Goal: Task Accomplishment & Management: Manage account settings

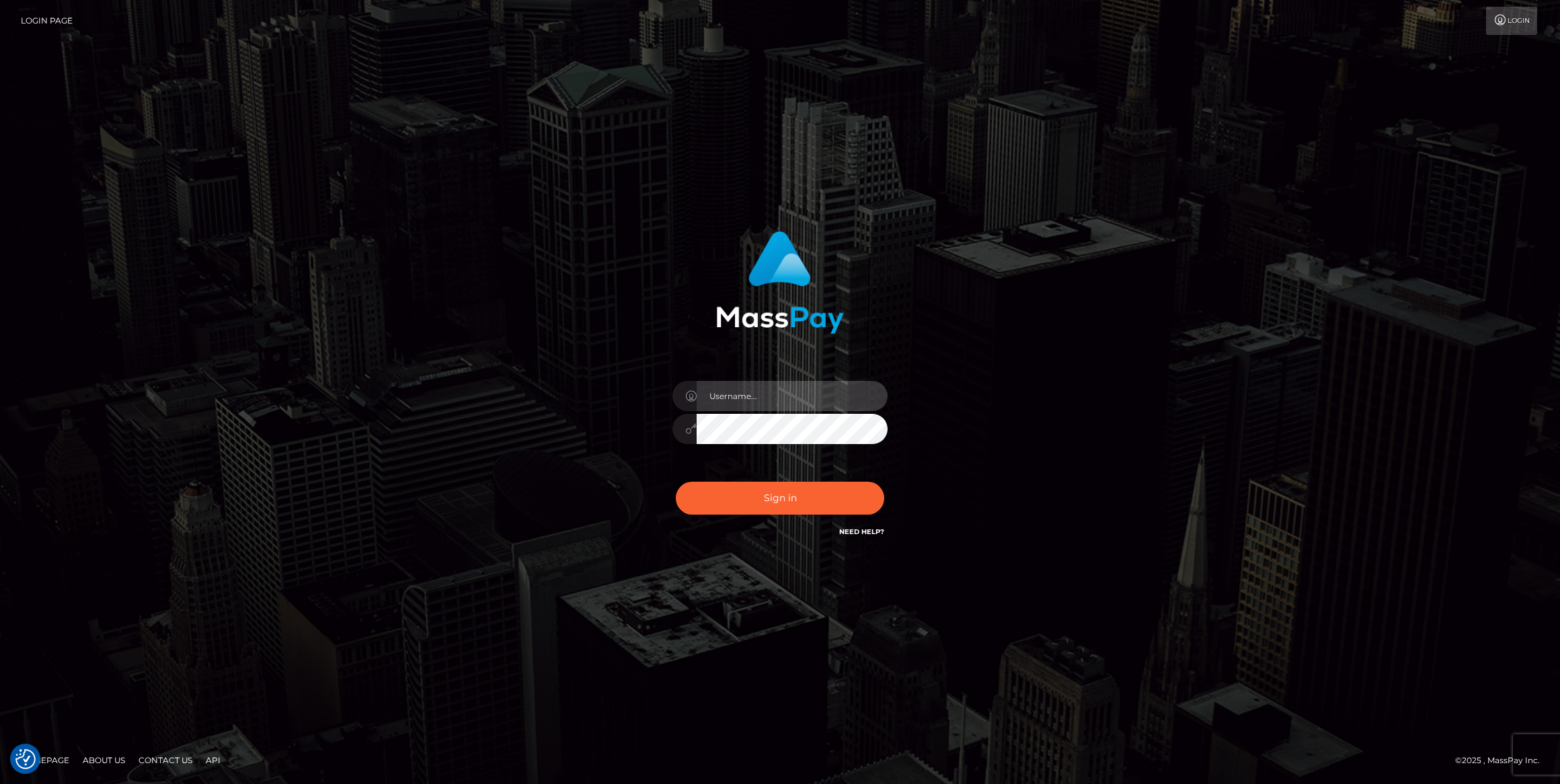
type input "bengreen"
click at [833, 478] on div "Sign in Need Help?" at bounding box center [780, 503] width 235 height 60
click at [831, 492] on button "Sign in" at bounding box center [780, 498] width 208 height 33
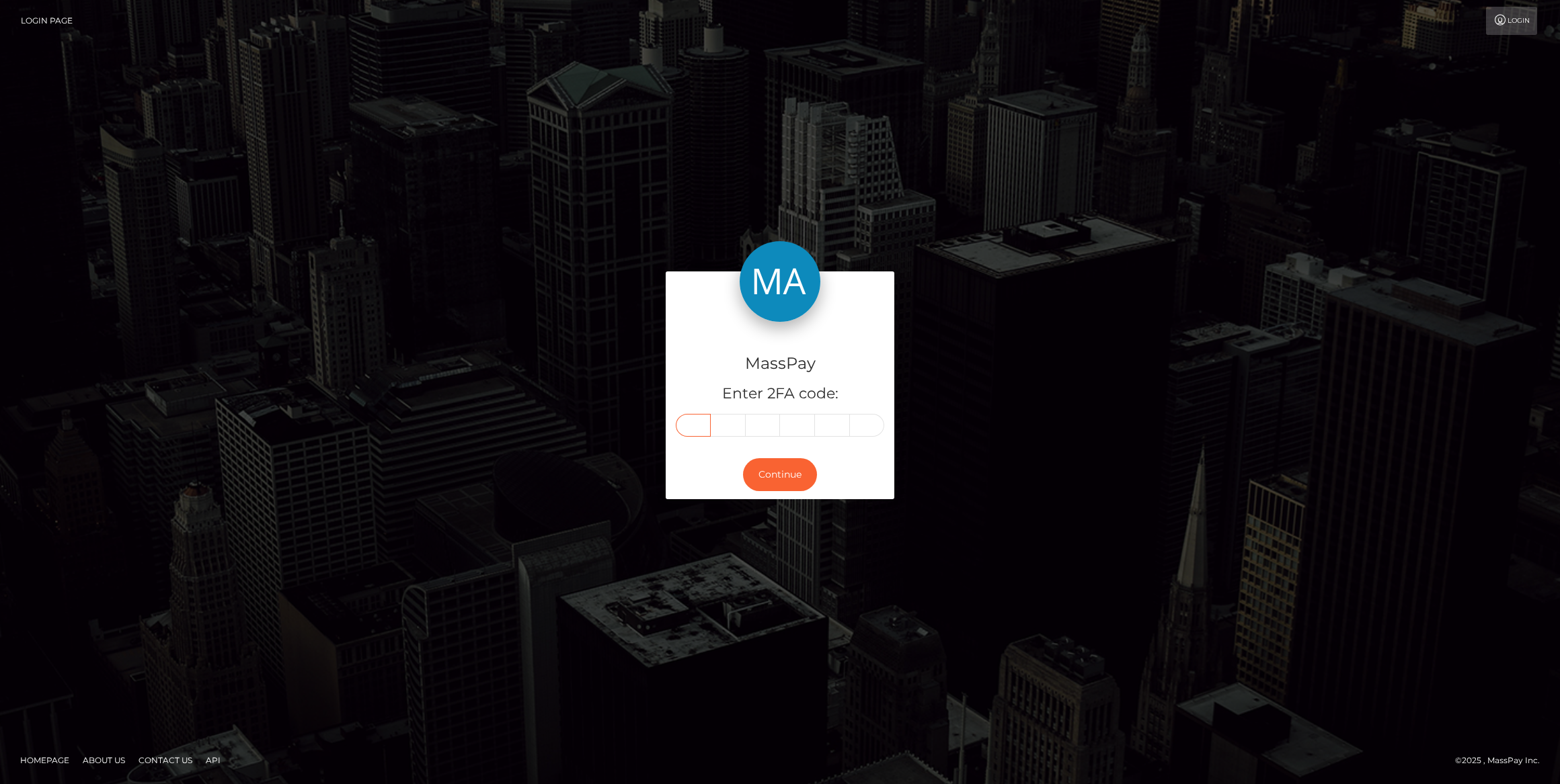
paste input "0"
type input "0"
type input "1"
type input "5"
type input "6"
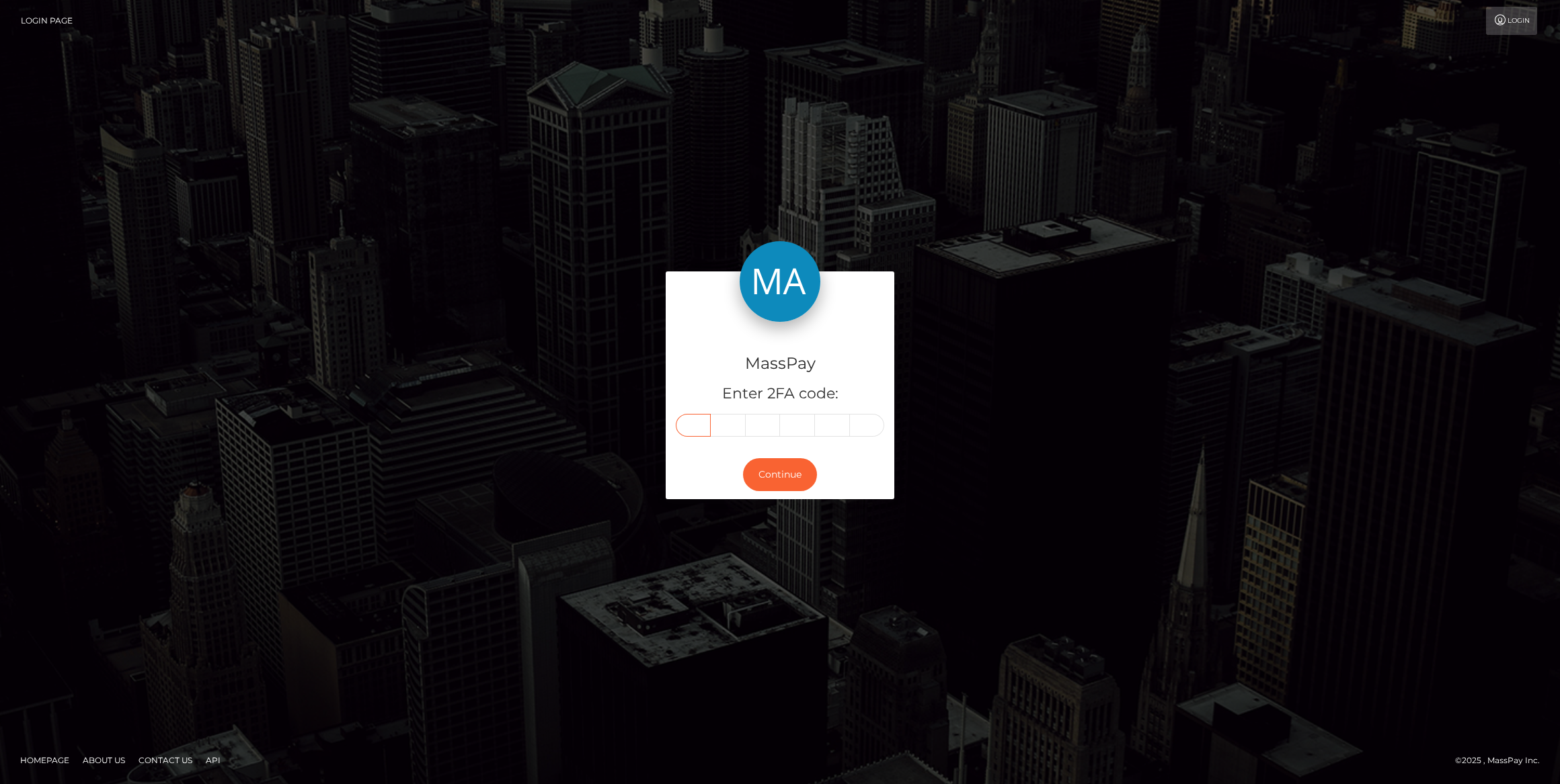
type input "7"
click at [776, 482] on button "Continue" at bounding box center [780, 474] width 74 height 33
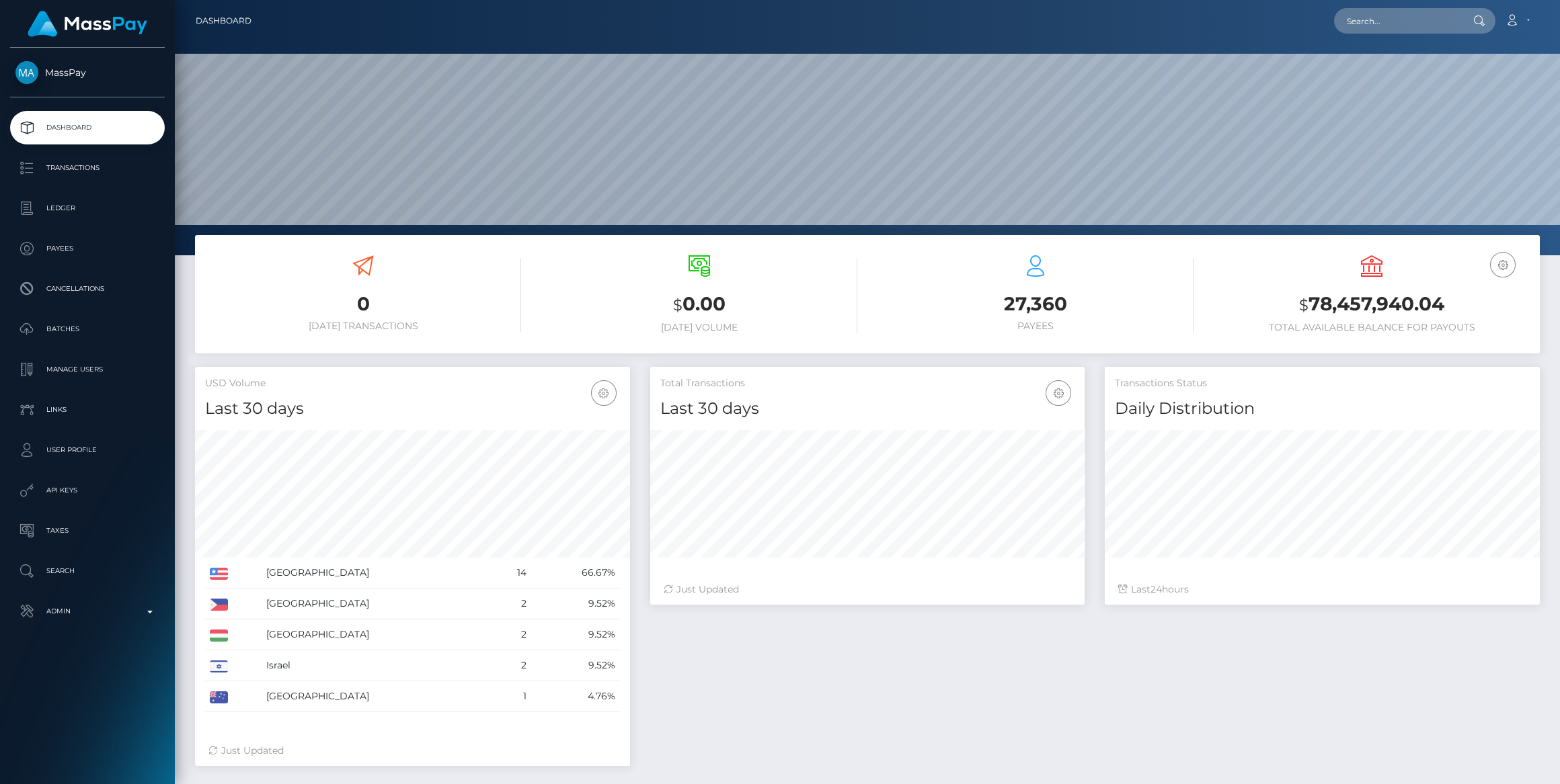
scroll to position [237, 435]
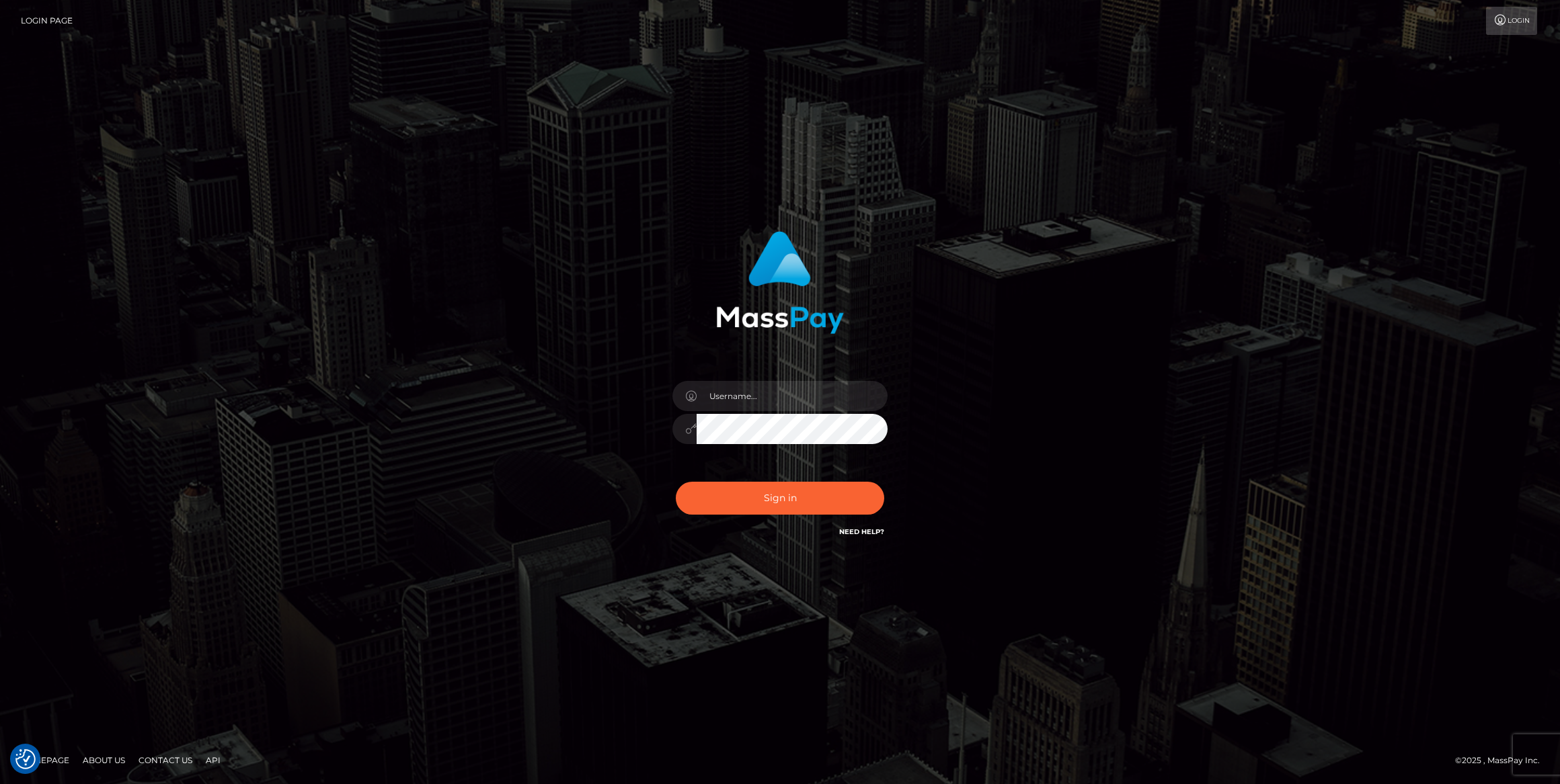
type input "bengreen"
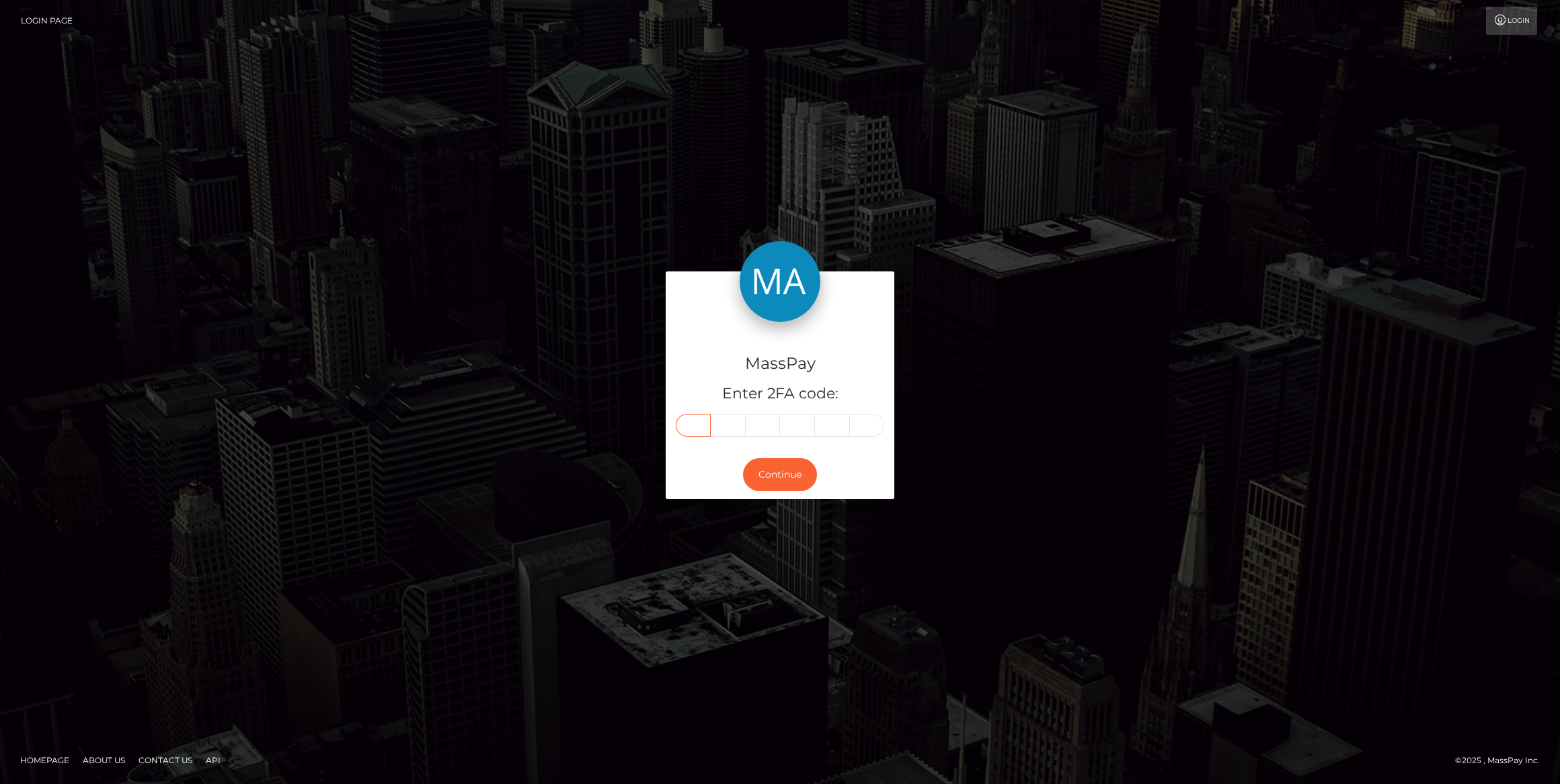
paste input "1"
type input "1"
type input "3"
type input "5"
type input "1"
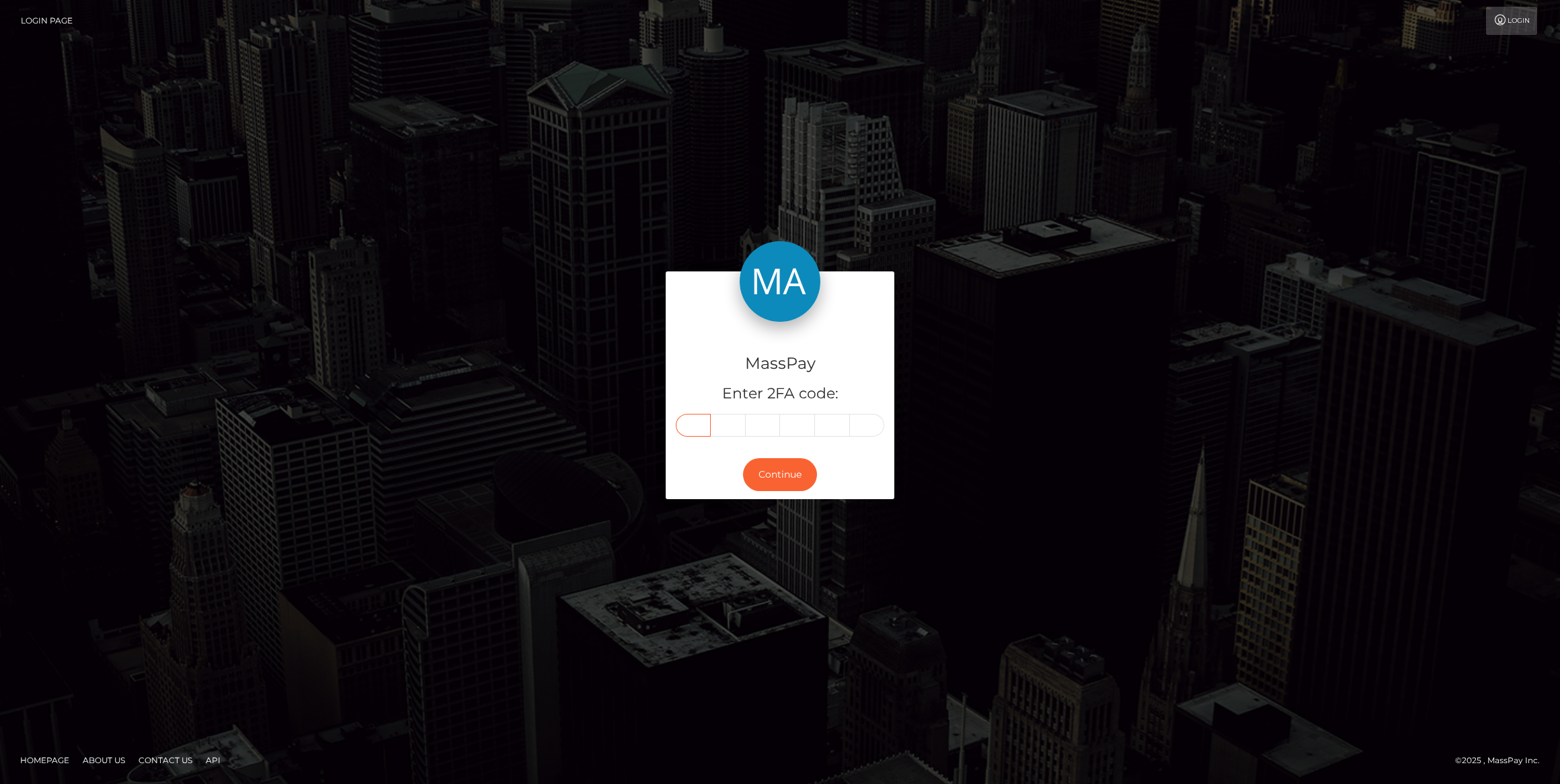
type input "7"
click at [798, 473] on button "Continue" at bounding box center [780, 474] width 74 height 33
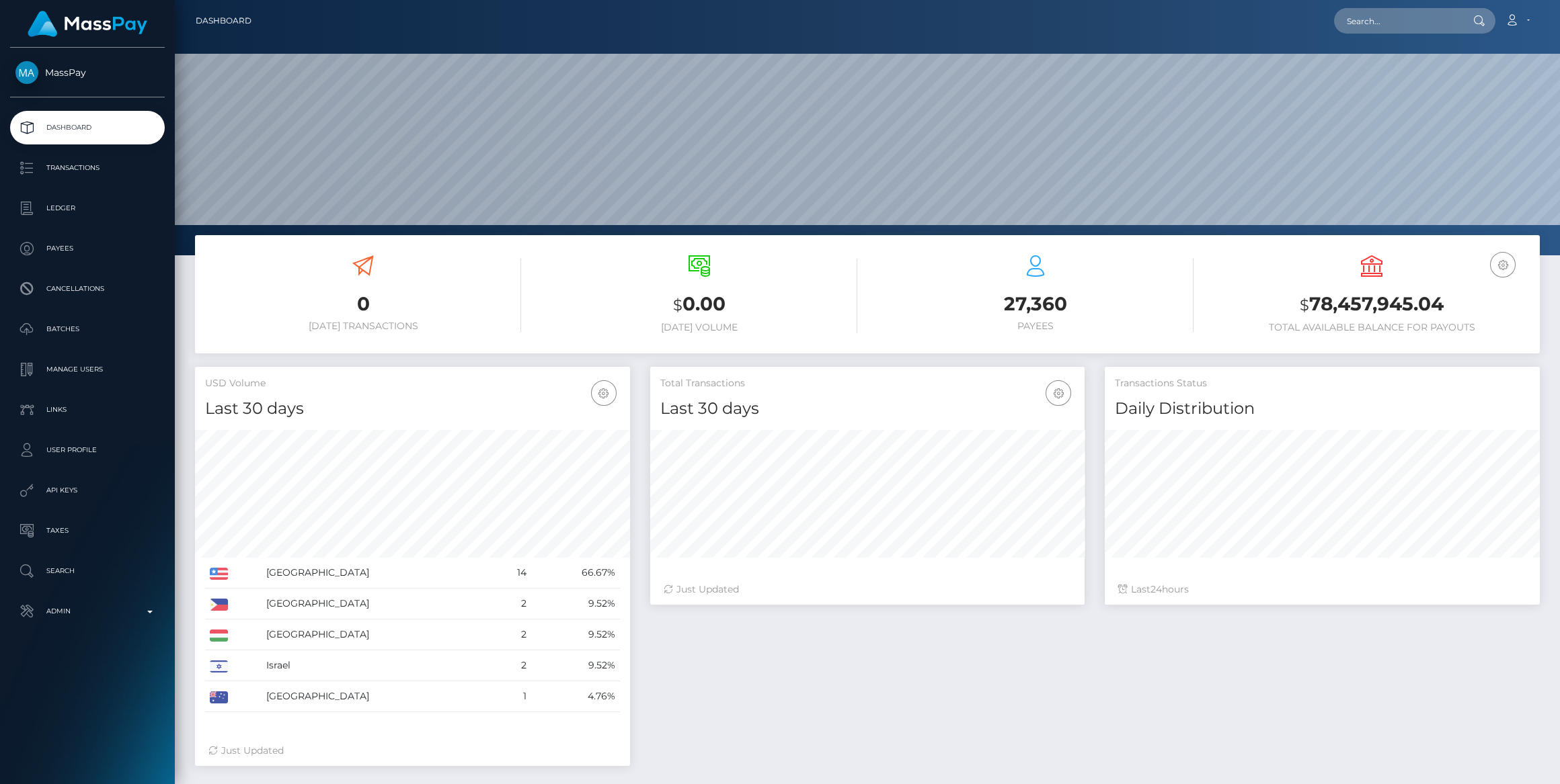
scroll to position [237, 435]
click at [158, 595] on li "Admin Pricing Rules Balance Adjustments Fortress Bank Accounts Finance" at bounding box center [87, 612] width 174 height 34
click at [158, 600] on link "Admin" at bounding box center [87, 612] width 155 height 34
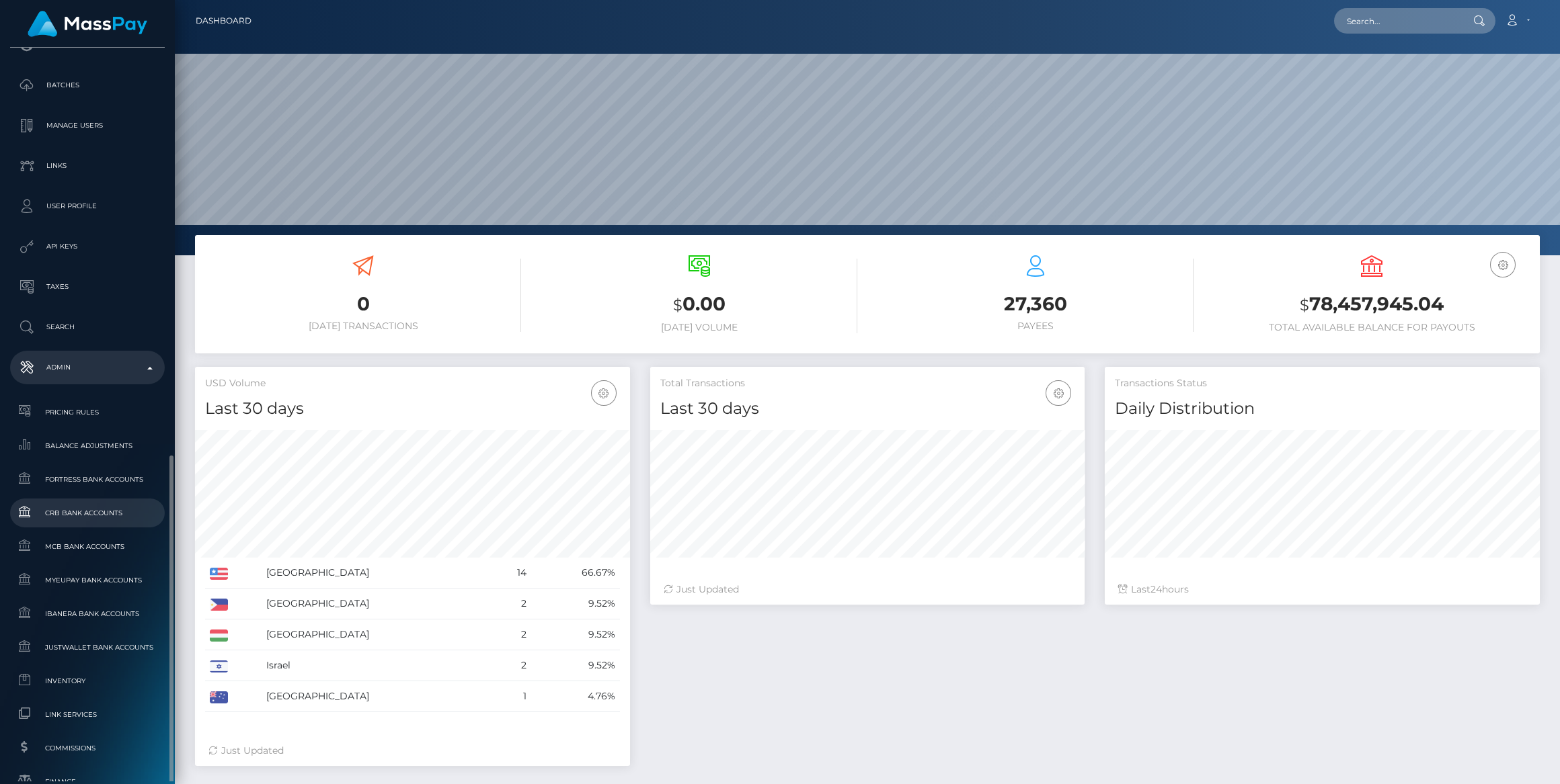
scroll to position [427, 0]
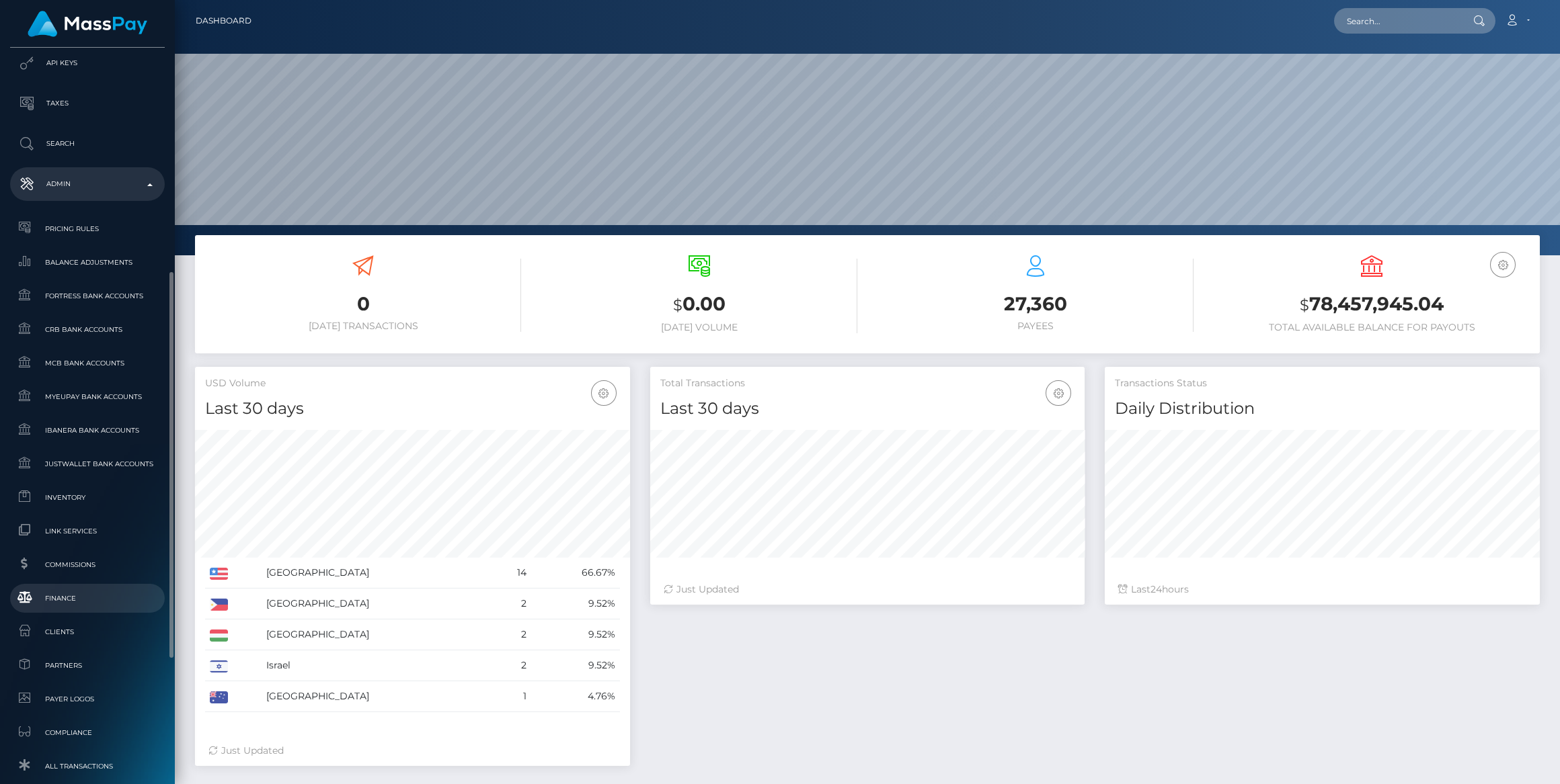
click at [123, 602] on span "Finance" at bounding box center [88, 599] width 144 height 16
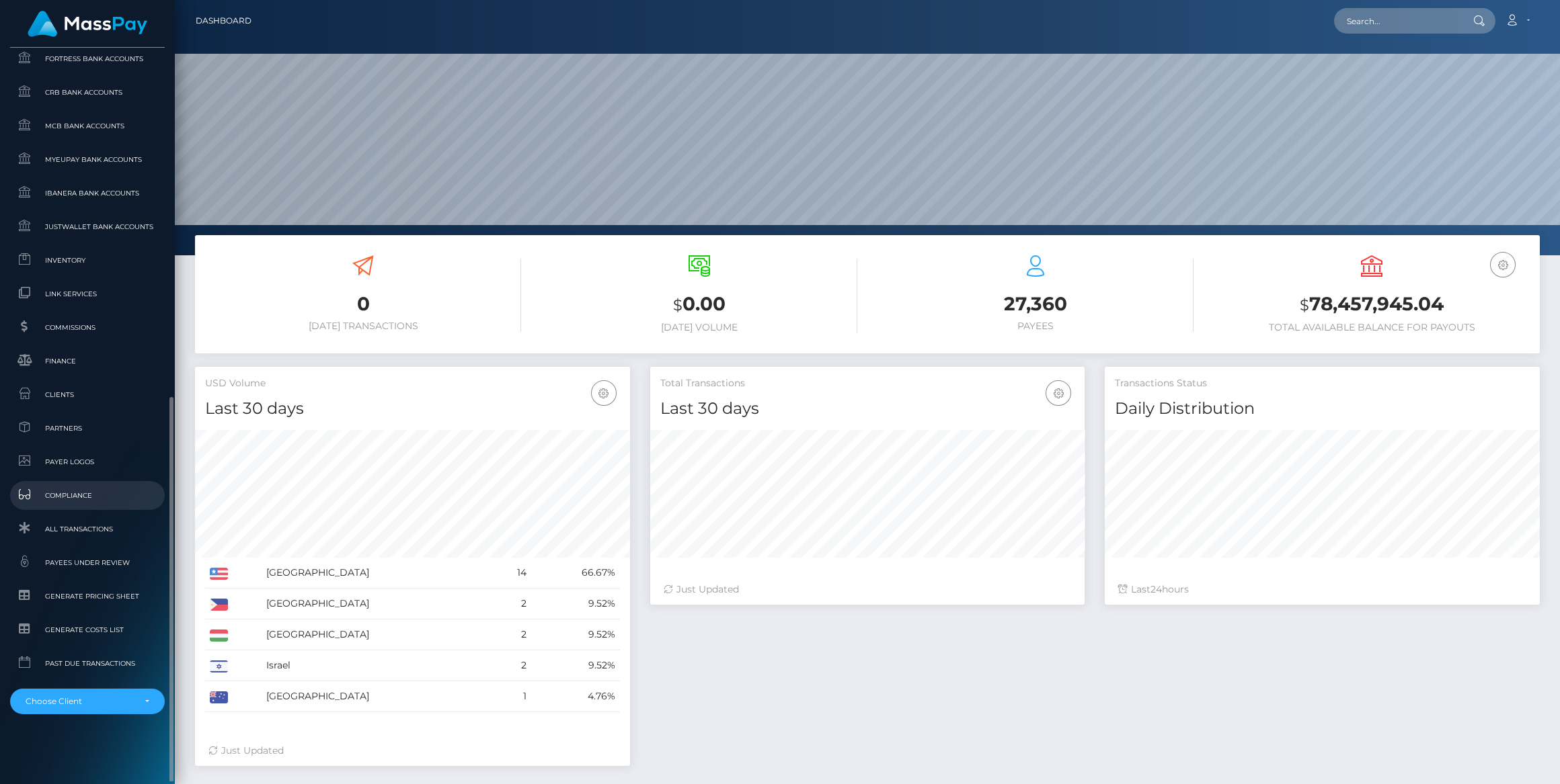
scroll to position [664, 0]
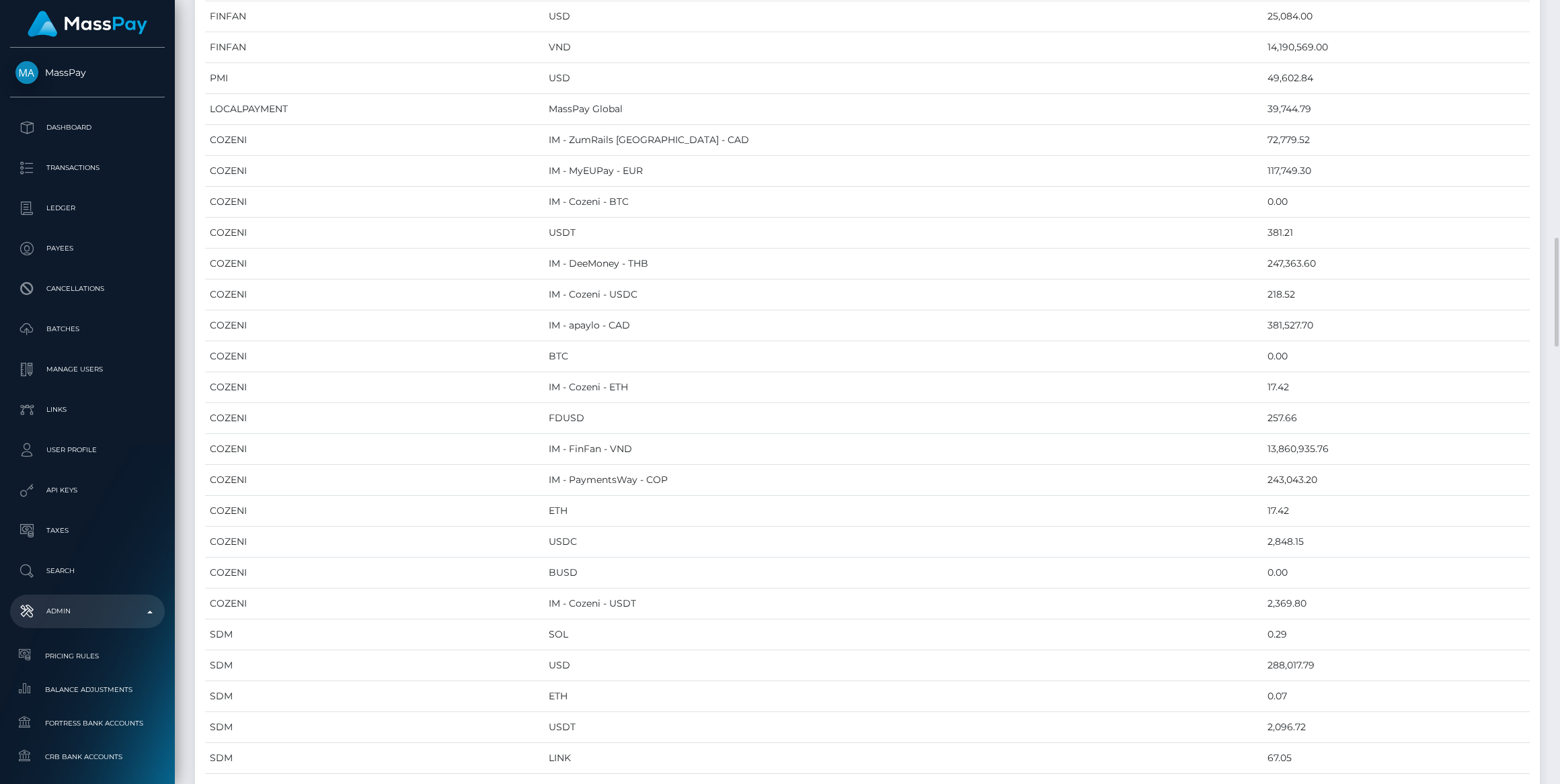
scroll to position [2015, 0]
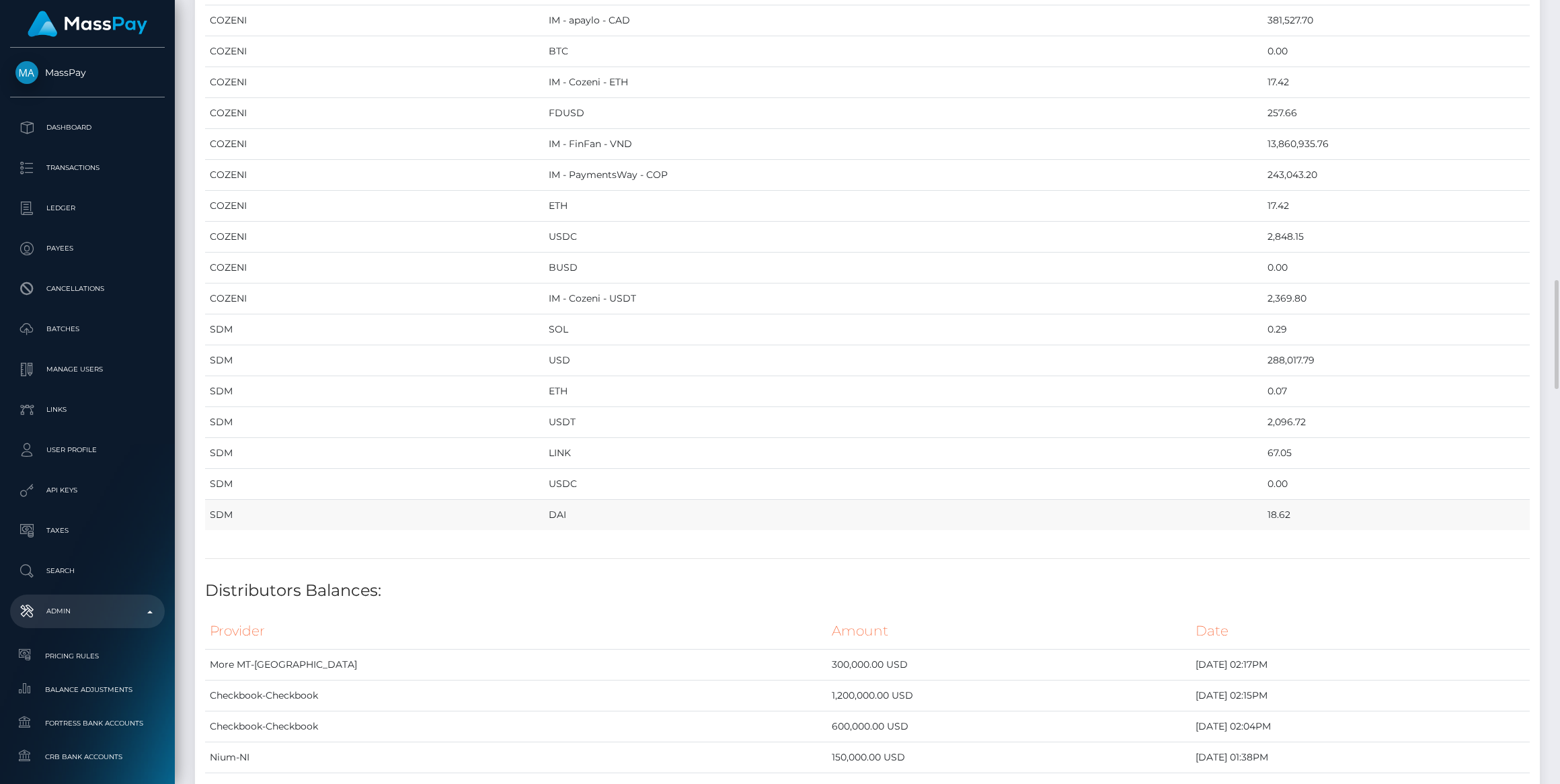
drag, startPoint x: 212, startPoint y: 143, endPoint x: 1232, endPoint y: 483, distance: 1075.2
copy table "Provider Currency Balance MYEUPAY EUR 291,491.39 MYEUPAY GBP 0.00 CHECKBOOK Pre…"
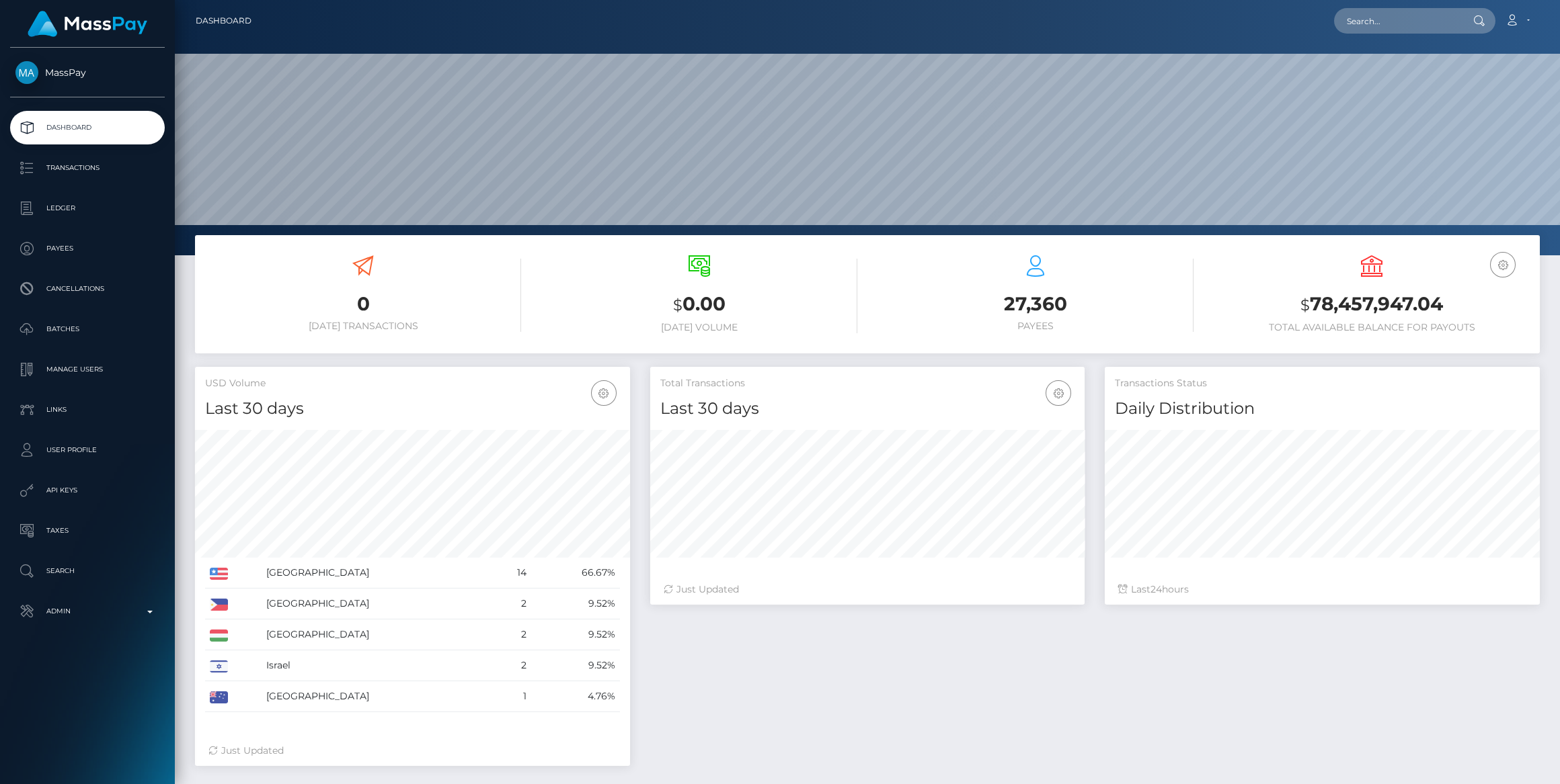
scroll to position [237, 435]
click at [92, 609] on p "Admin" at bounding box center [88, 612] width 144 height 20
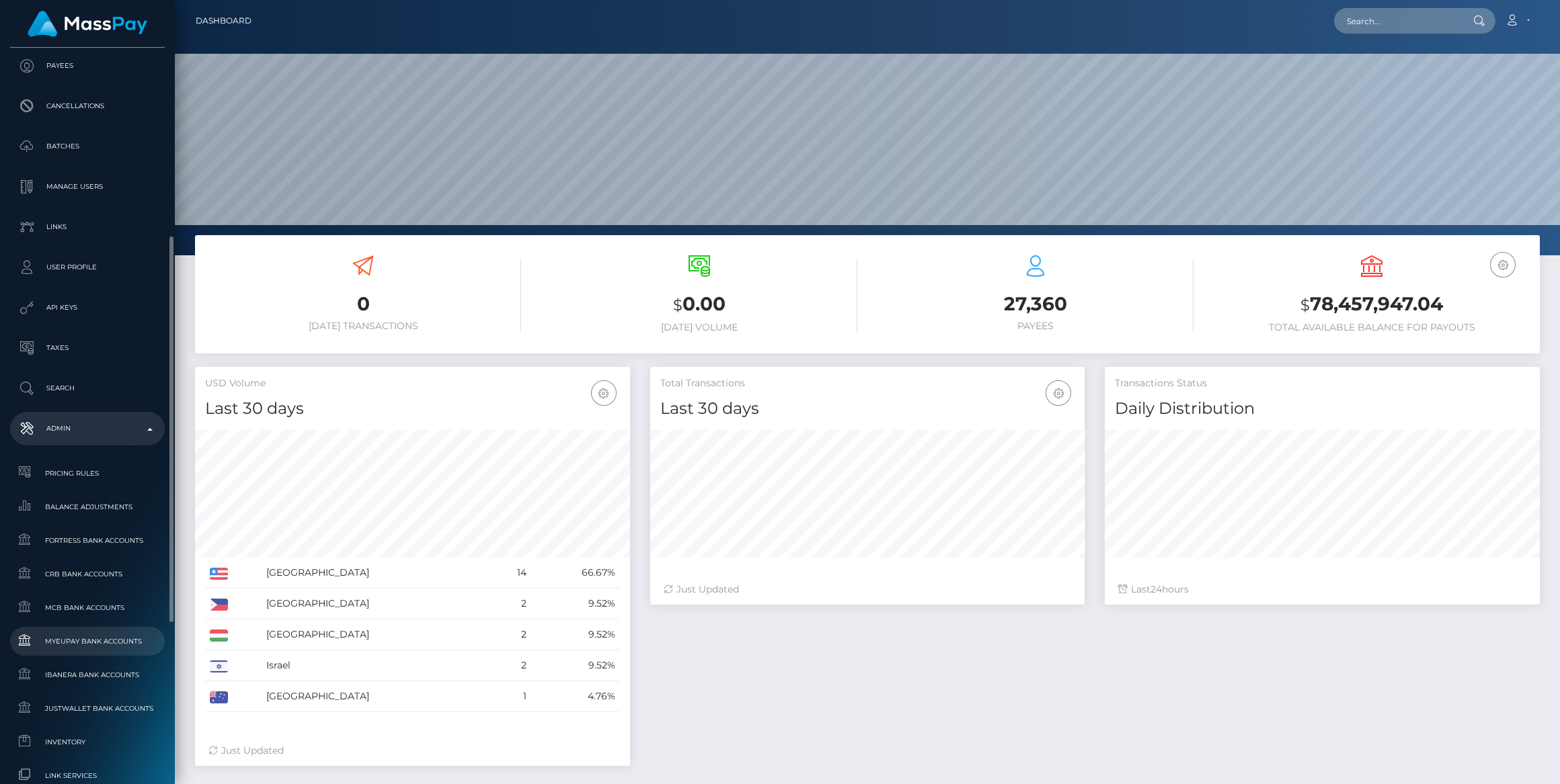
scroll to position [367, 0]
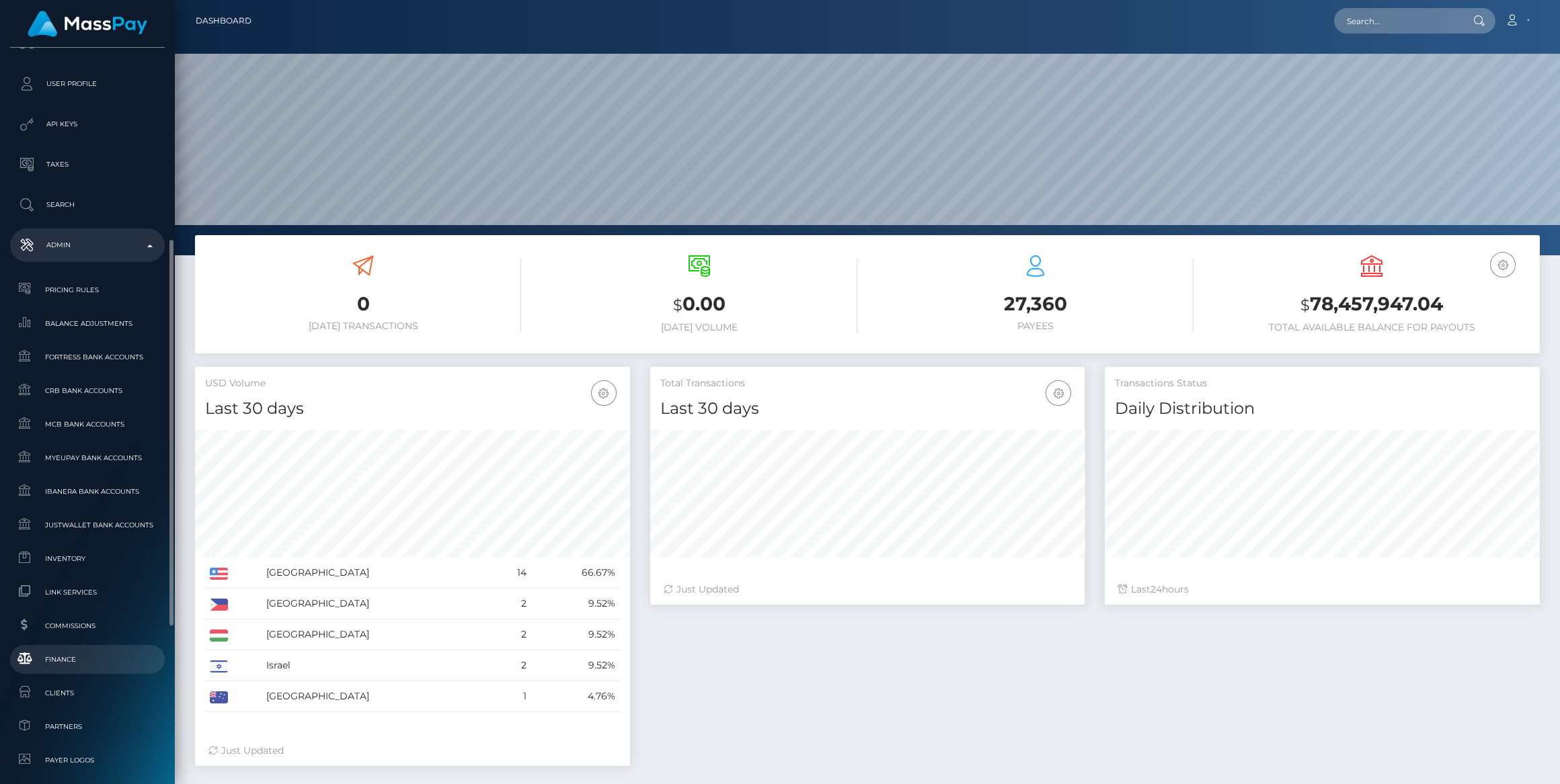
click at [84, 662] on span "Finance" at bounding box center [88, 659] width 144 height 16
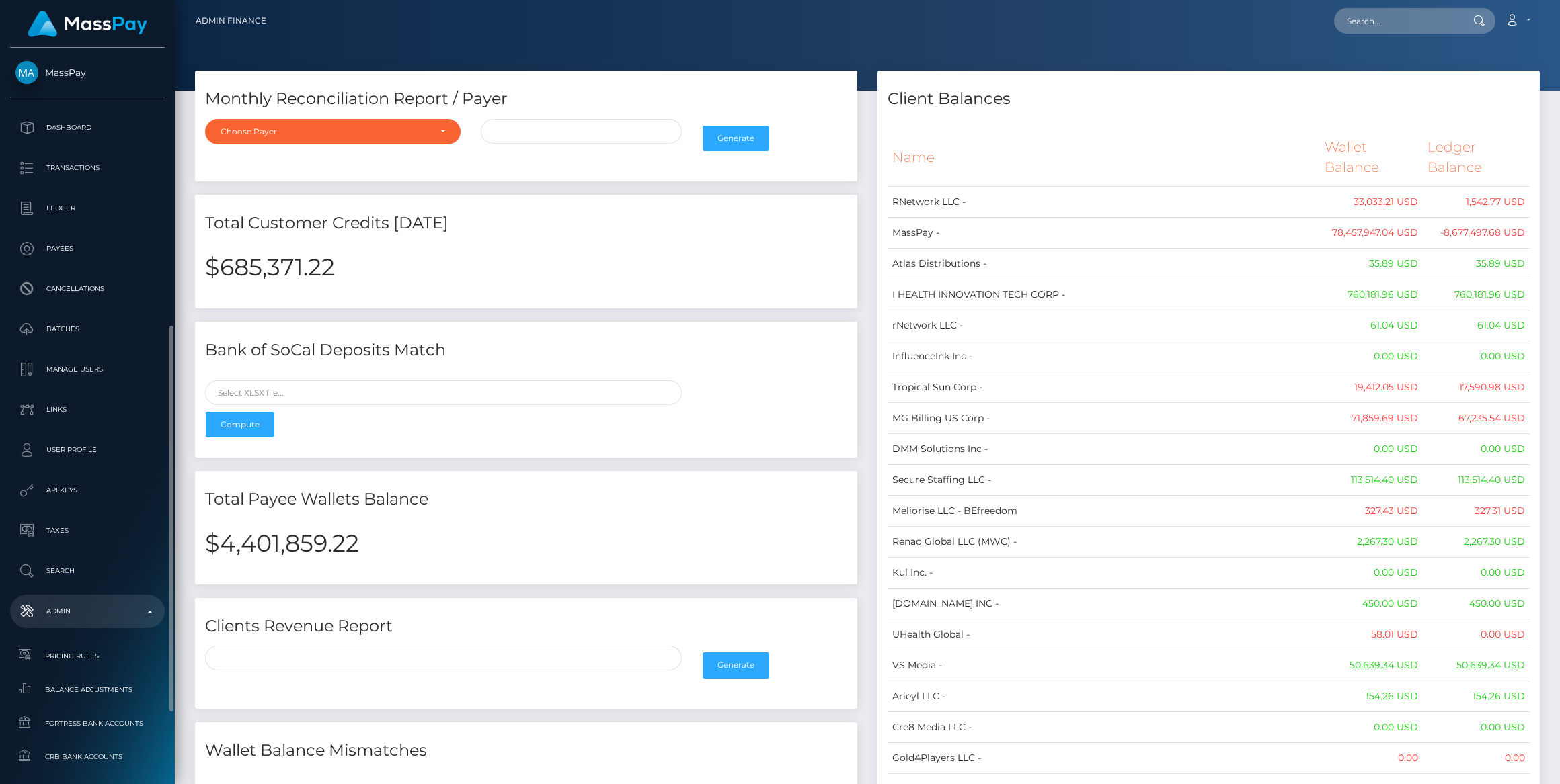
scroll to position [244, 0]
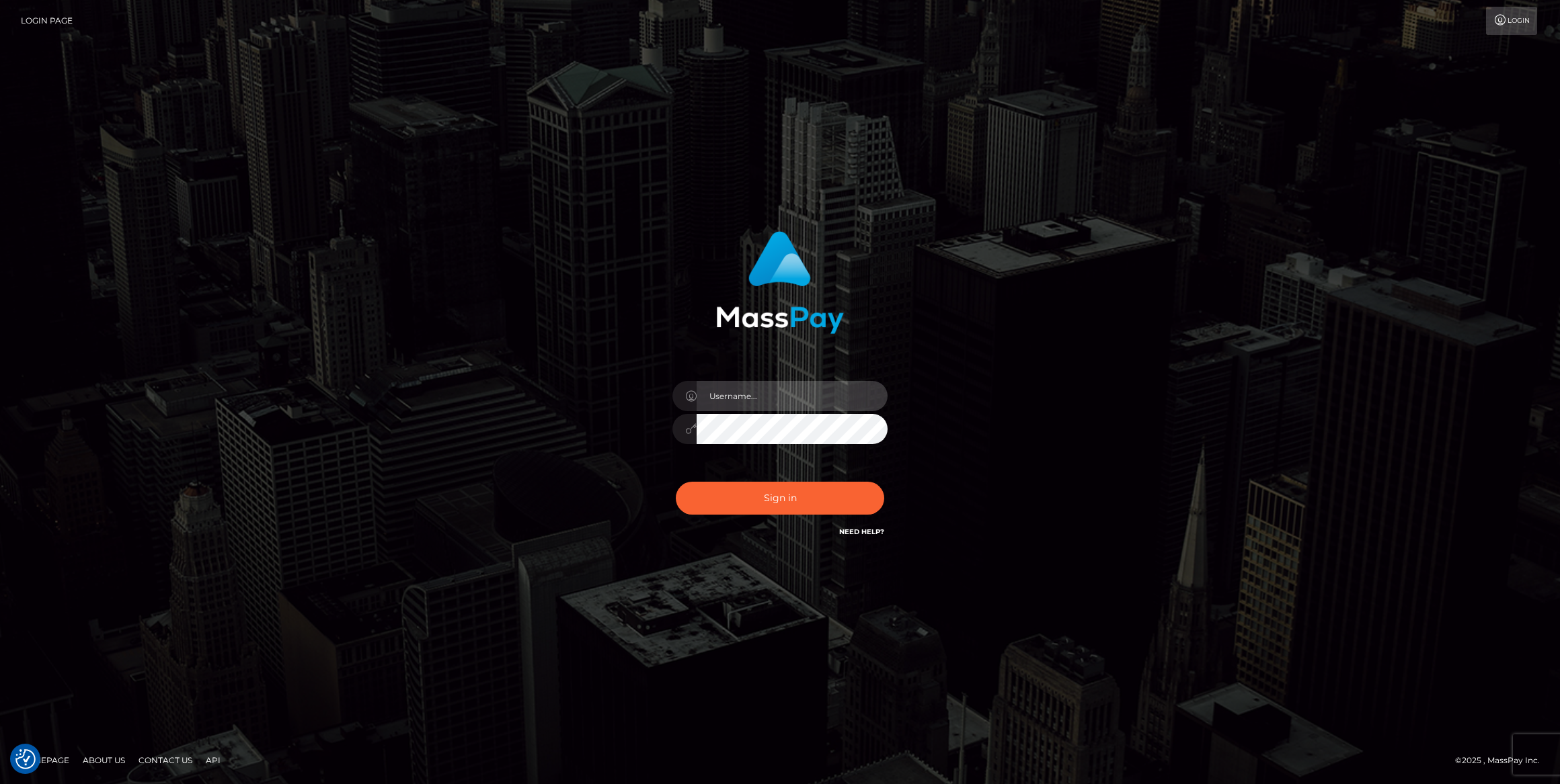
type input "bengreen"
click at [873, 525] on h6 "Need Help?" at bounding box center [861, 530] width 45 height 11
click at [840, 512] on button "Sign in" at bounding box center [780, 498] width 208 height 33
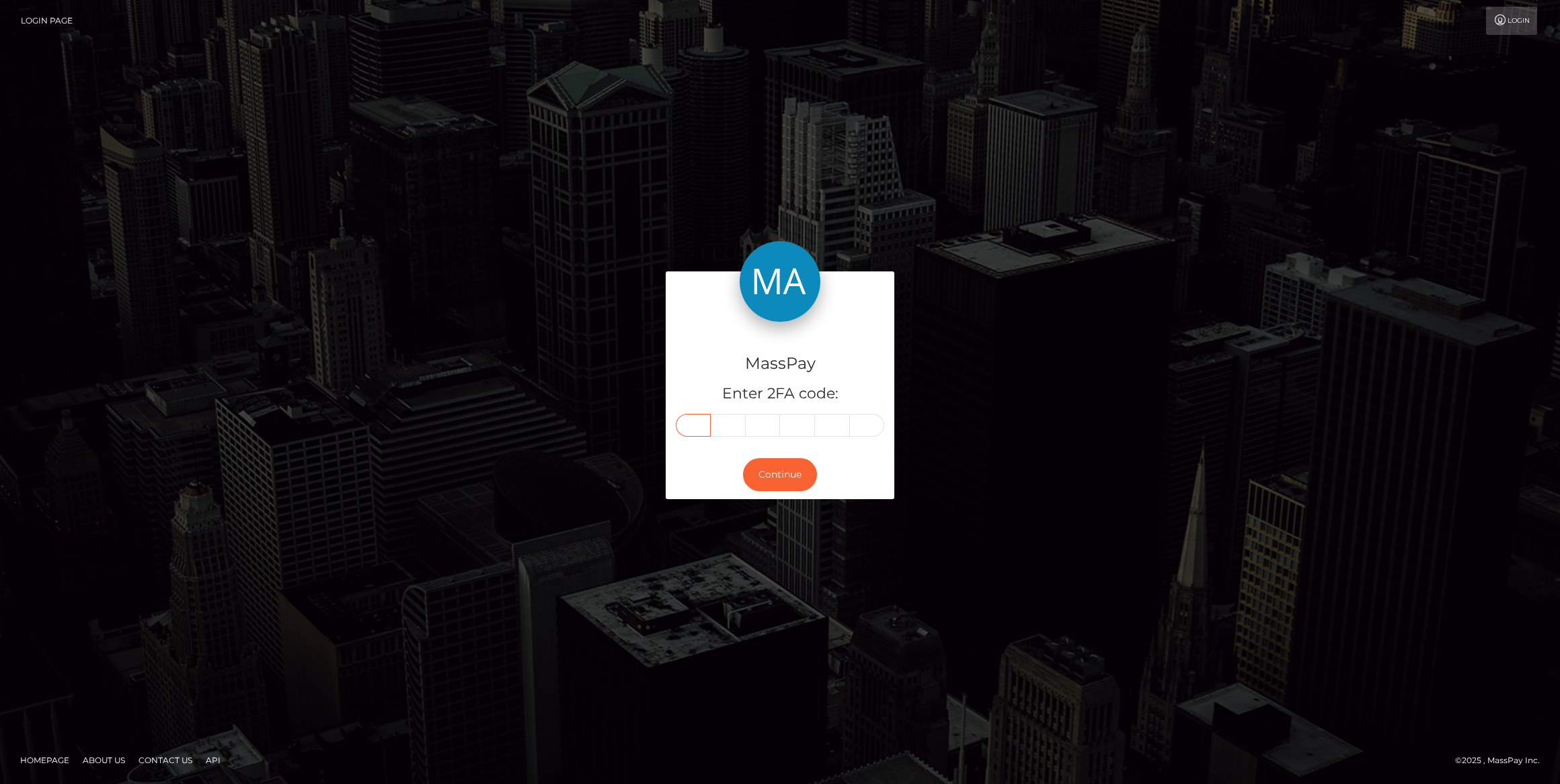
drag, startPoint x: 666, startPoint y: 452, endPoint x: 681, endPoint y: 422, distance: 33.5
click at [681, 422] on input "text" at bounding box center [693, 424] width 35 height 23
paste input "9"
type input "9"
type input "5"
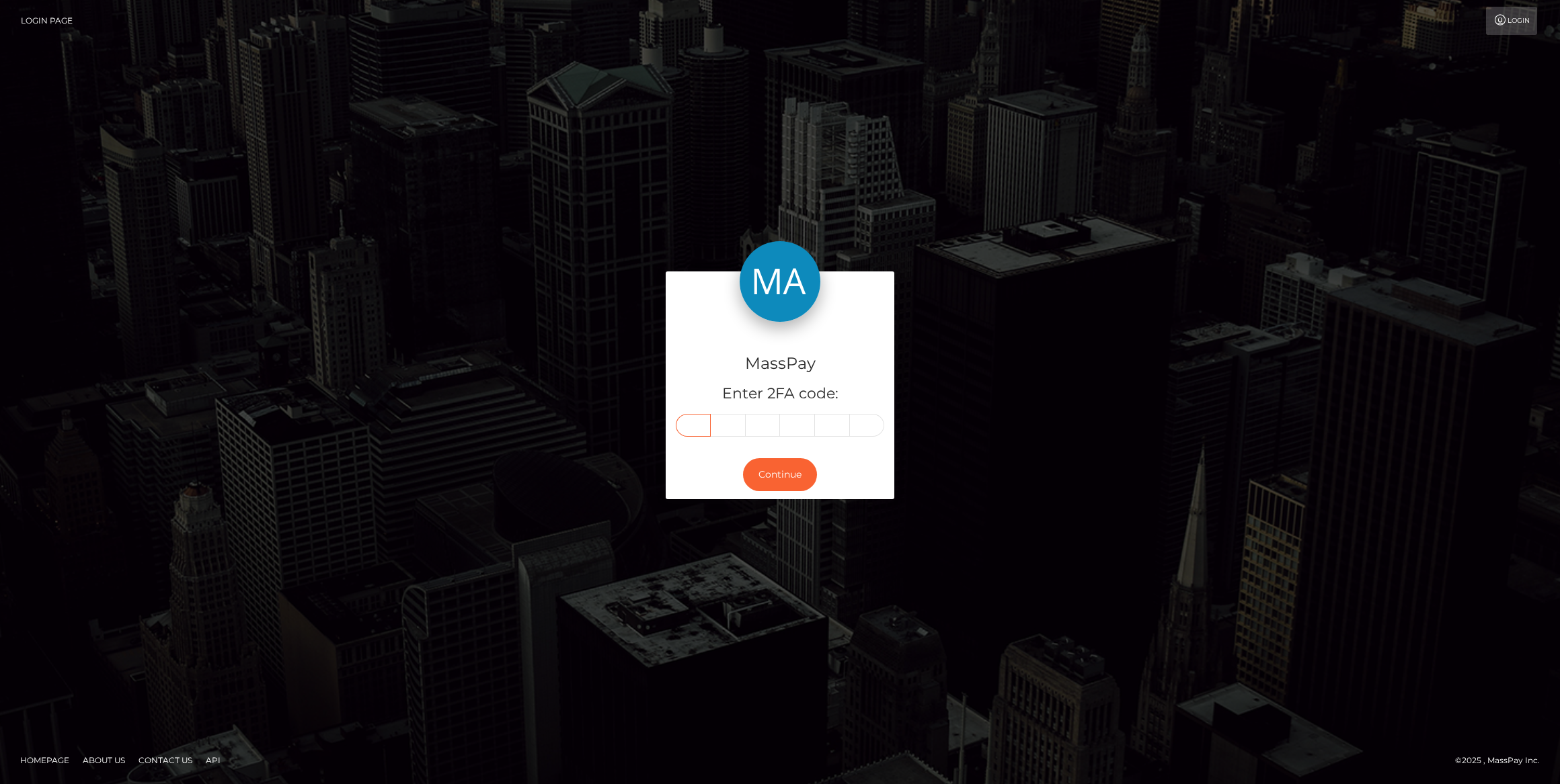
type input "2"
type input "1"
type input "6"
type input "2"
click at [792, 476] on button "Continue" at bounding box center [780, 474] width 74 height 33
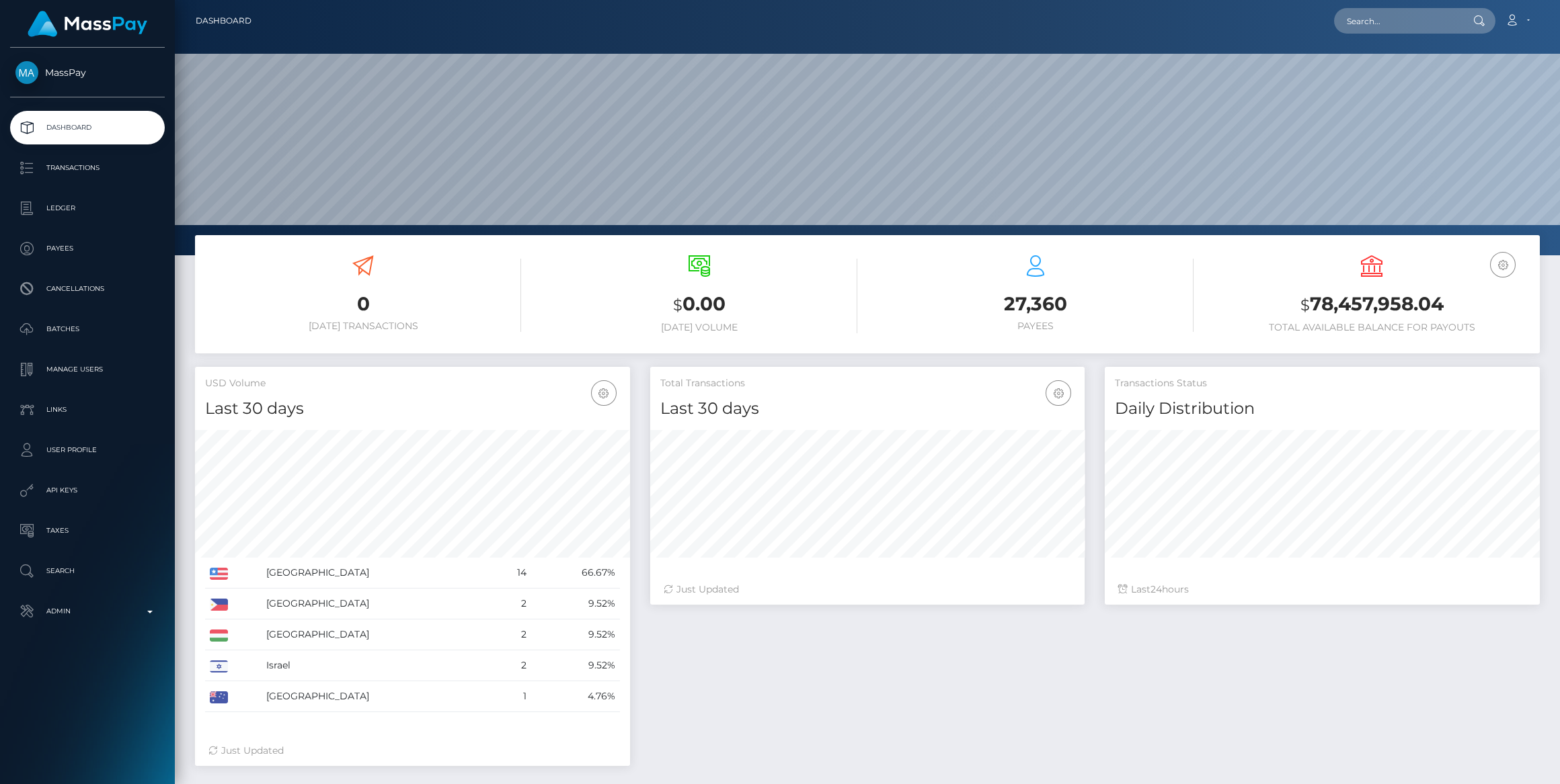
scroll to position [237, 435]
click at [152, 604] on p "Admin" at bounding box center [88, 612] width 144 height 20
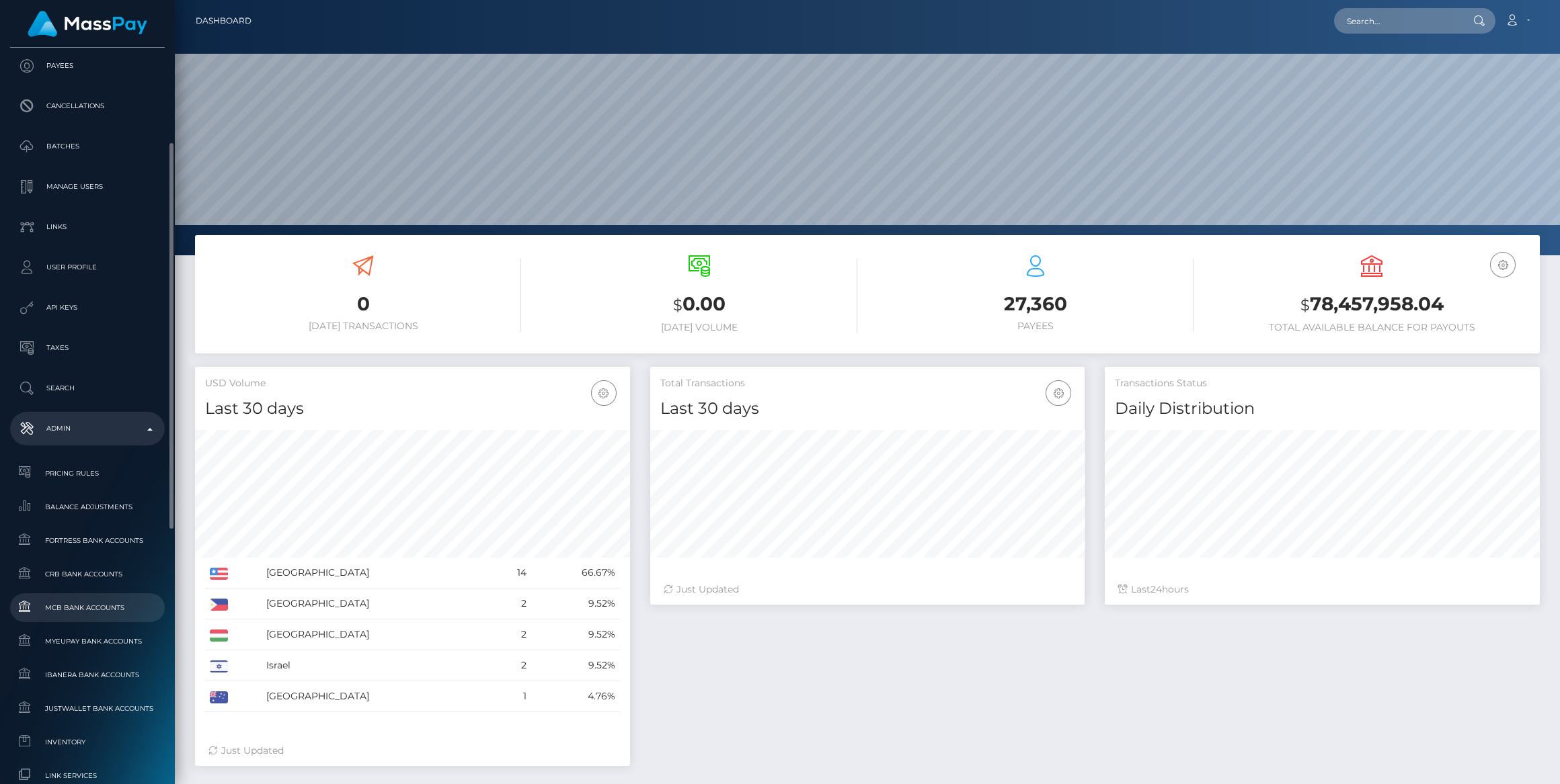
scroll to position [427, 0]
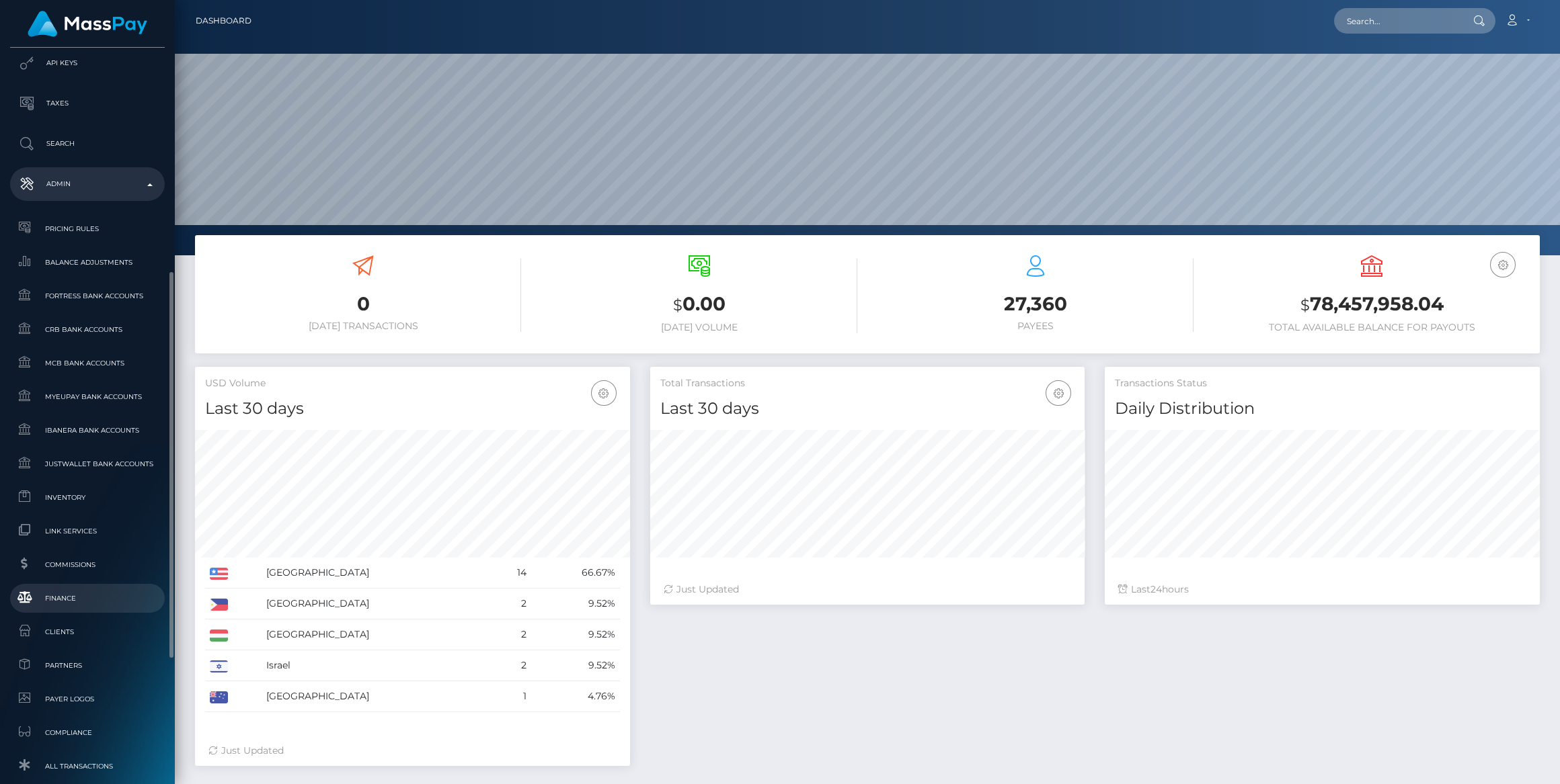
click at [117, 596] on span "Finance" at bounding box center [88, 599] width 144 height 16
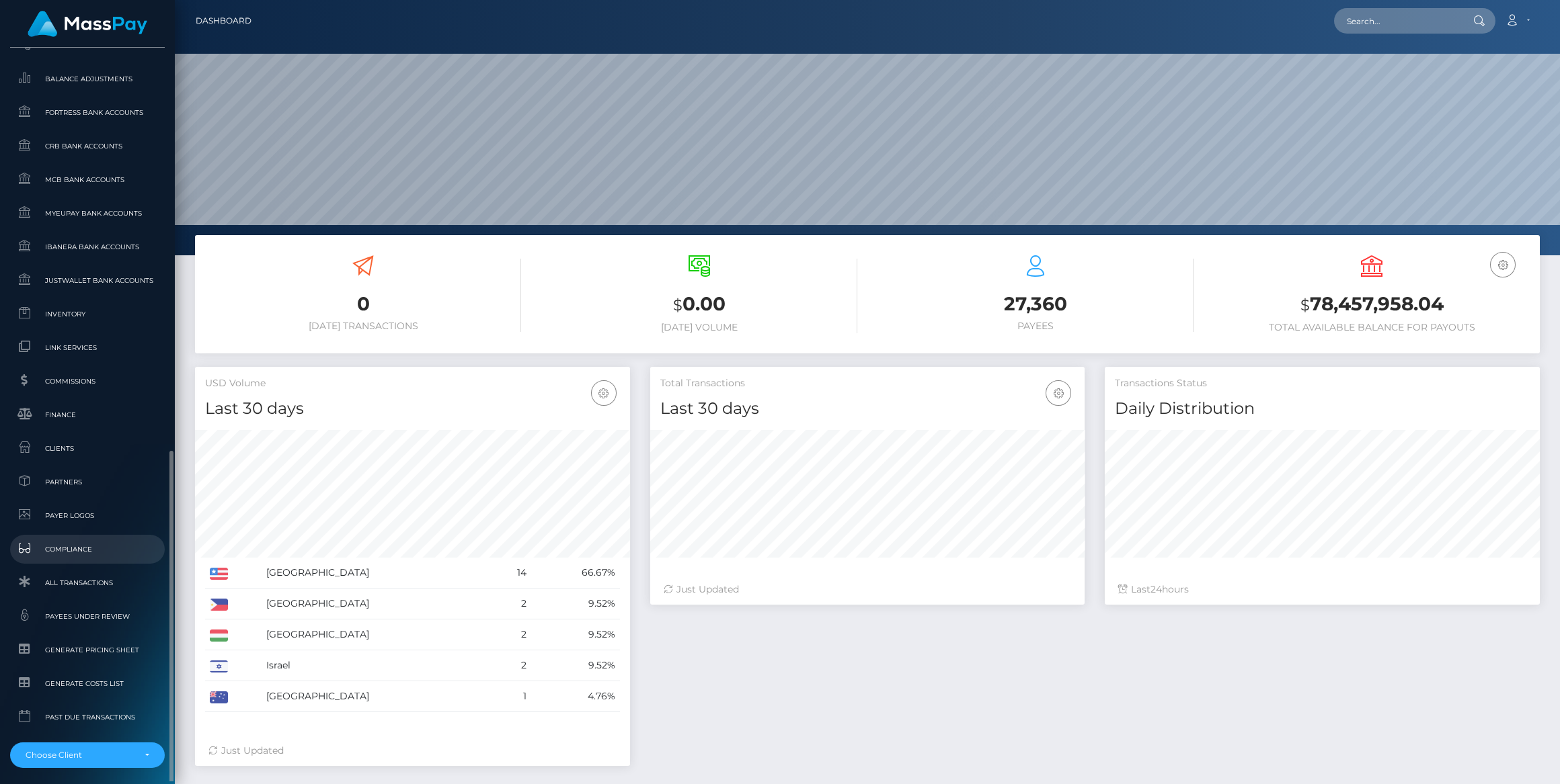
scroll to position [664, 0]
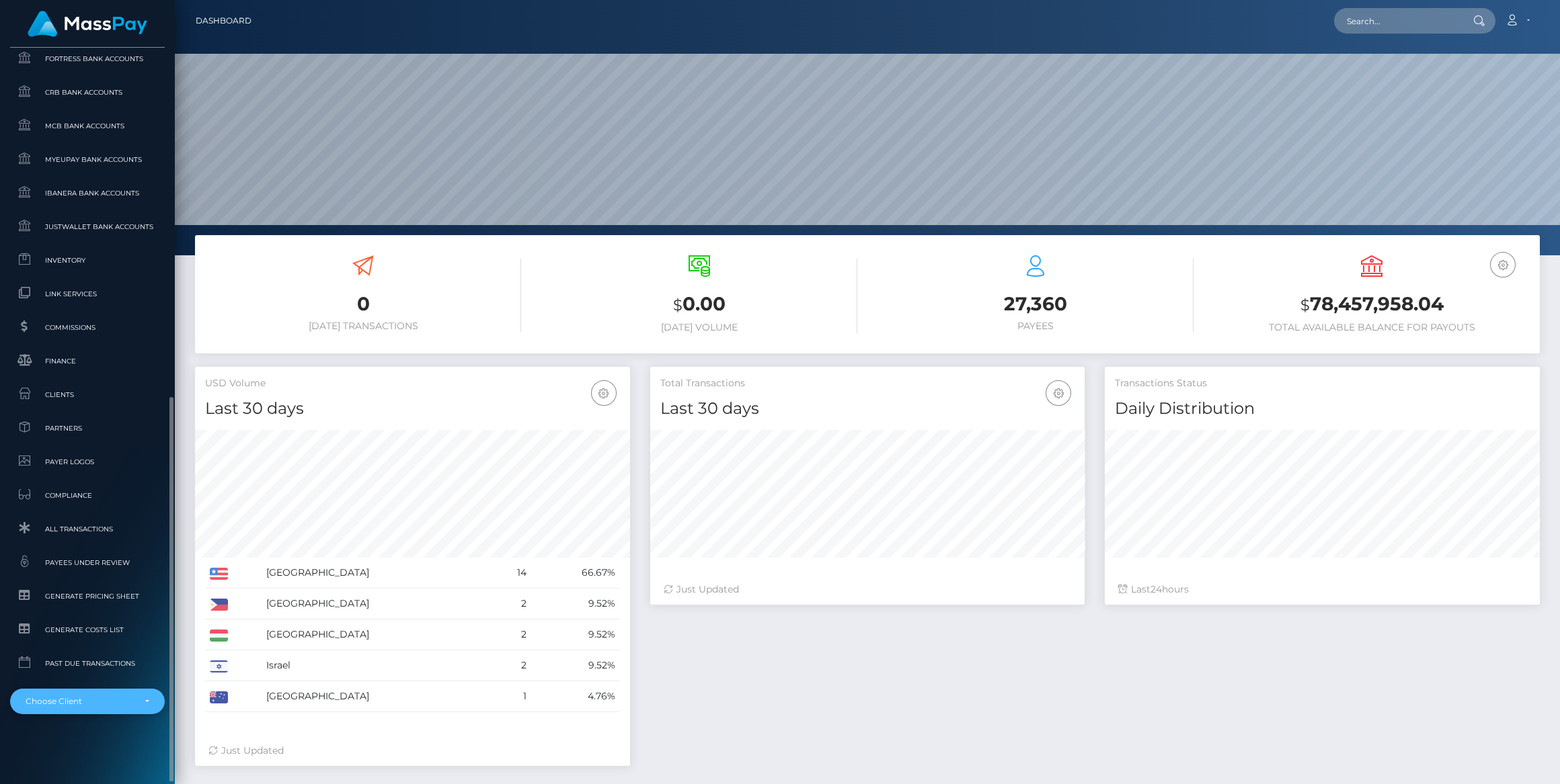
click at [120, 699] on div "Choose Client" at bounding box center [80, 701] width 109 height 11
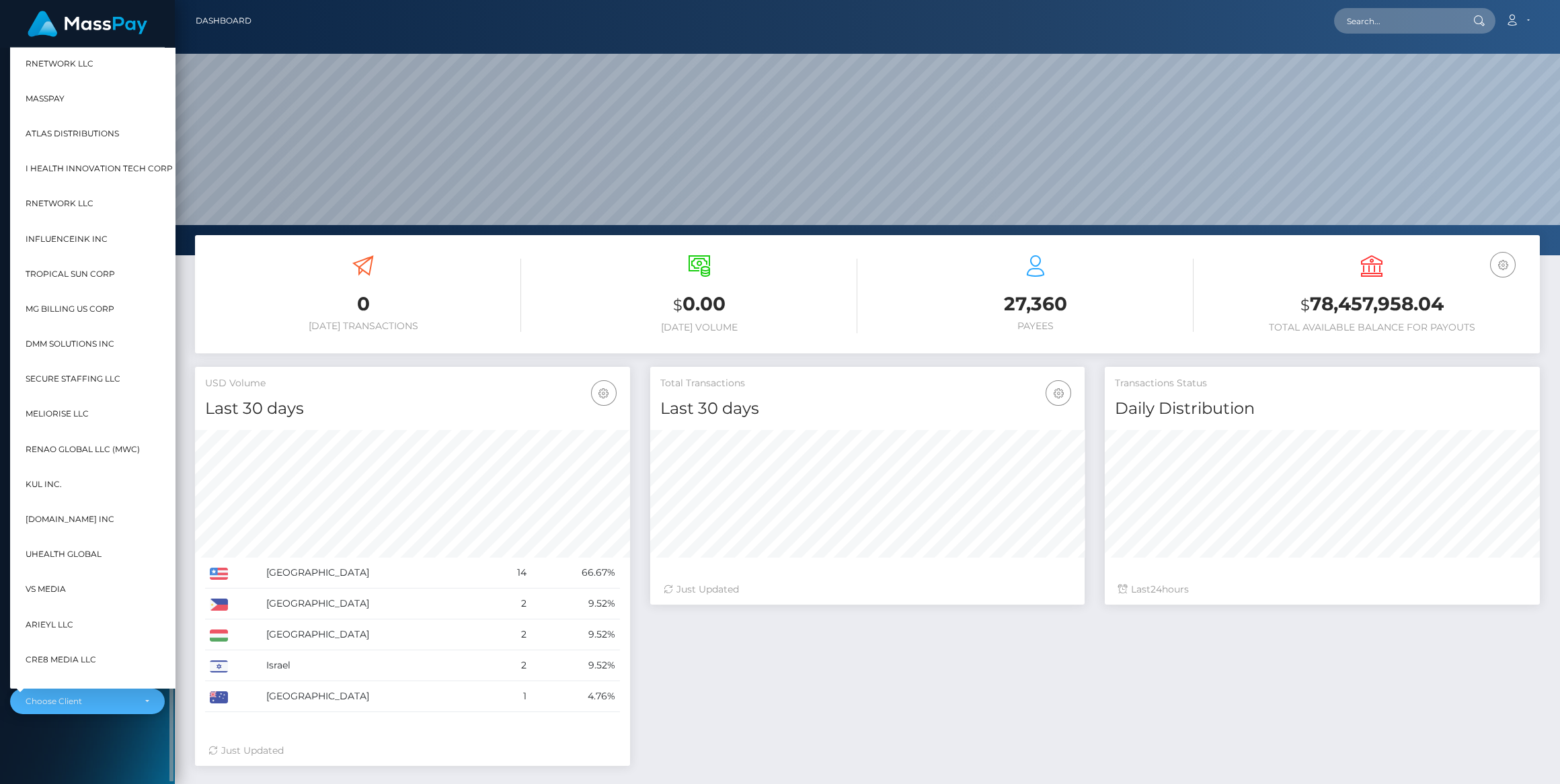
scroll to position [237, 435]
click at [74, 747] on div "MassPay Dashboard Transactions Ledger Payees Cancellations" at bounding box center [87, 414] width 174 height 733
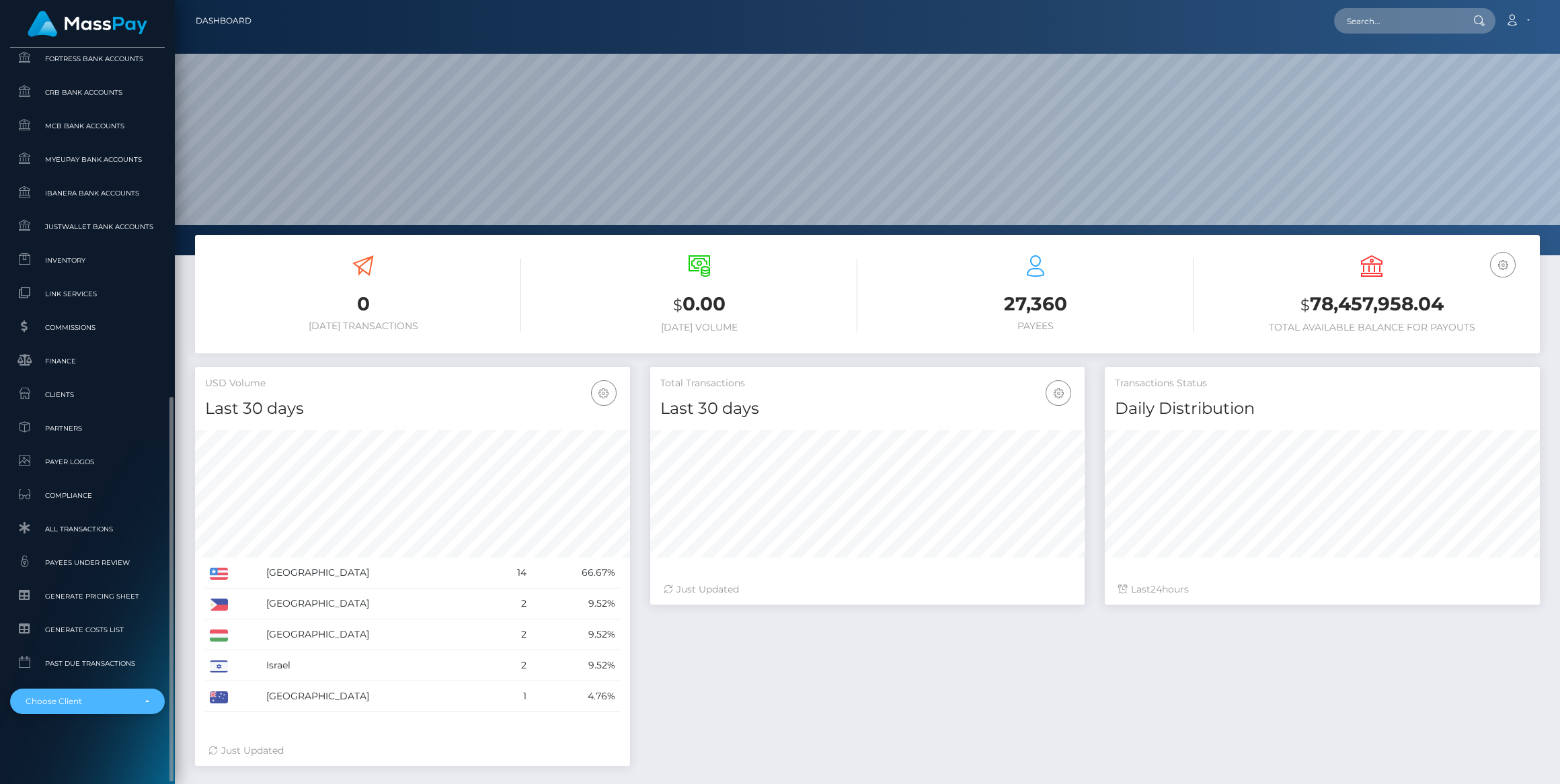
click at [91, 702] on div "Choose Client" at bounding box center [80, 701] width 109 height 11
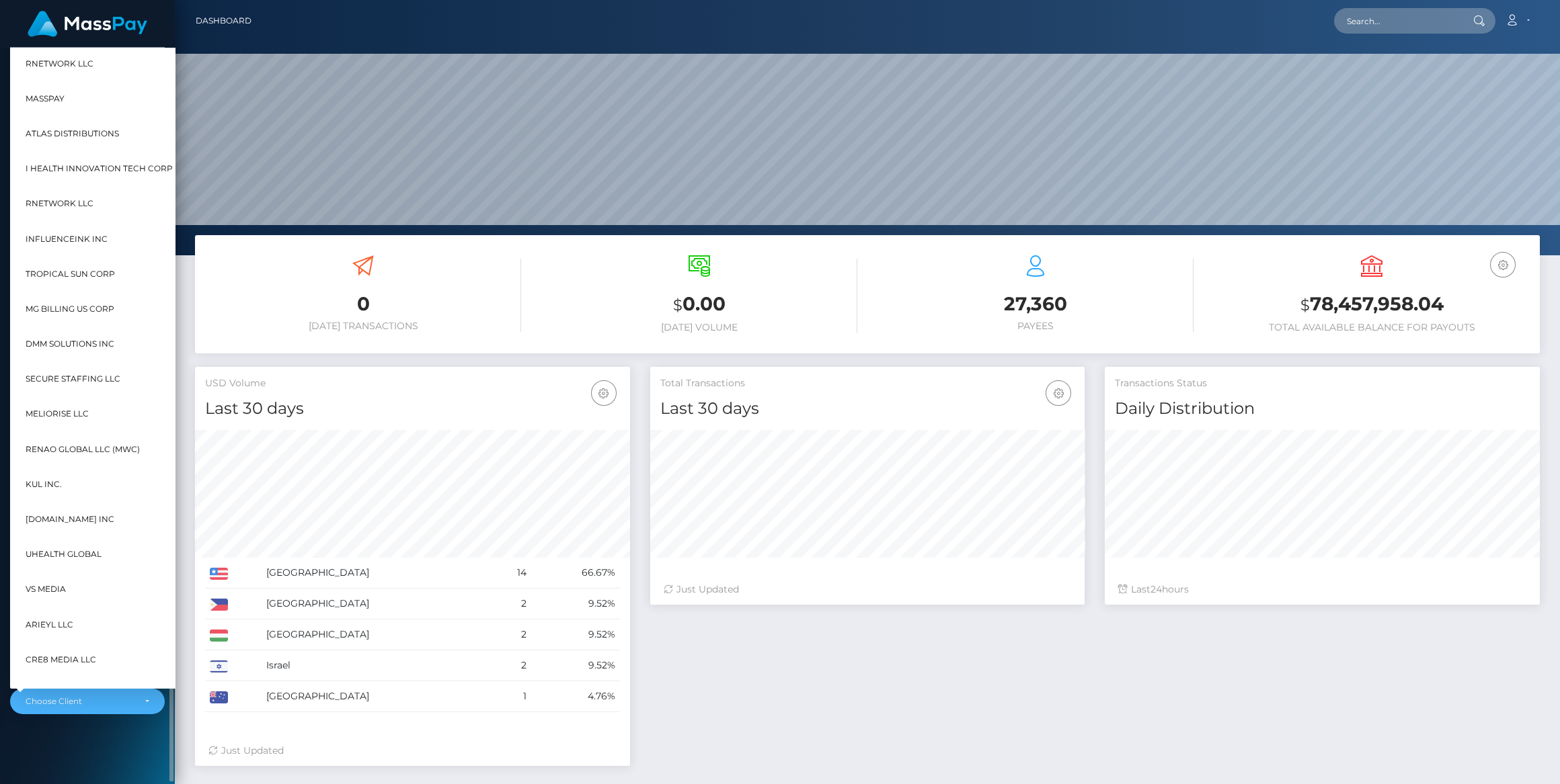
click at [69, 778] on div "MassPay Dashboard Transactions Ledger Payees Cancellations" at bounding box center [87, 414] width 174 height 733
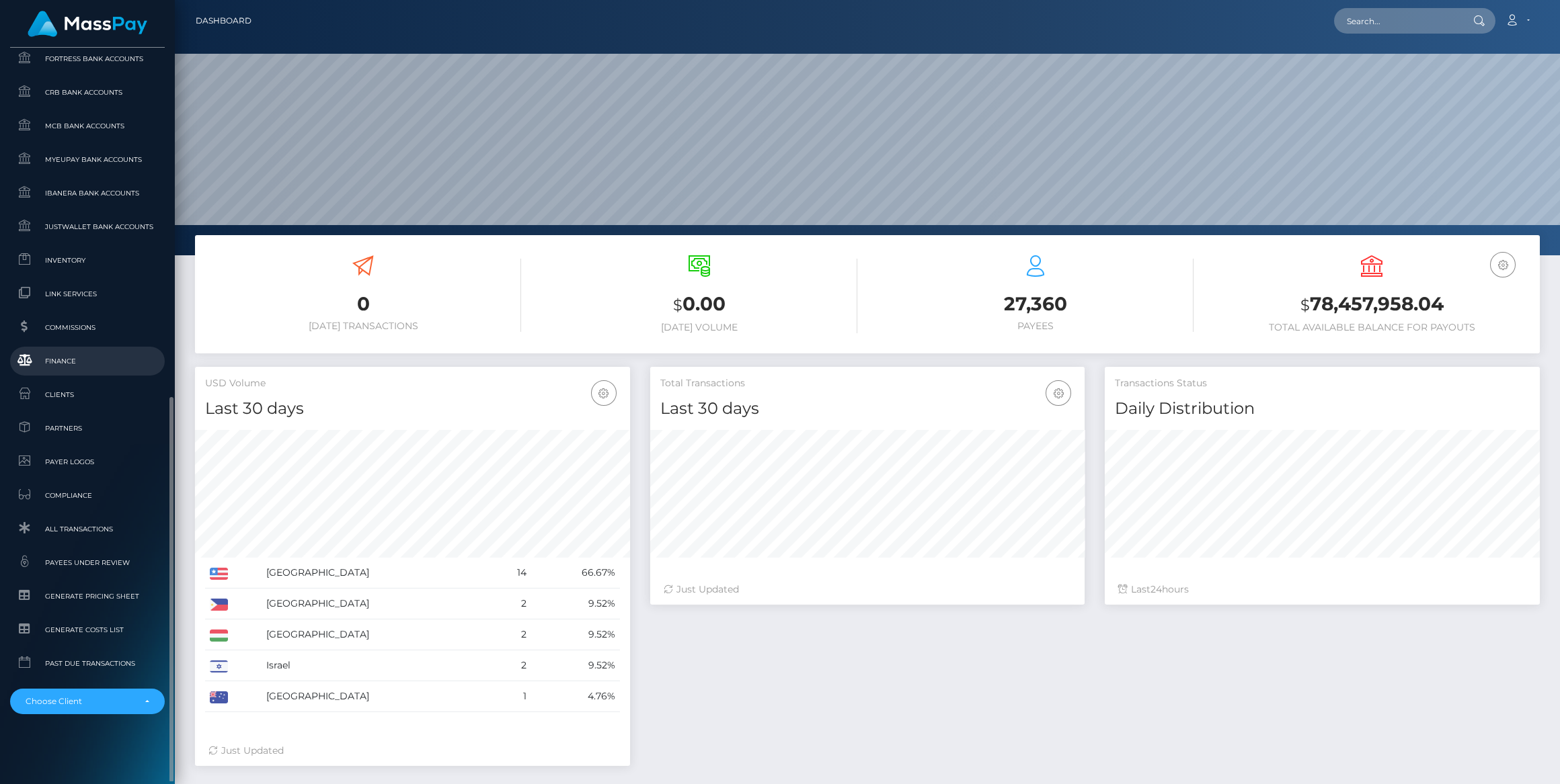
click at [109, 361] on span "Finance" at bounding box center [88, 362] width 144 height 16
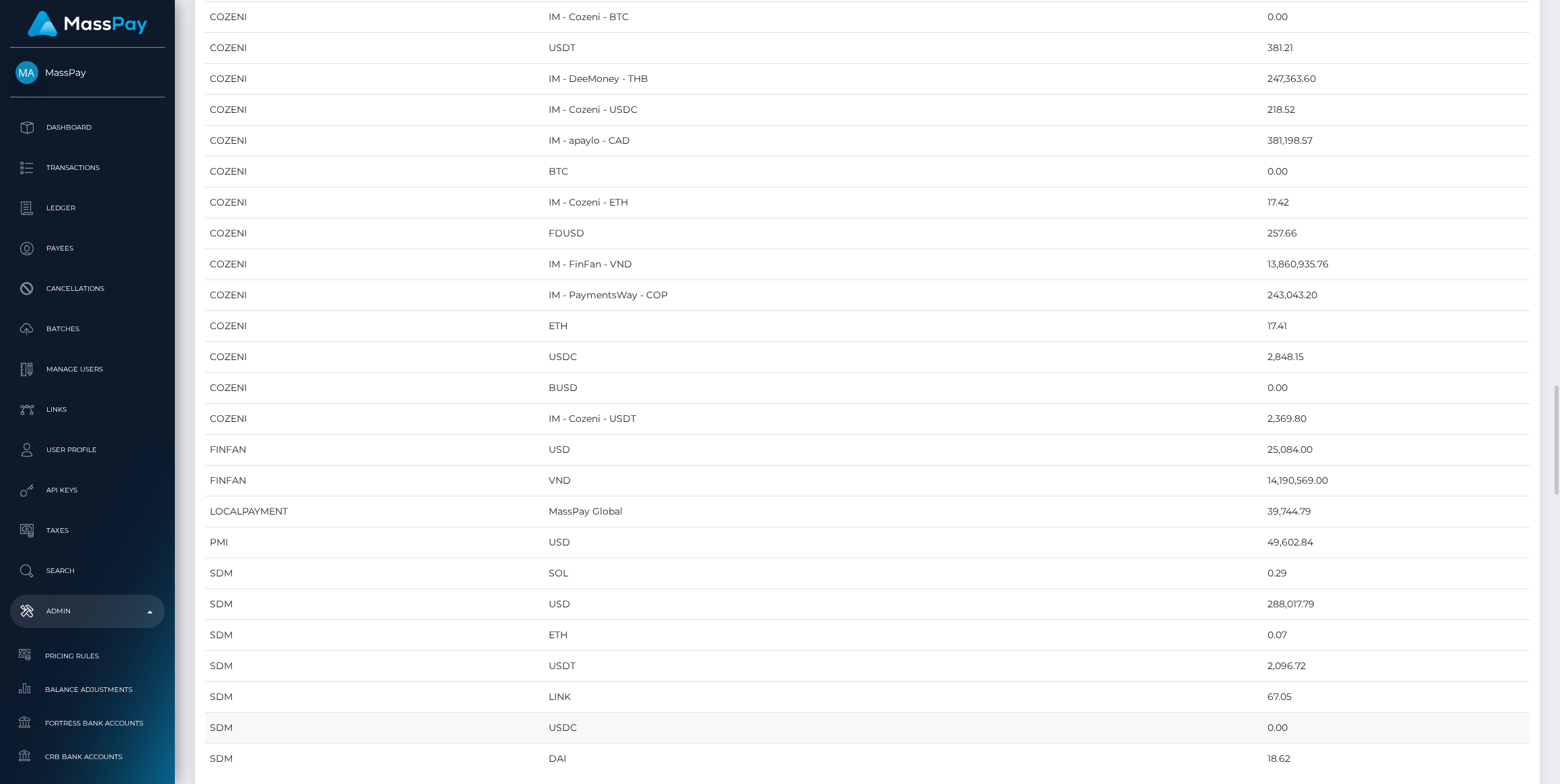
scroll to position [2076, 0]
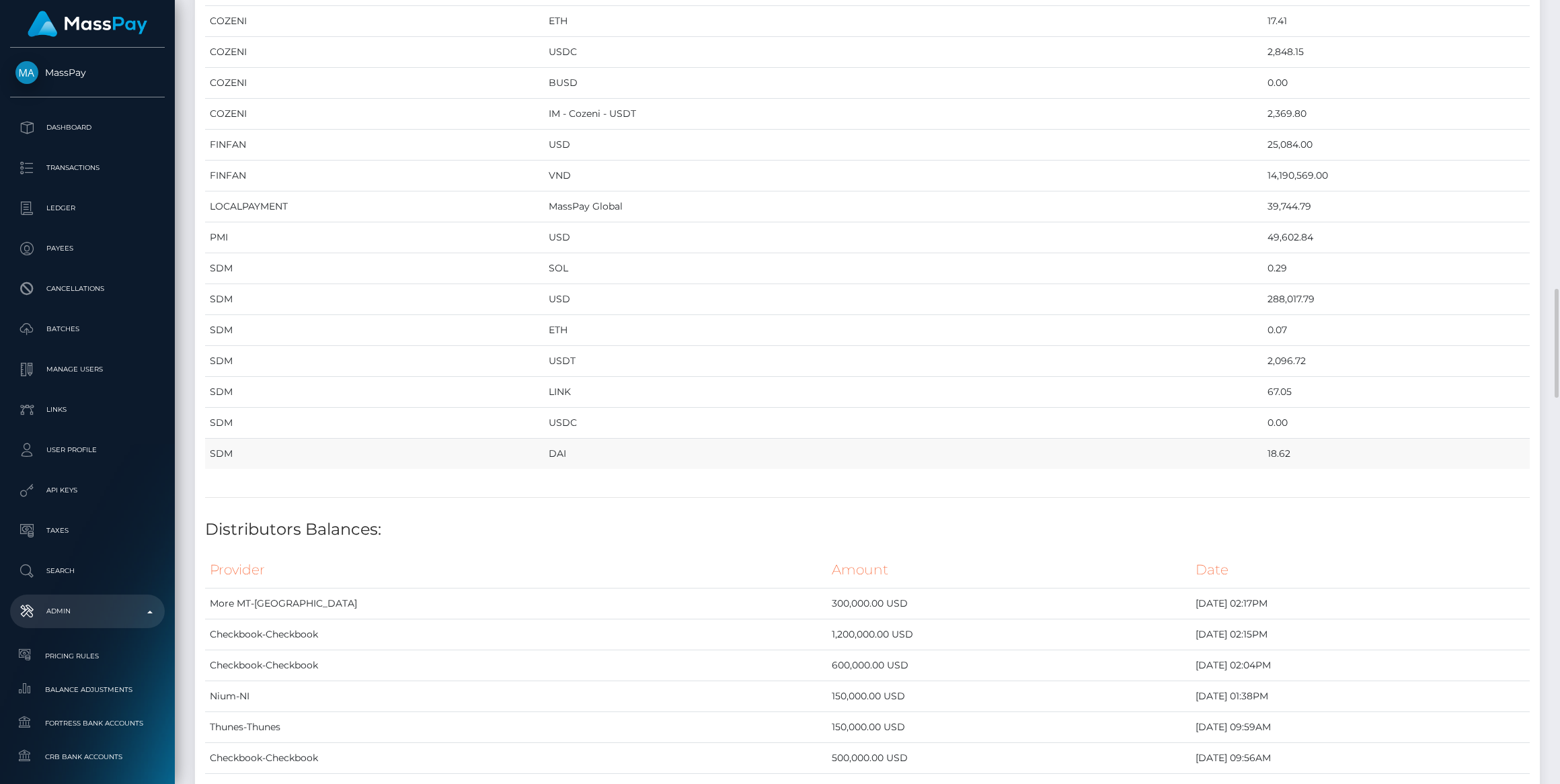
drag, startPoint x: 242, startPoint y: 152, endPoint x: 1229, endPoint y: 439, distance: 1027.9
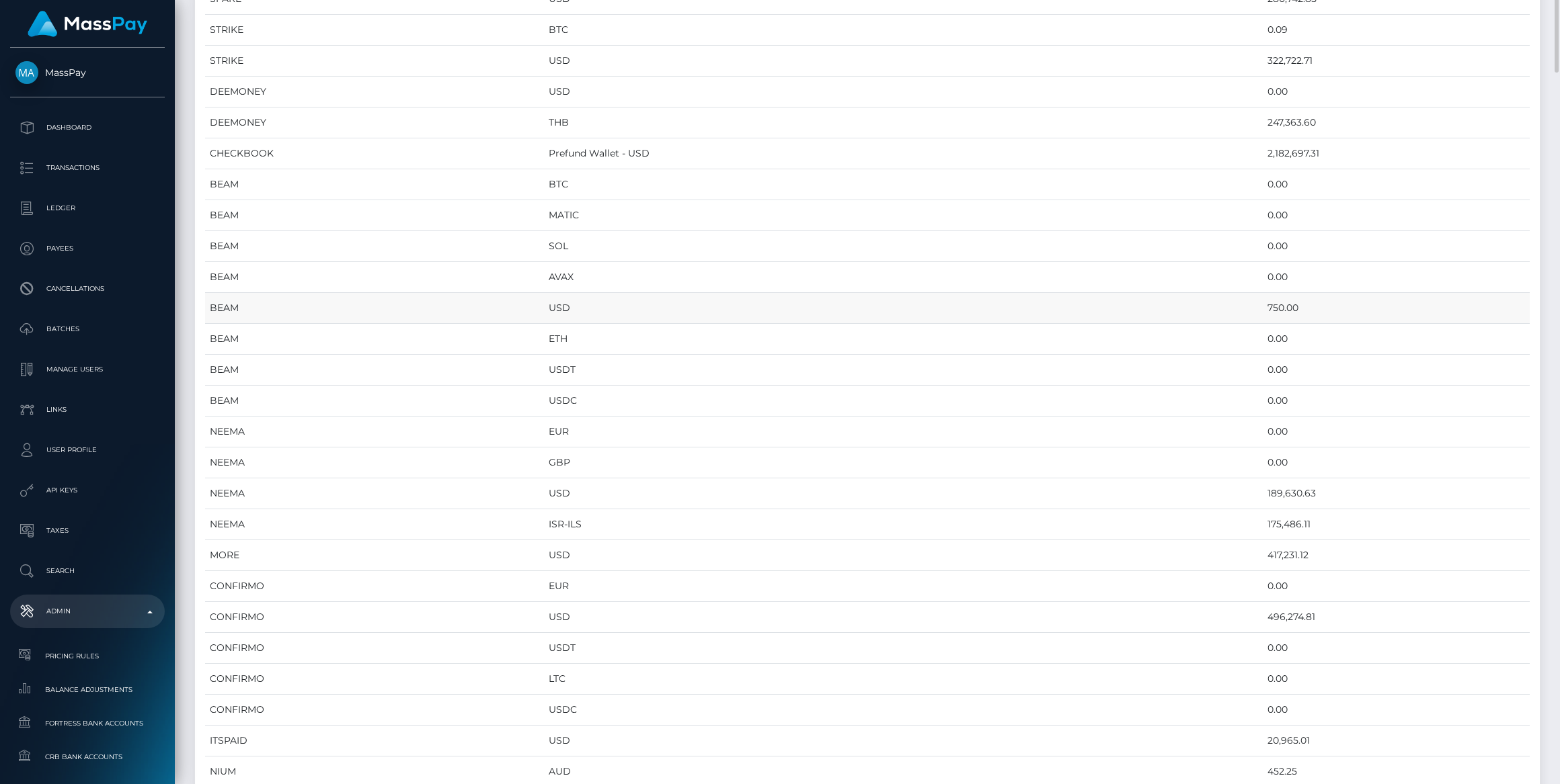
scroll to position [182, 0]
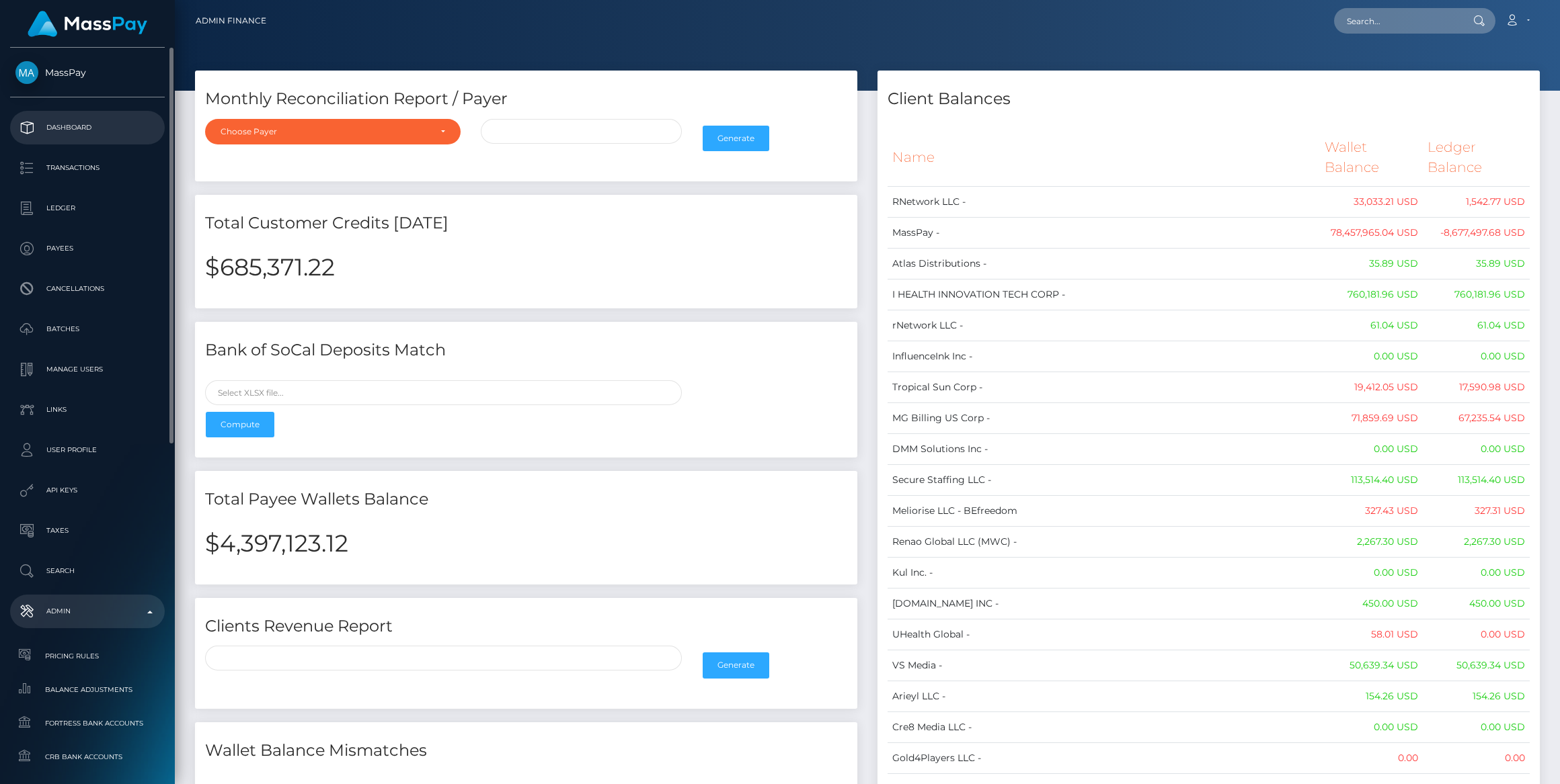
click at [78, 137] on link "Dashboard" at bounding box center [87, 128] width 155 height 34
drag, startPoint x: 886, startPoint y: 150, endPoint x: 963, endPoint y: 184, distance: 84.2
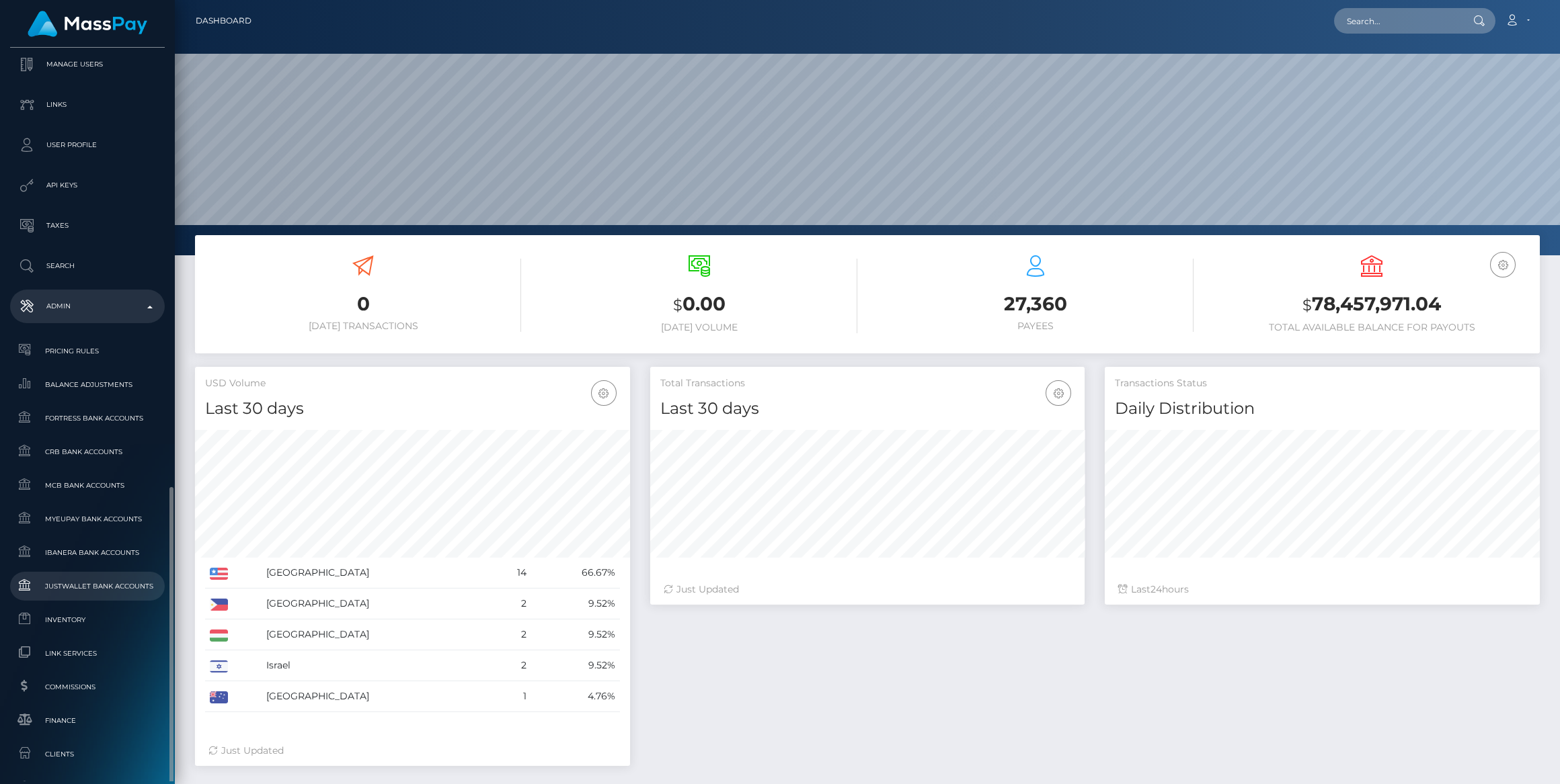
scroll to position [488, 0]
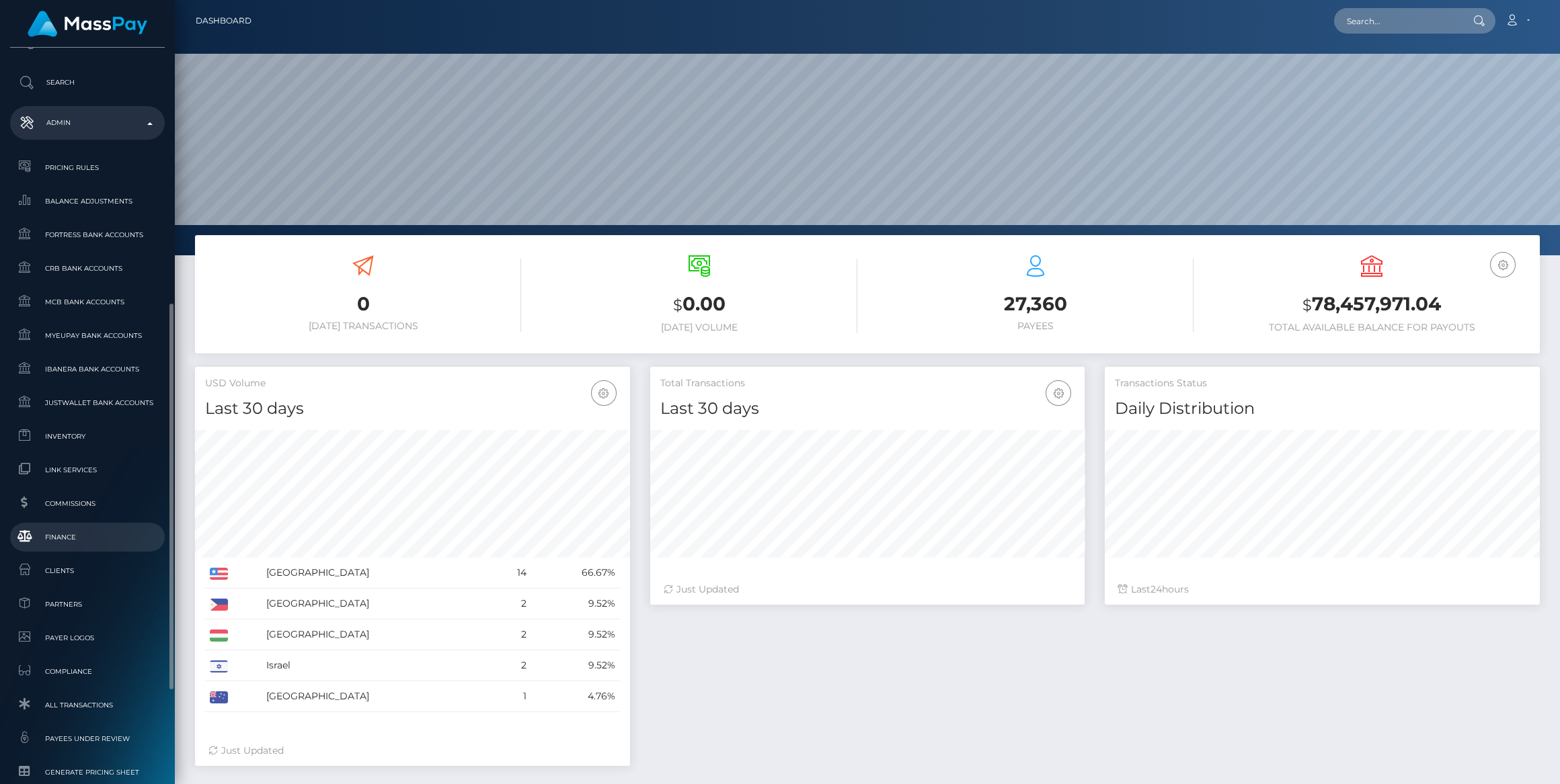
click at [63, 540] on span "Finance" at bounding box center [88, 537] width 144 height 16
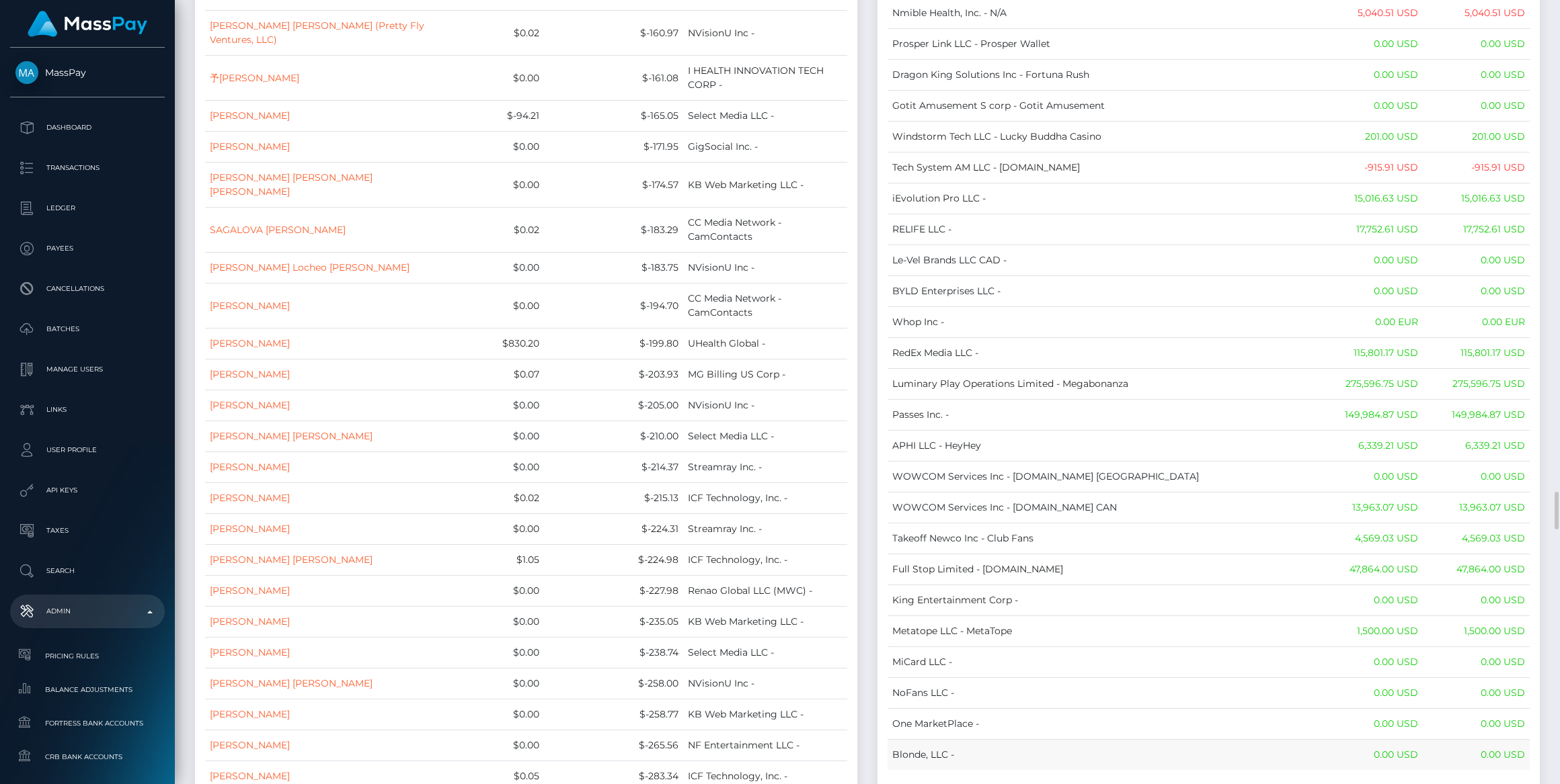
scroll to position [10138, 0]
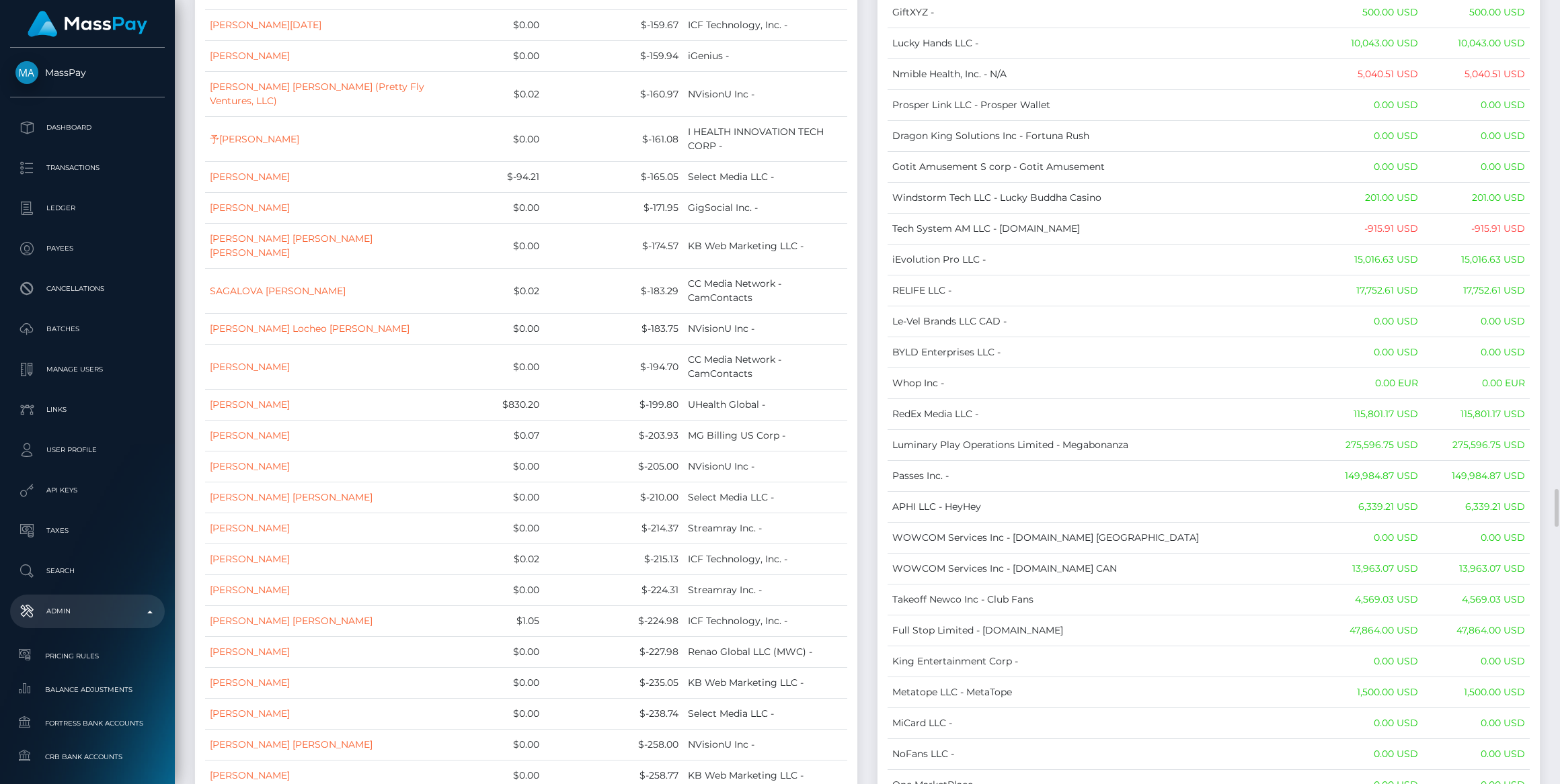
drag, startPoint x: 890, startPoint y: 88, endPoint x: 1521, endPoint y: 666, distance: 855.7
copy table "Name Wallet Balance Ledger Balance RNetwork LLC - 33,033.21 USD 1,542.77 USD Ma…"
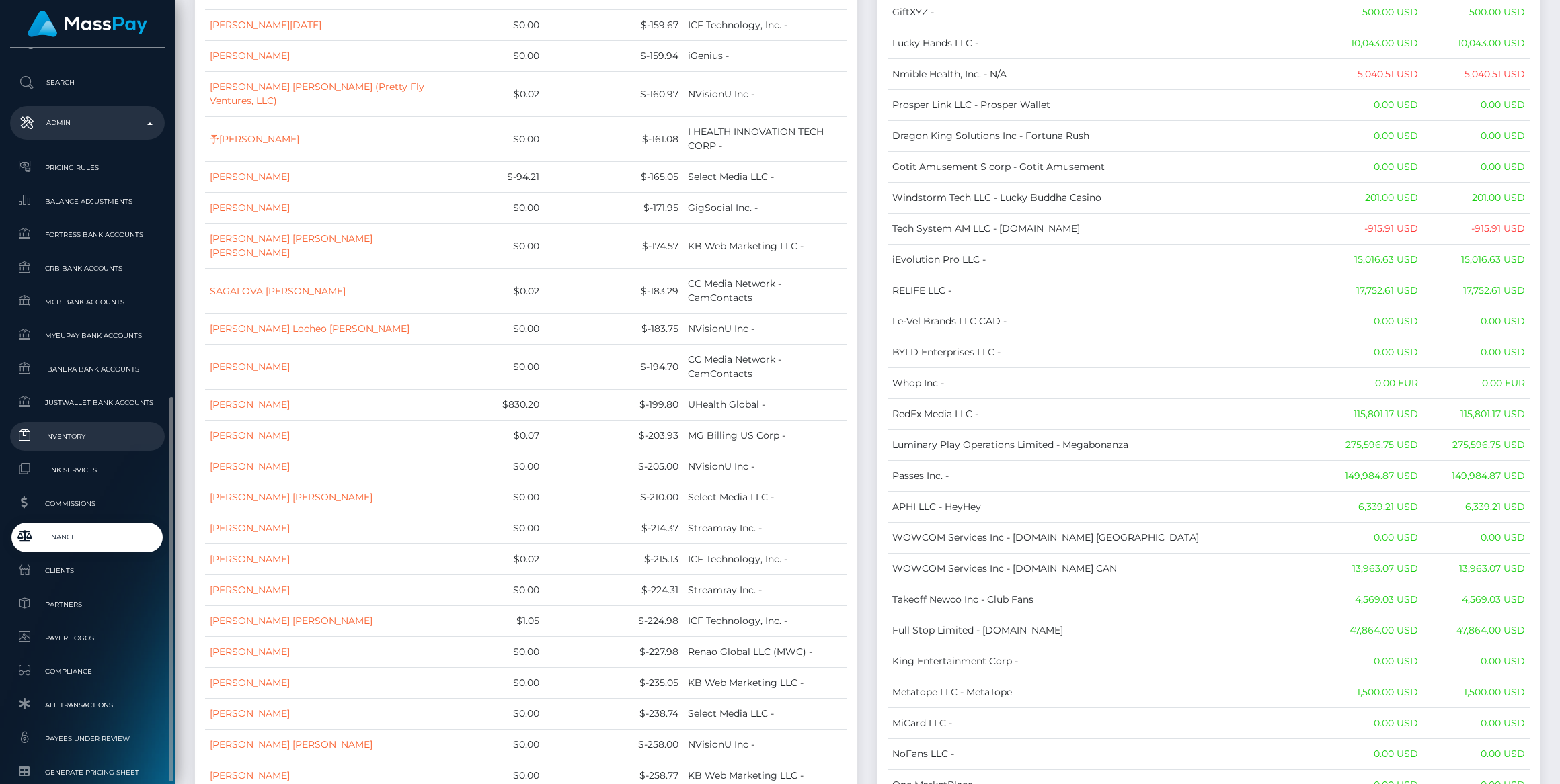
scroll to position [550, 0]
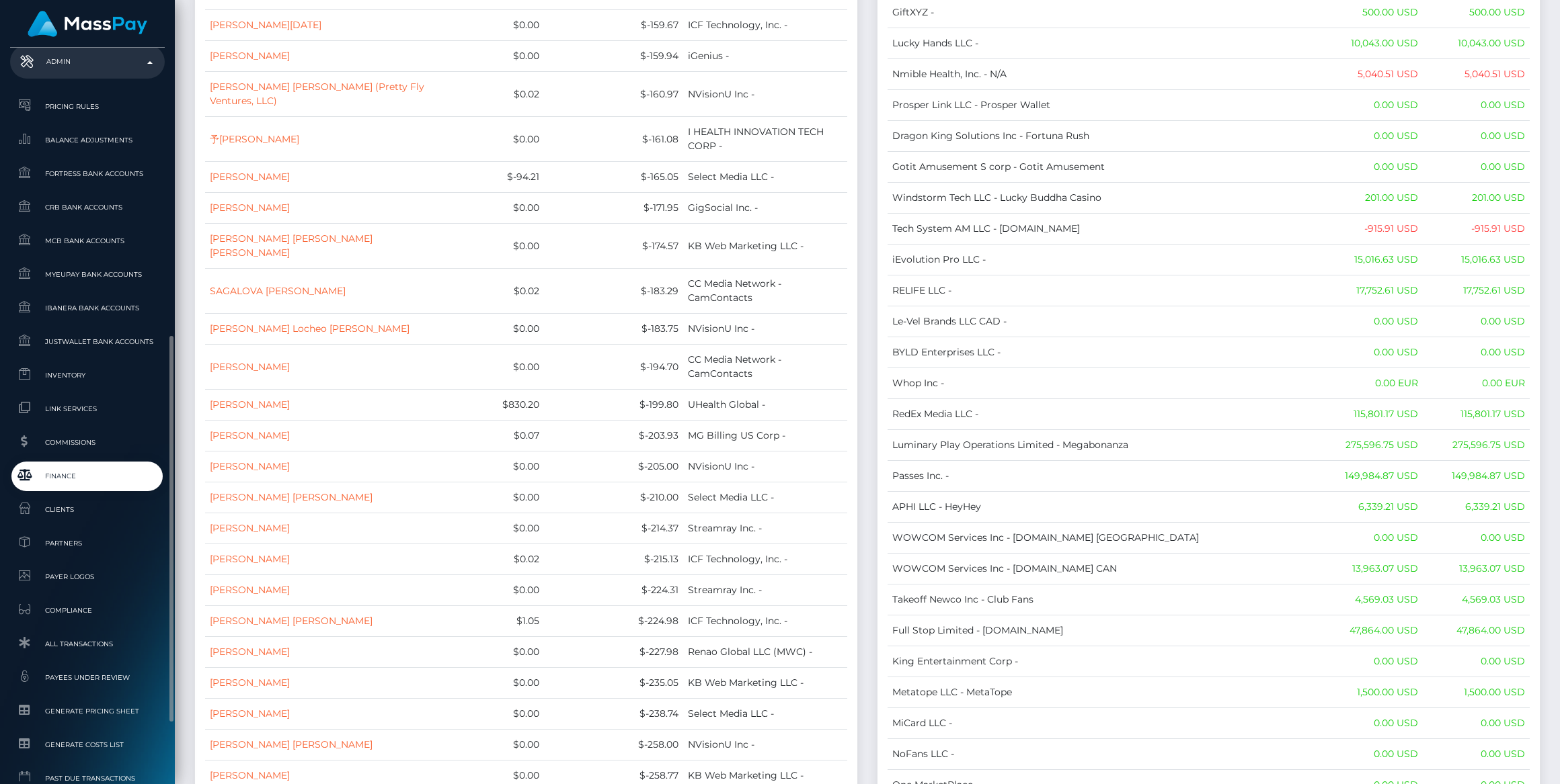
click at [108, 484] on link "Finance" at bounding box center [87, 475] width 155 height 29
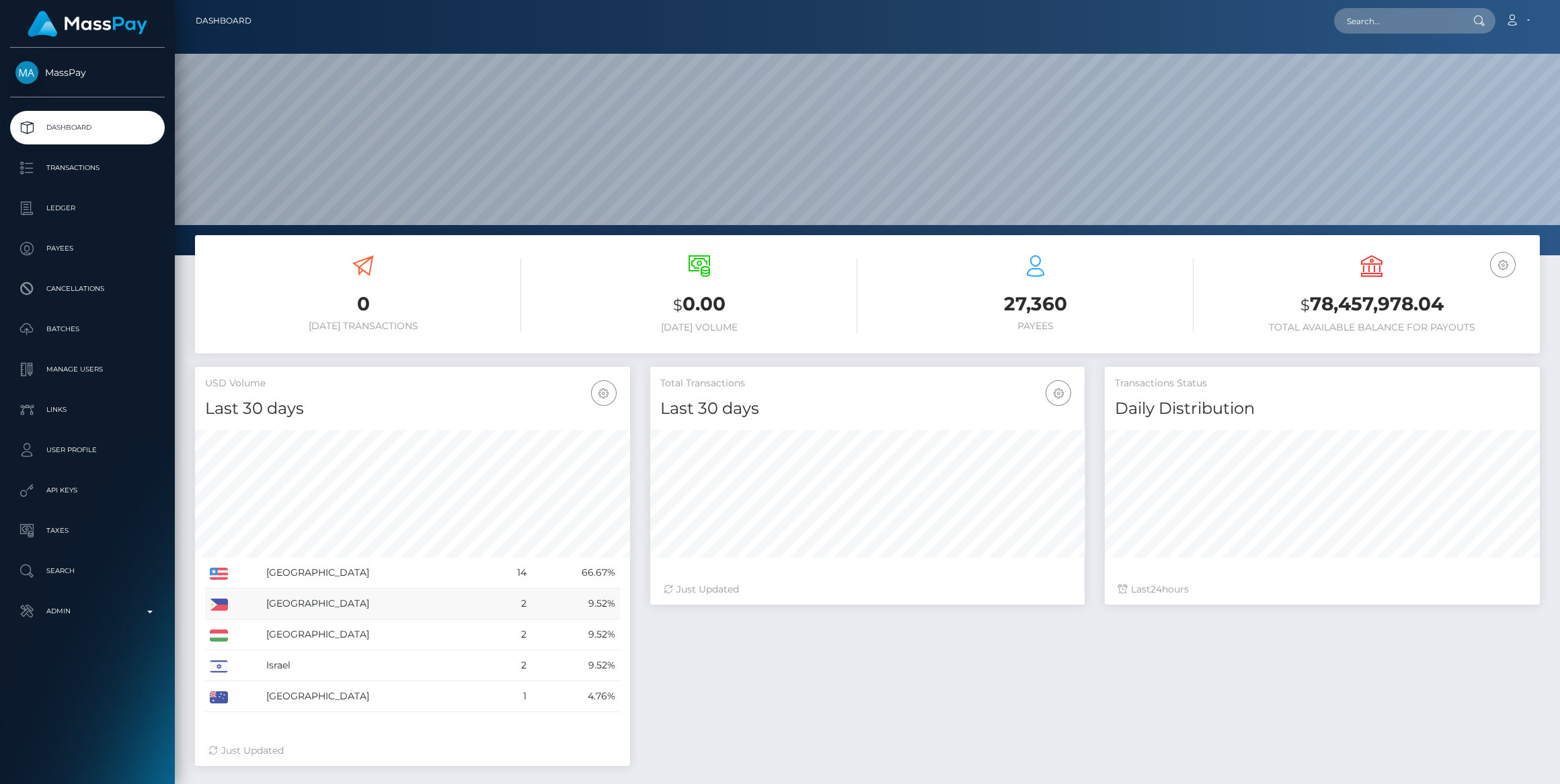
scroll to position [237, 435]
click at [87, 610] on p "Admin" at bounding box center [88, 612] width 144 height 20
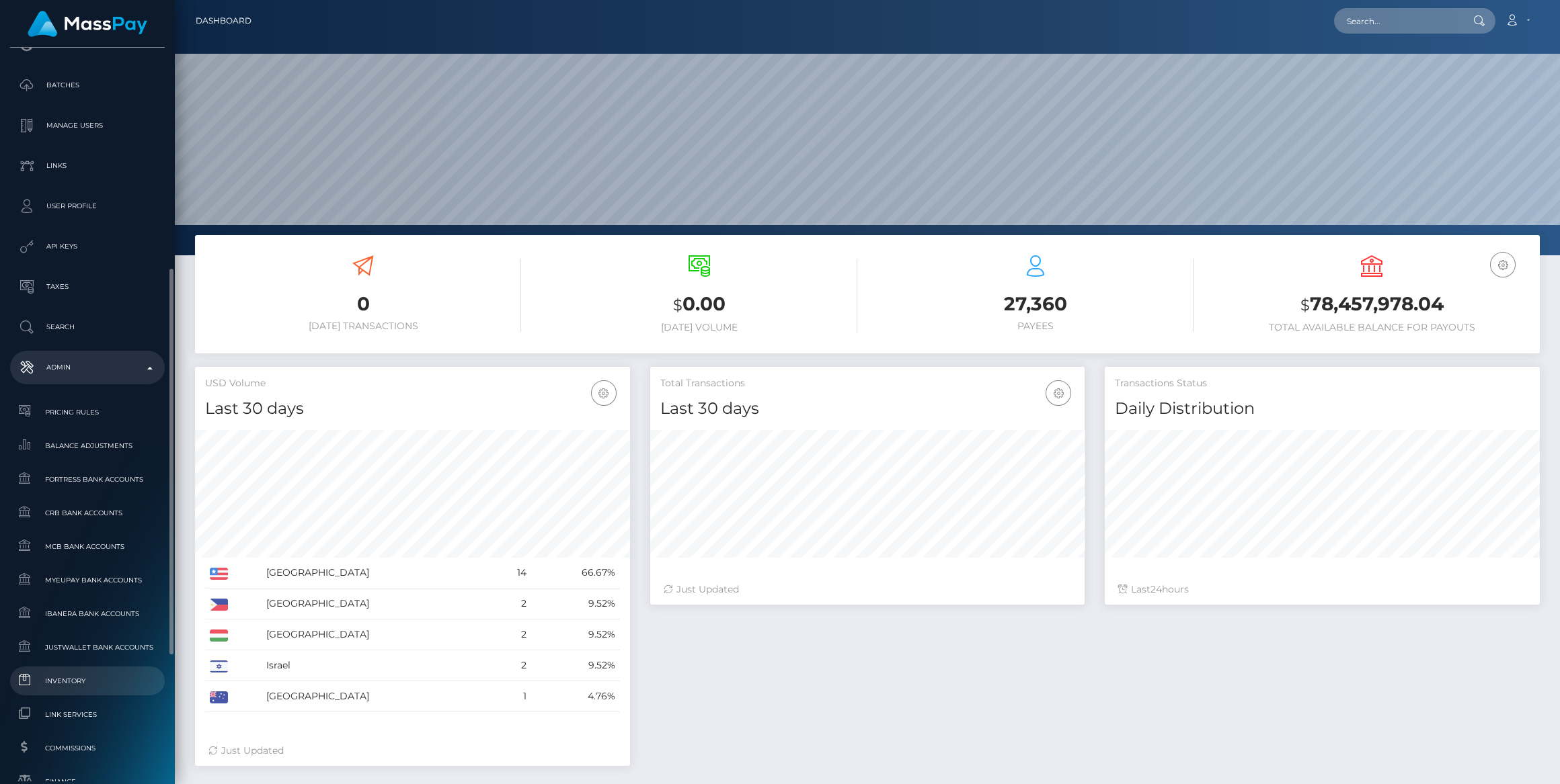
scroll to position [367, 0]
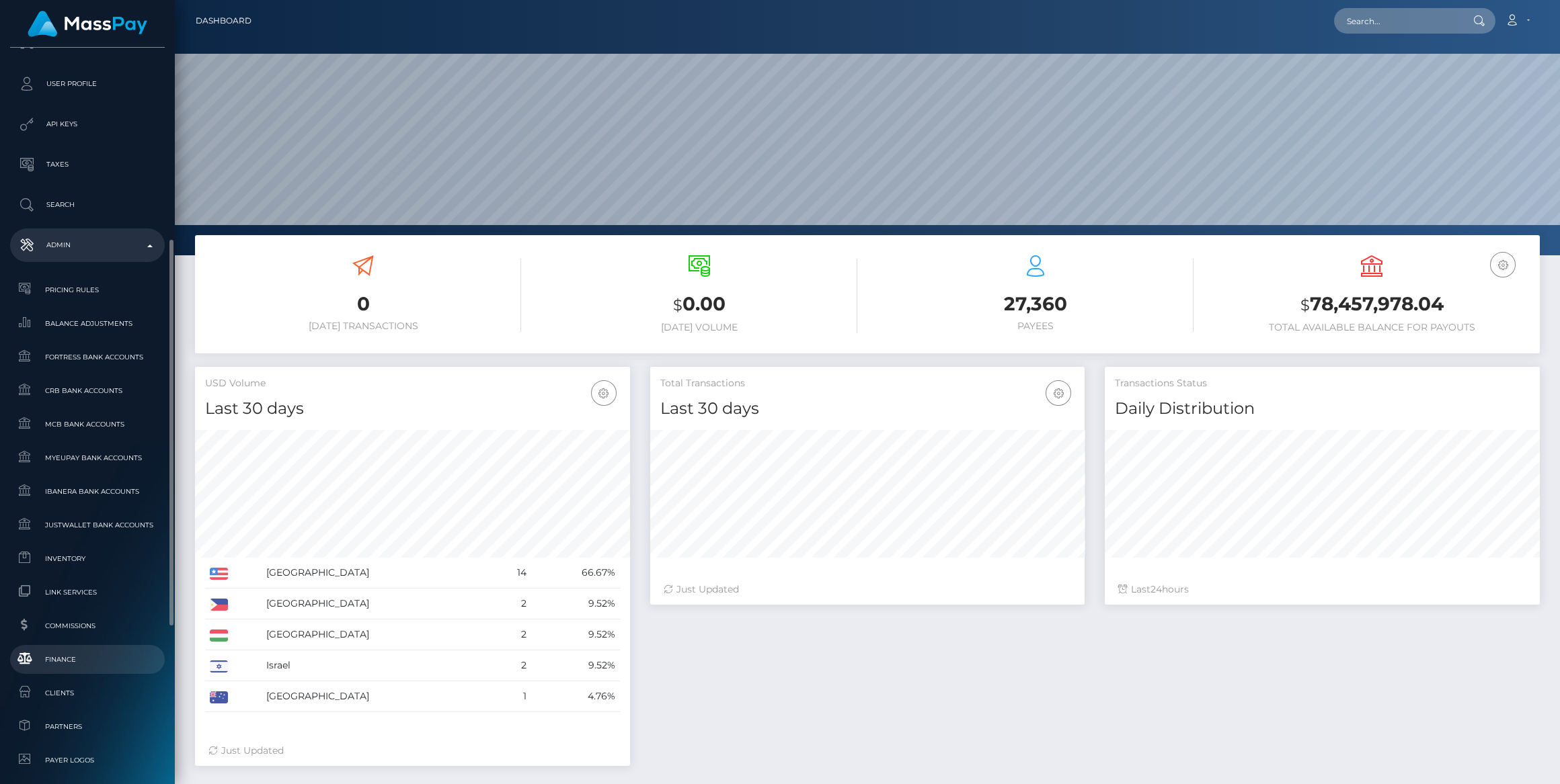
click at [102, 648] on link "Finance" at bounding box center [87, 658] width 155 height 29
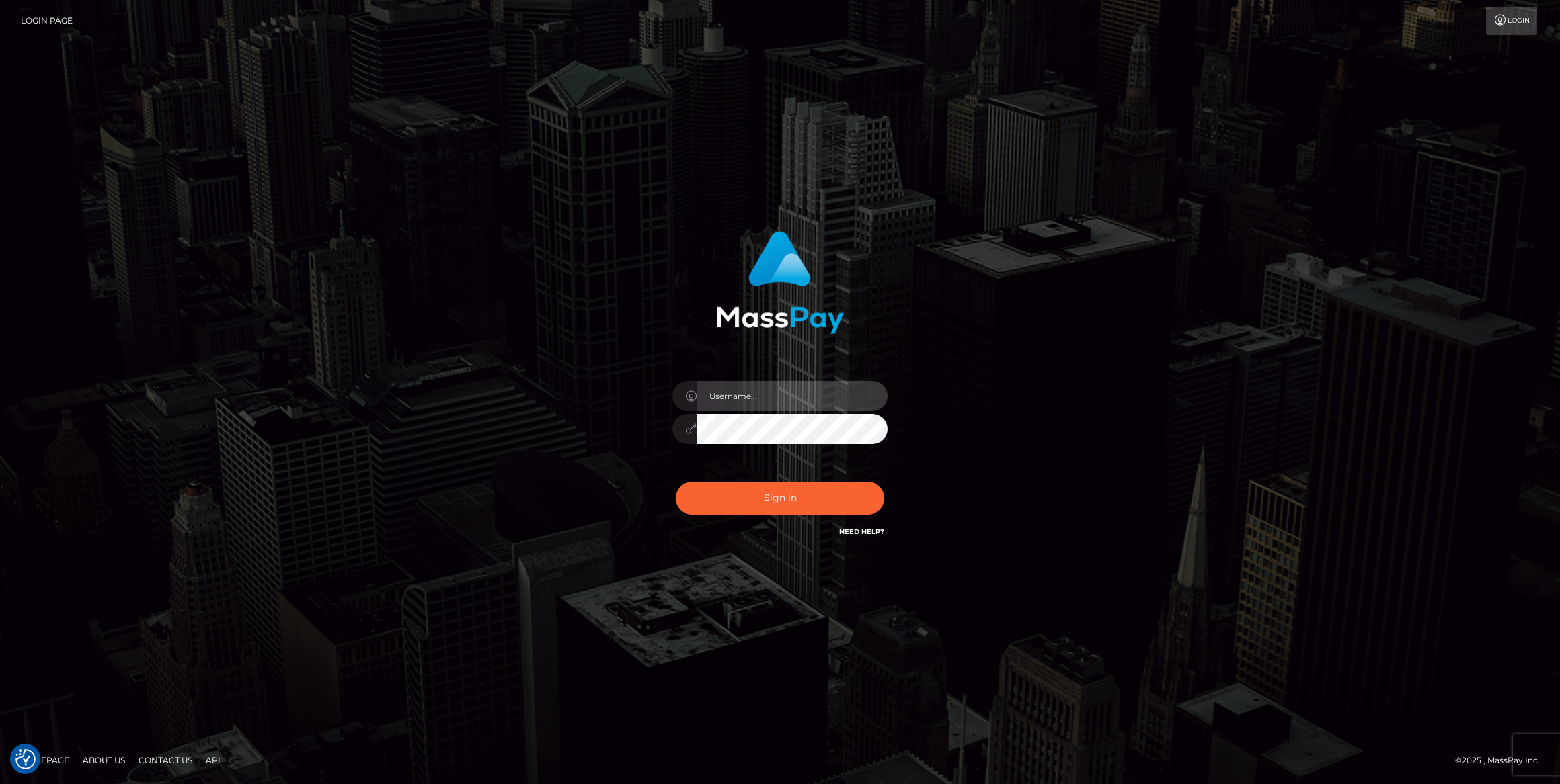
type input "bengreen"
click at [741, 498] on button "Sign in" at bounding box center [780, 498] width 208 height 33
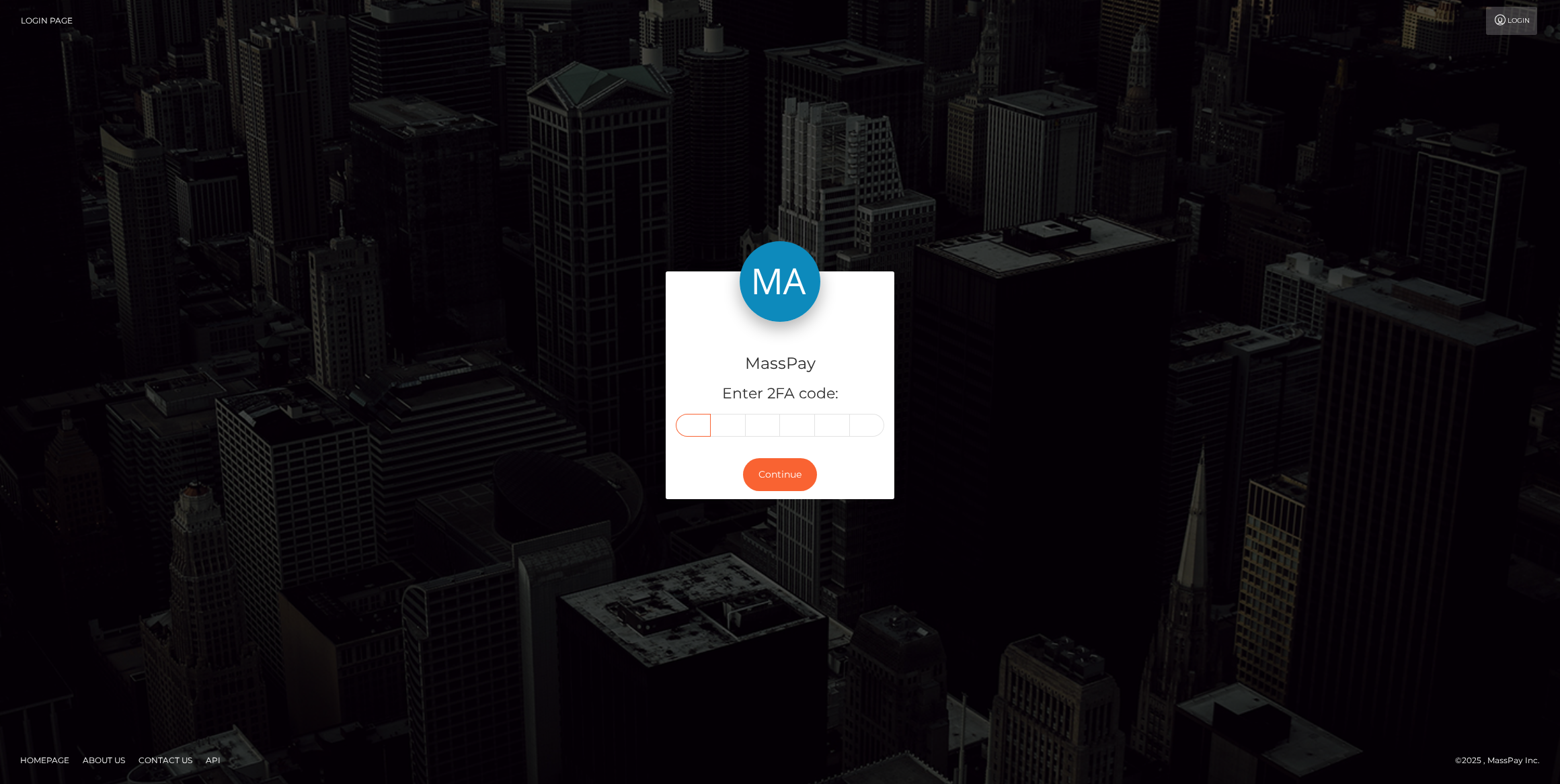
drag, startPoint x: 721, startPoint y: 393, endPoint x: 703, endPoint y: 420, distance: 32.4
paste input "9"
type input "9"
type input "5"
type input "3"
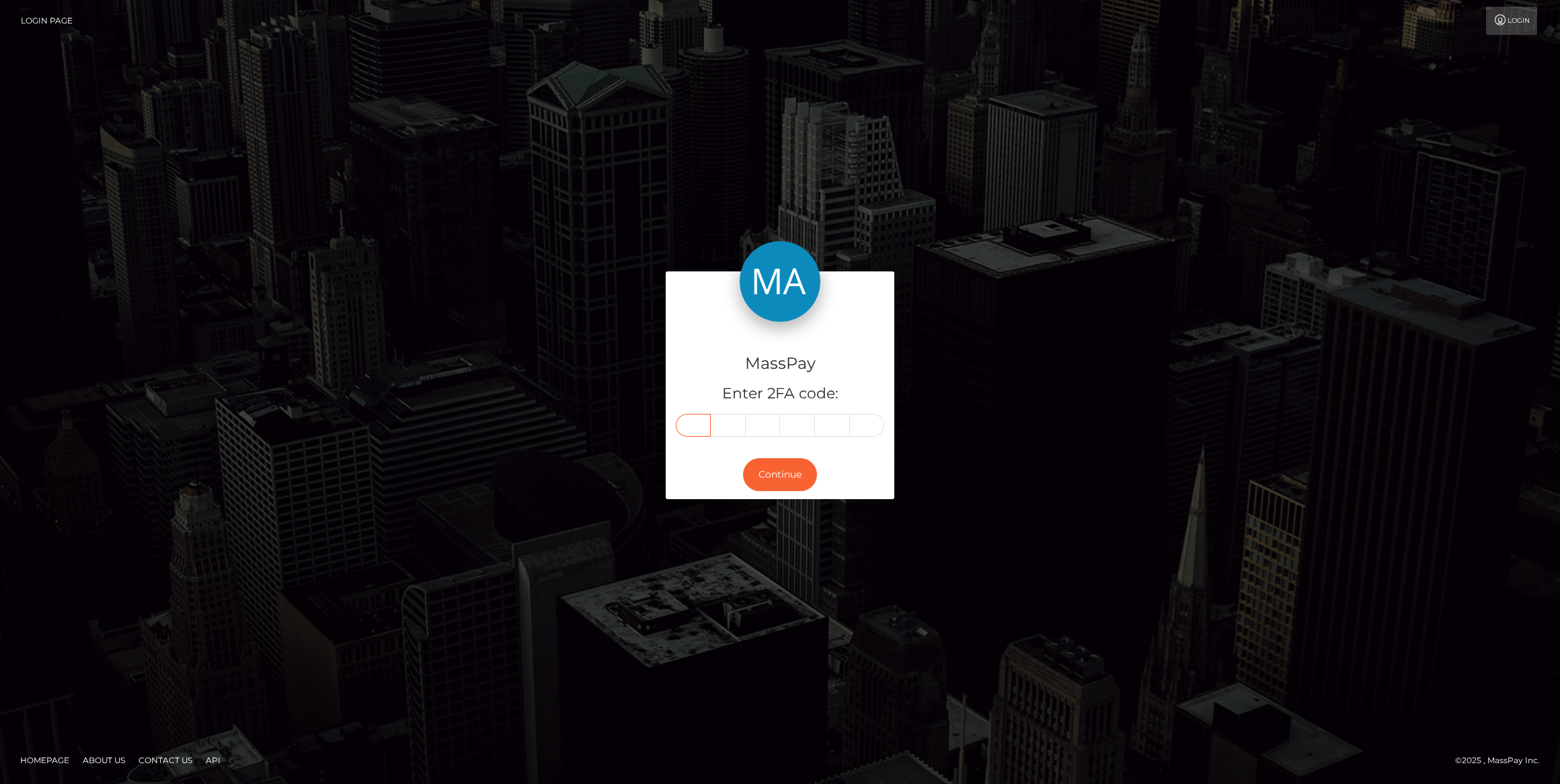
type input "6"
type input "2"
type input "9"
click at [768, 480] on button "Continue" at bounding box center [780, 474] width 74 height 33
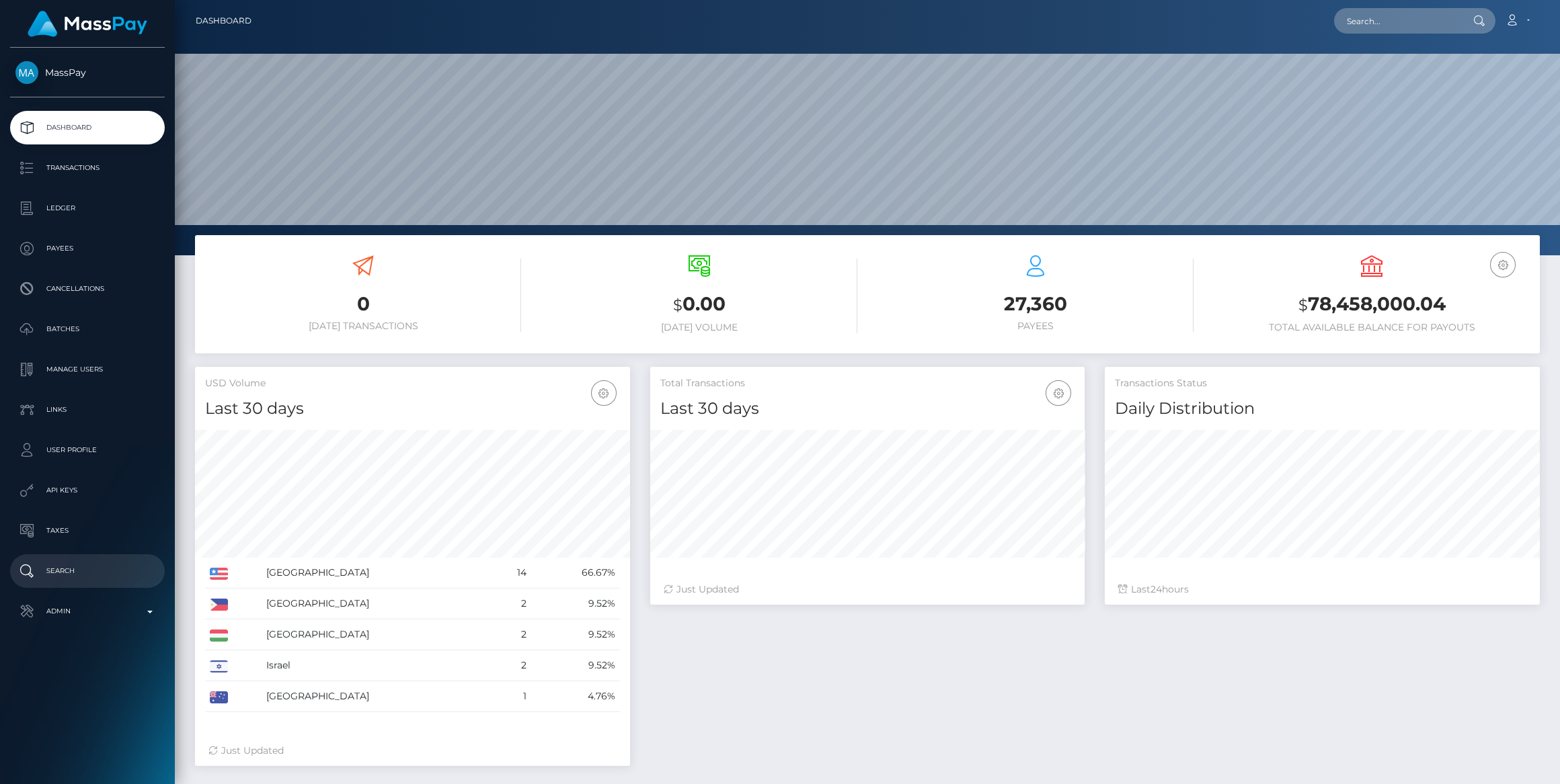
scroll to position [237, 435]
click at [86, 629] on div "MassPay Dashboard Transactions Ledger Payees Cancellations" at bounding box center [87, 414] width 174 height 733
click at [90, 623] on link "Admin" at bounding box center [87, 612] width 155 height 34
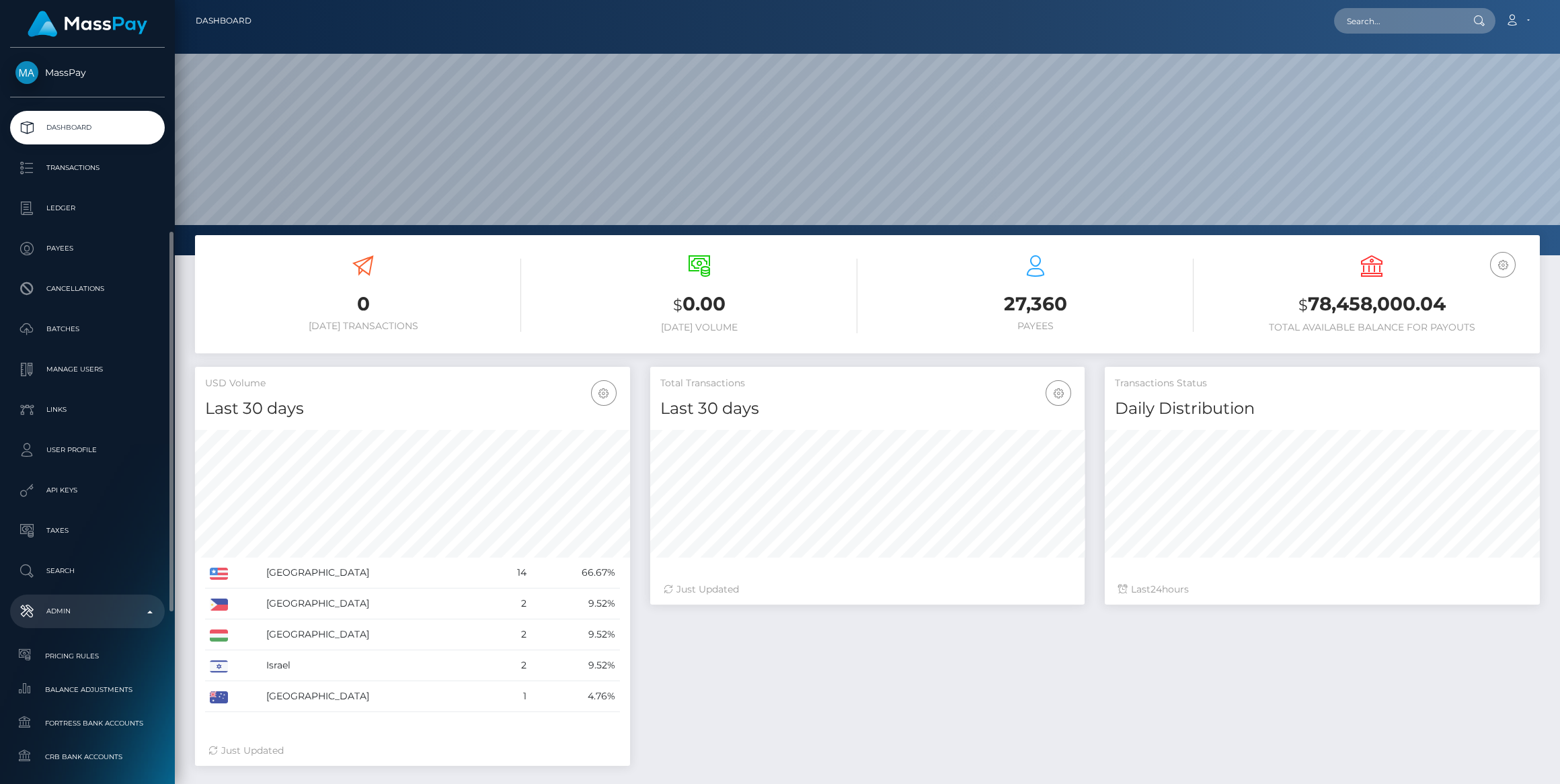
scroll to position [122, 0]
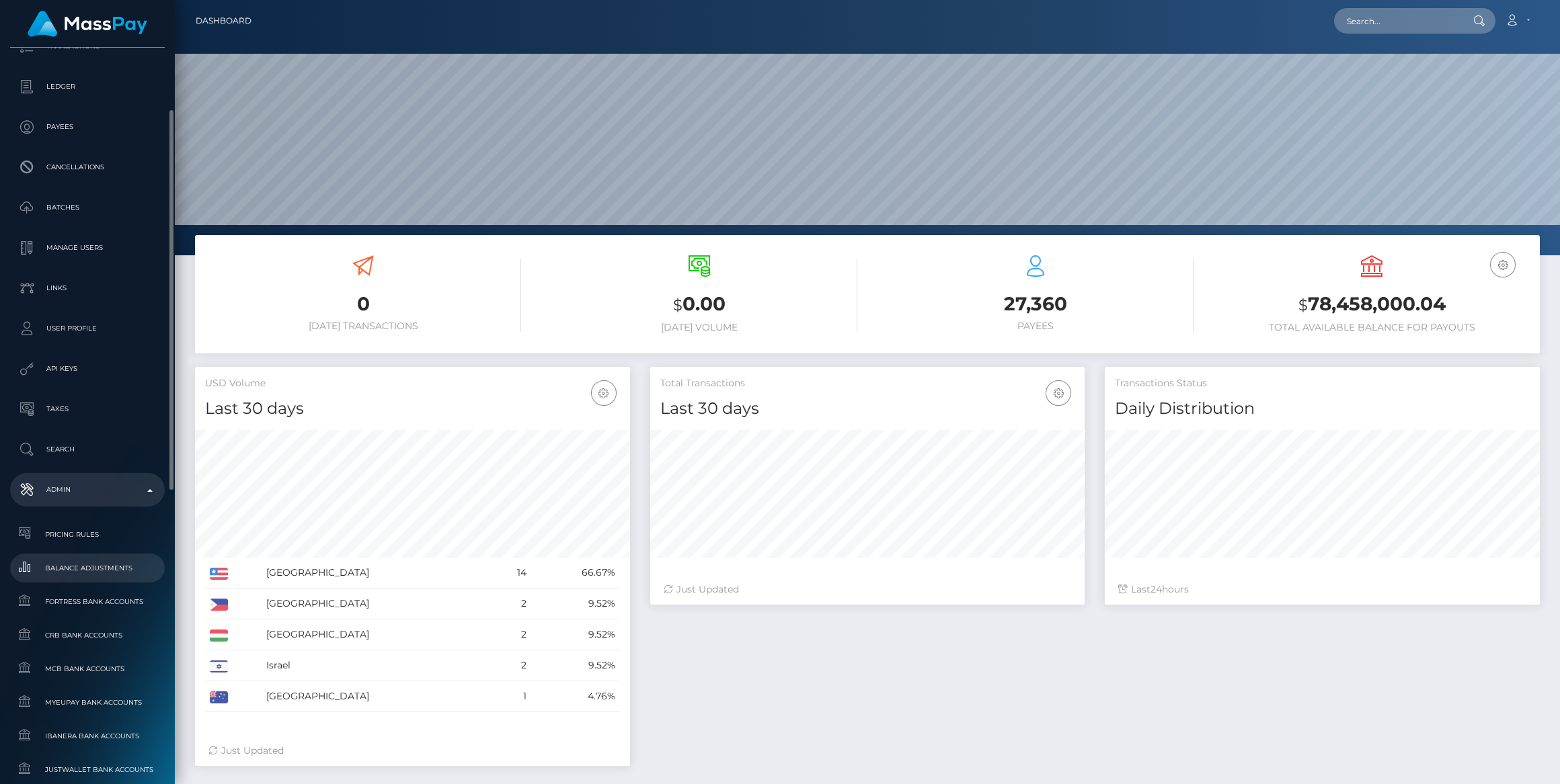
click at [117, 554] on link "Balance Adjustments" at bounding box center [87, 568] width 155 height 29
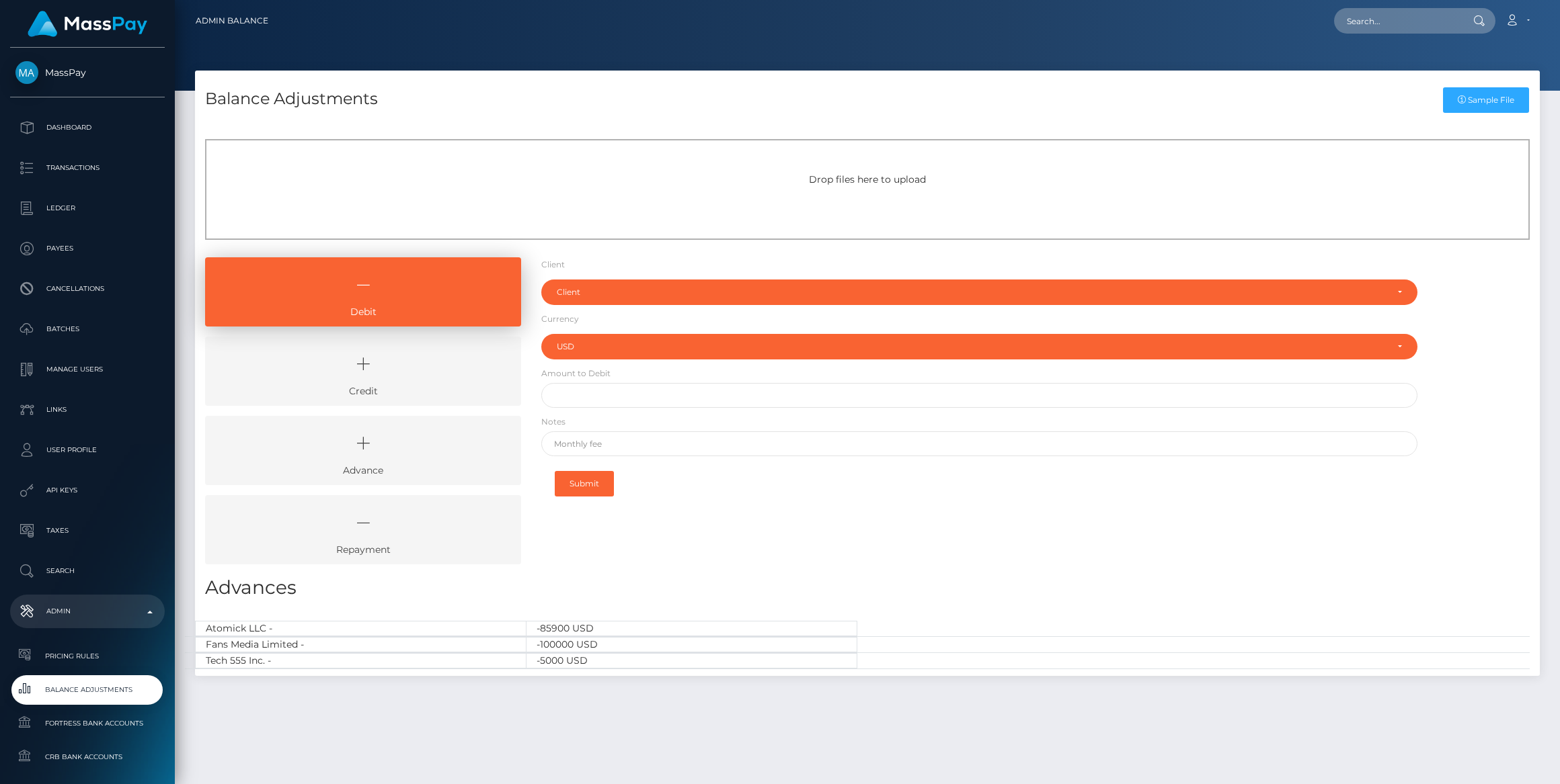
select select "USD"
click at [405, 365] on icon at bounding box center [363, 364] width 285 height 40
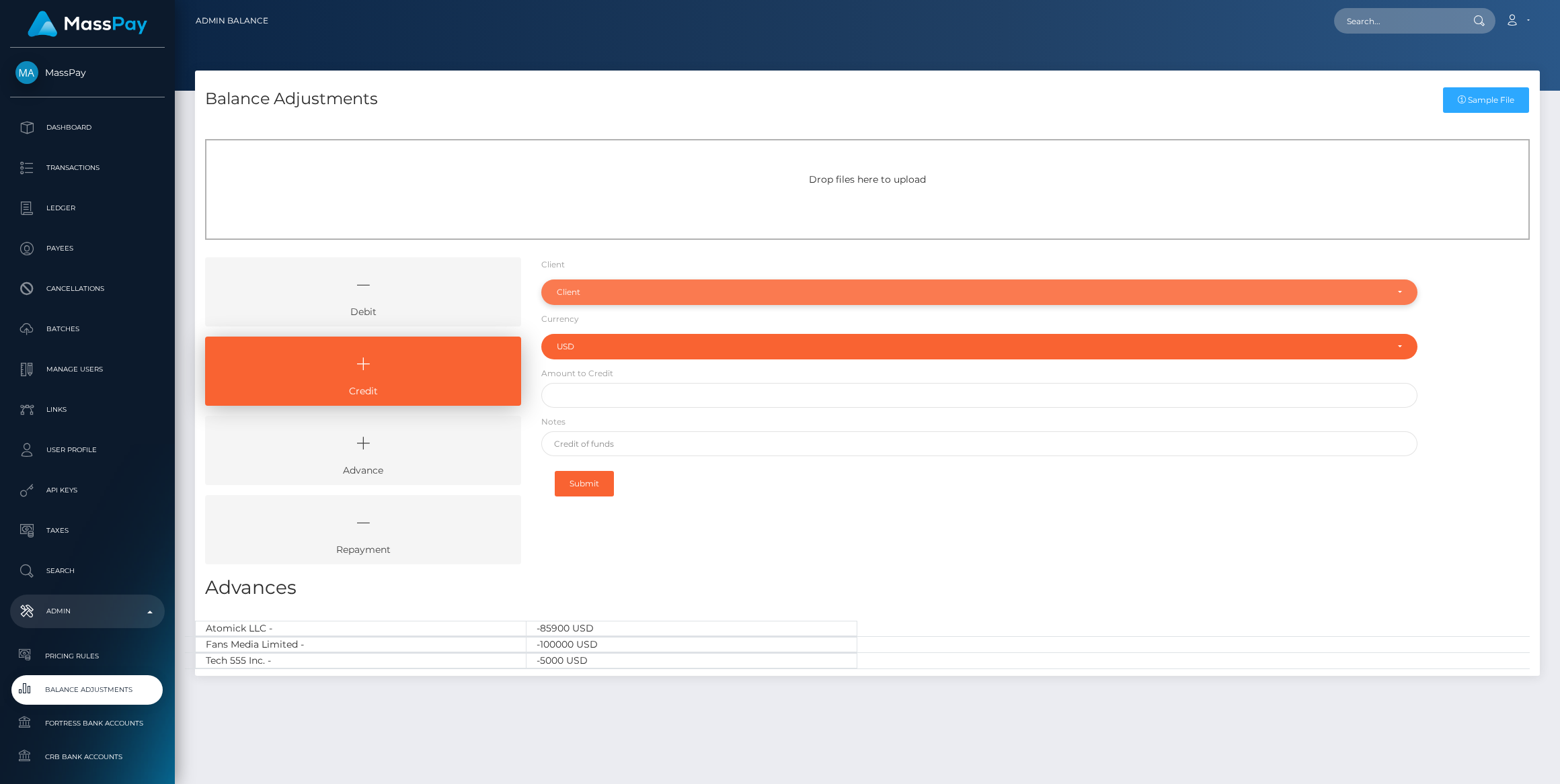
click at [662, 299] on div "Client" at bounding box center [979, 293] width 876 height 26
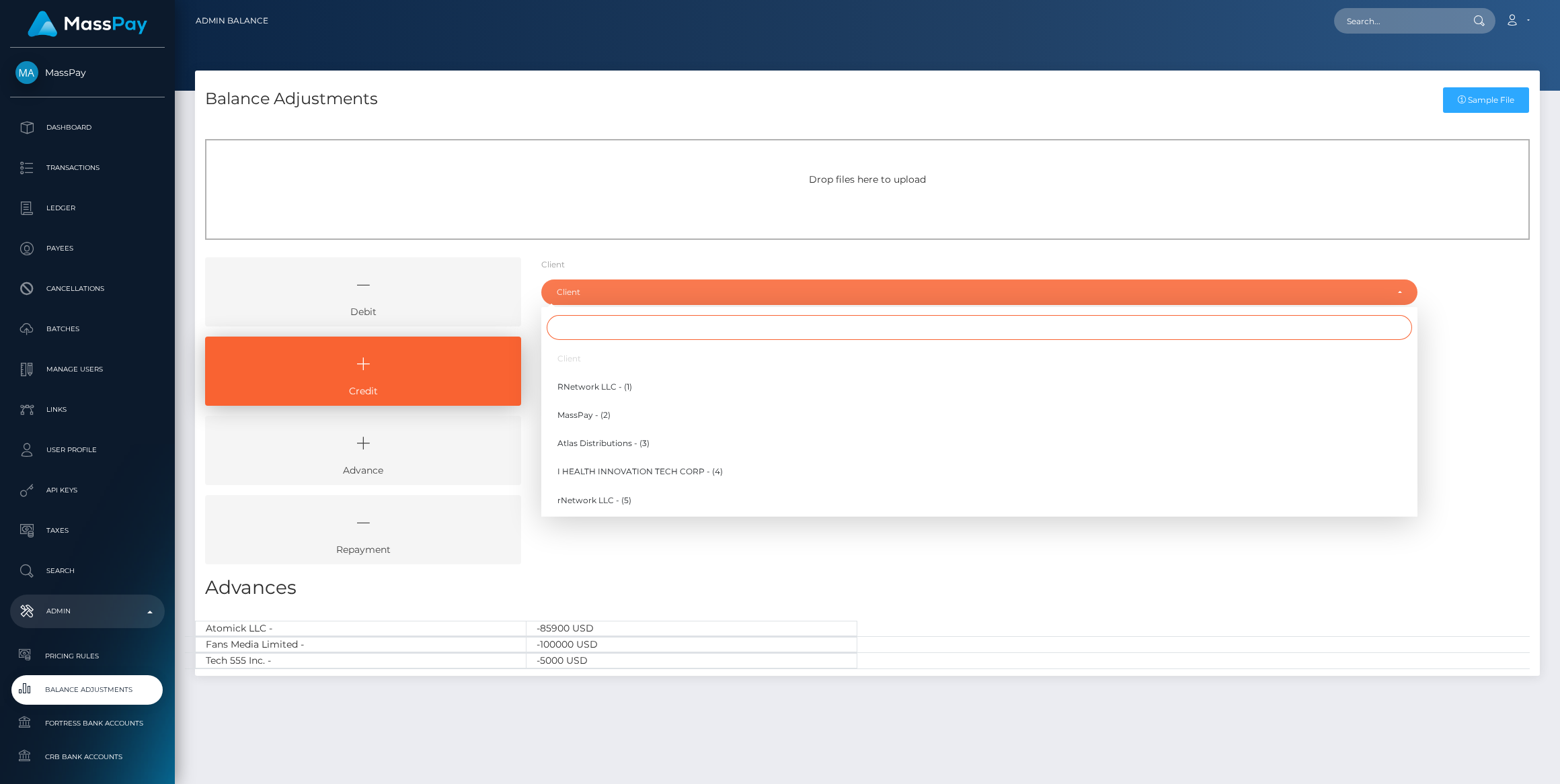
click at [652, 332] on input "Search" at bounding box center [979, 327] width 865 height 25
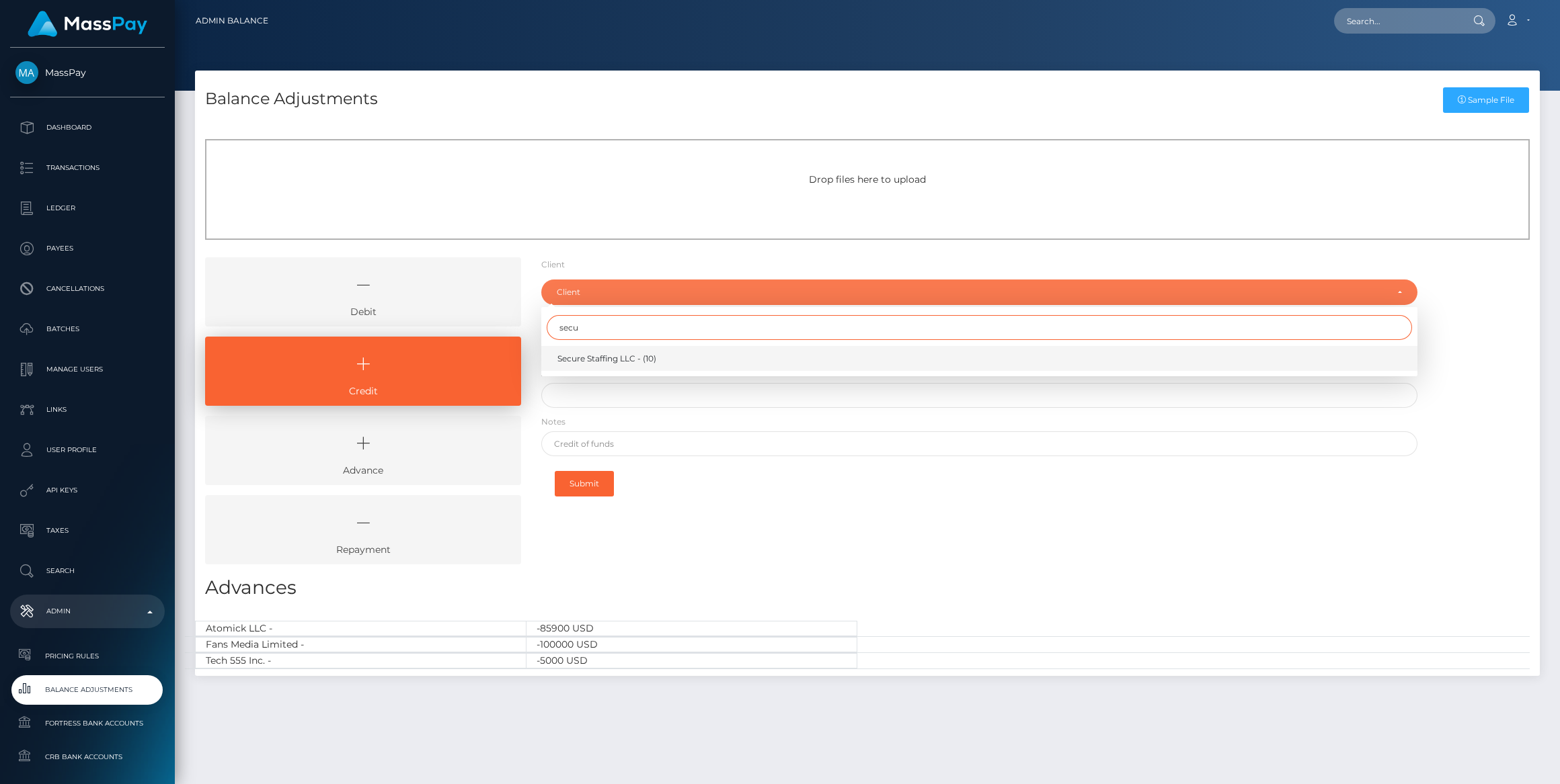
type input "secu"
click at [629, 358] on span "Secure Staffing LLC - (10)" at bounding box center [606, 359] width 99 height 12
select select "10"
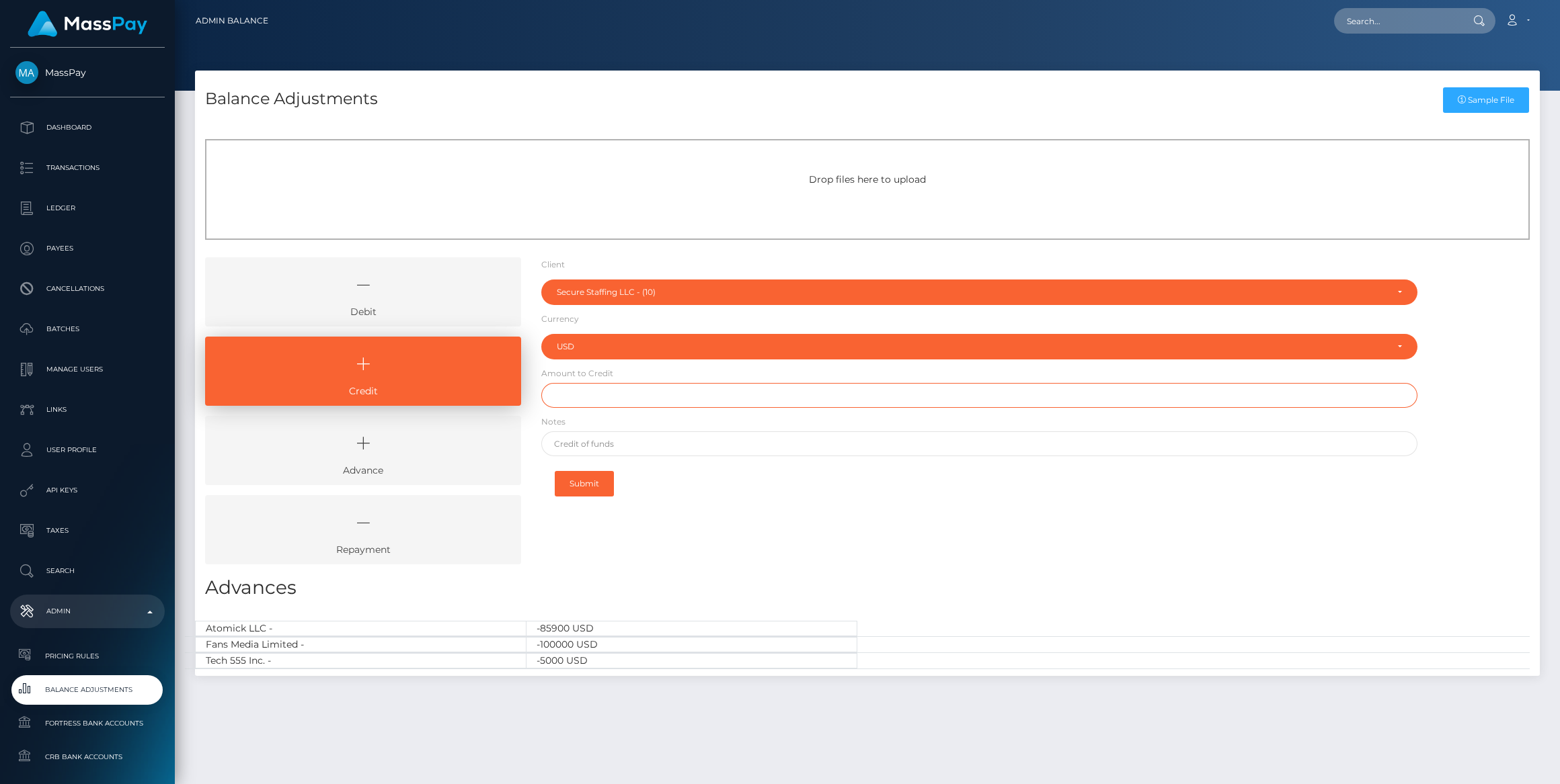
click at [621, 392] on input "text" at bounding box center [979, 394] width 876 height 25
paste input "70,000.00"
type input "$70,000.00"
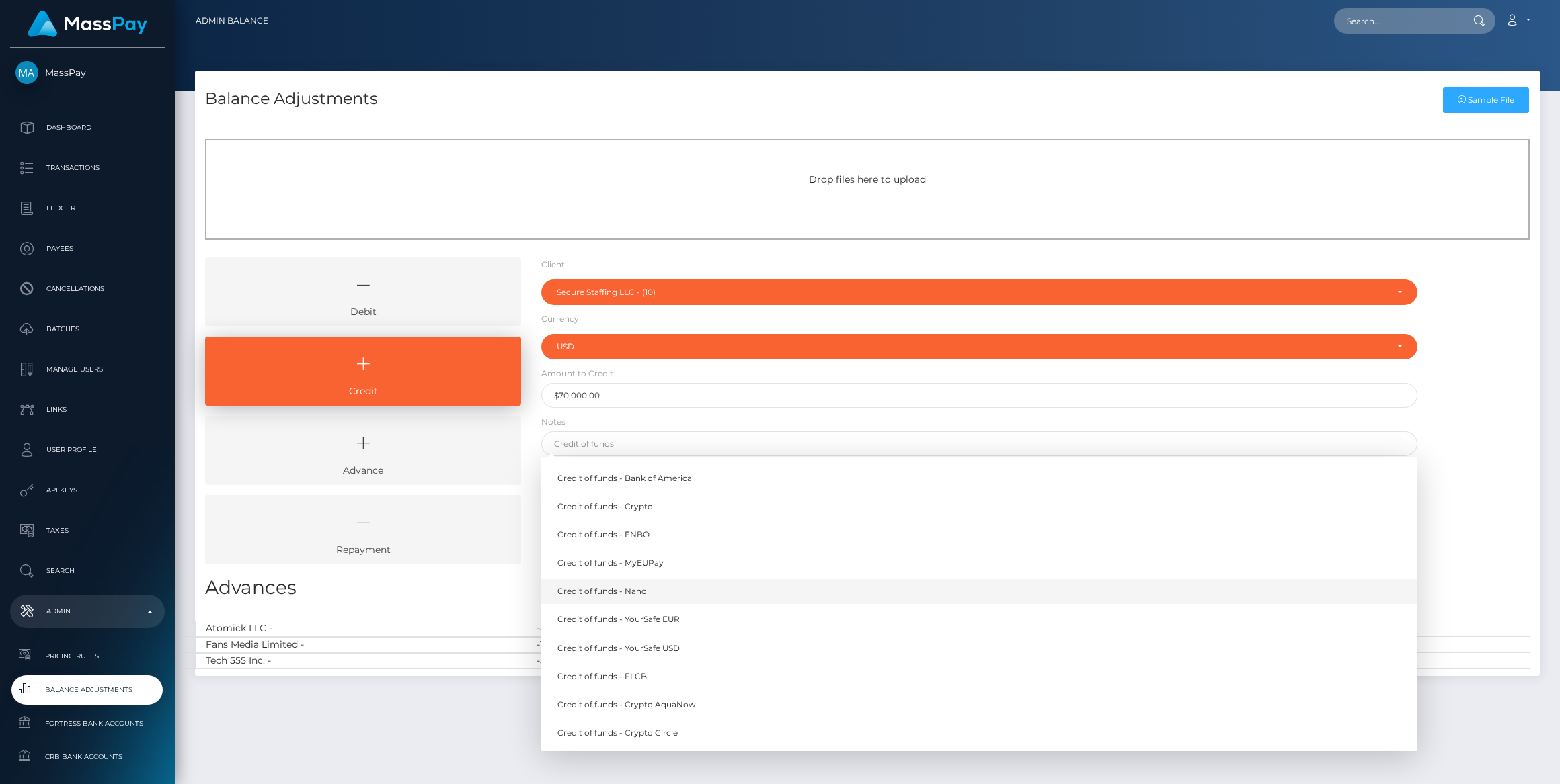
click at [643, 580] on link "Credit of funds - Nano" at bounding box center [979, 591] width 876 height 25
type input "Credit of funds - Nano"
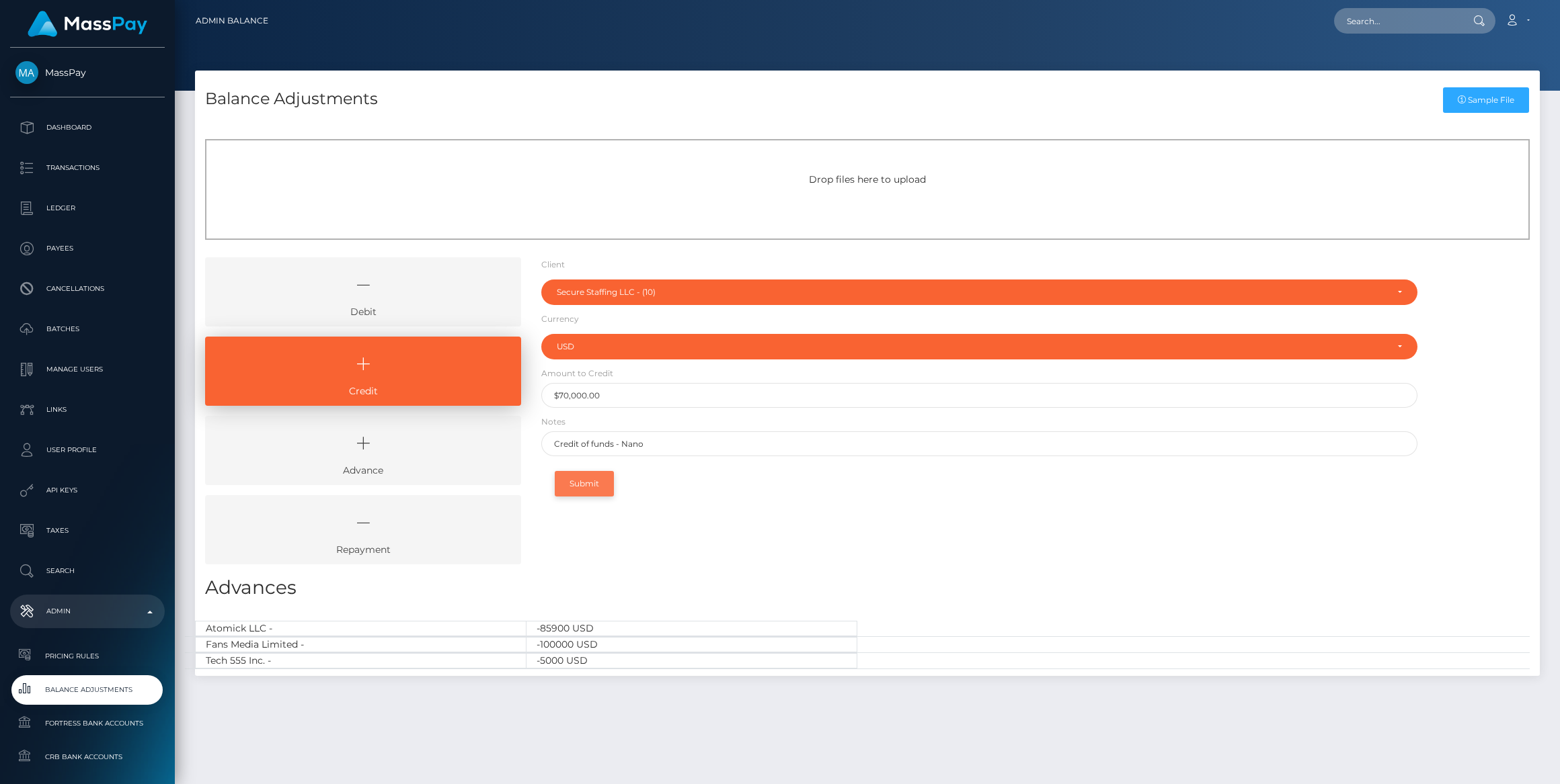
click at [594, 474] on button "Submit" at bounding box center [583, 484] width 59 height 26
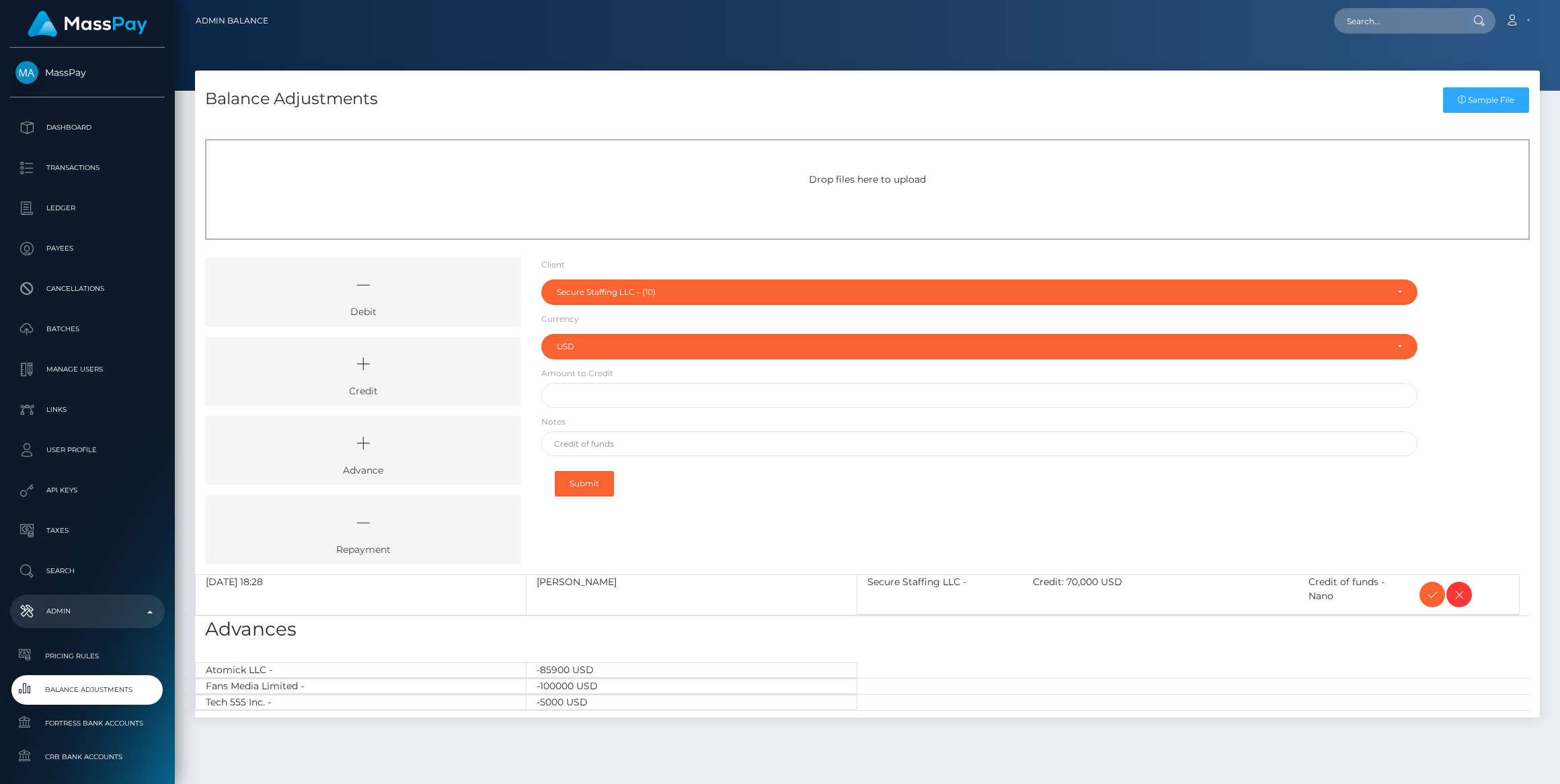
select select "10"
select select "USD"
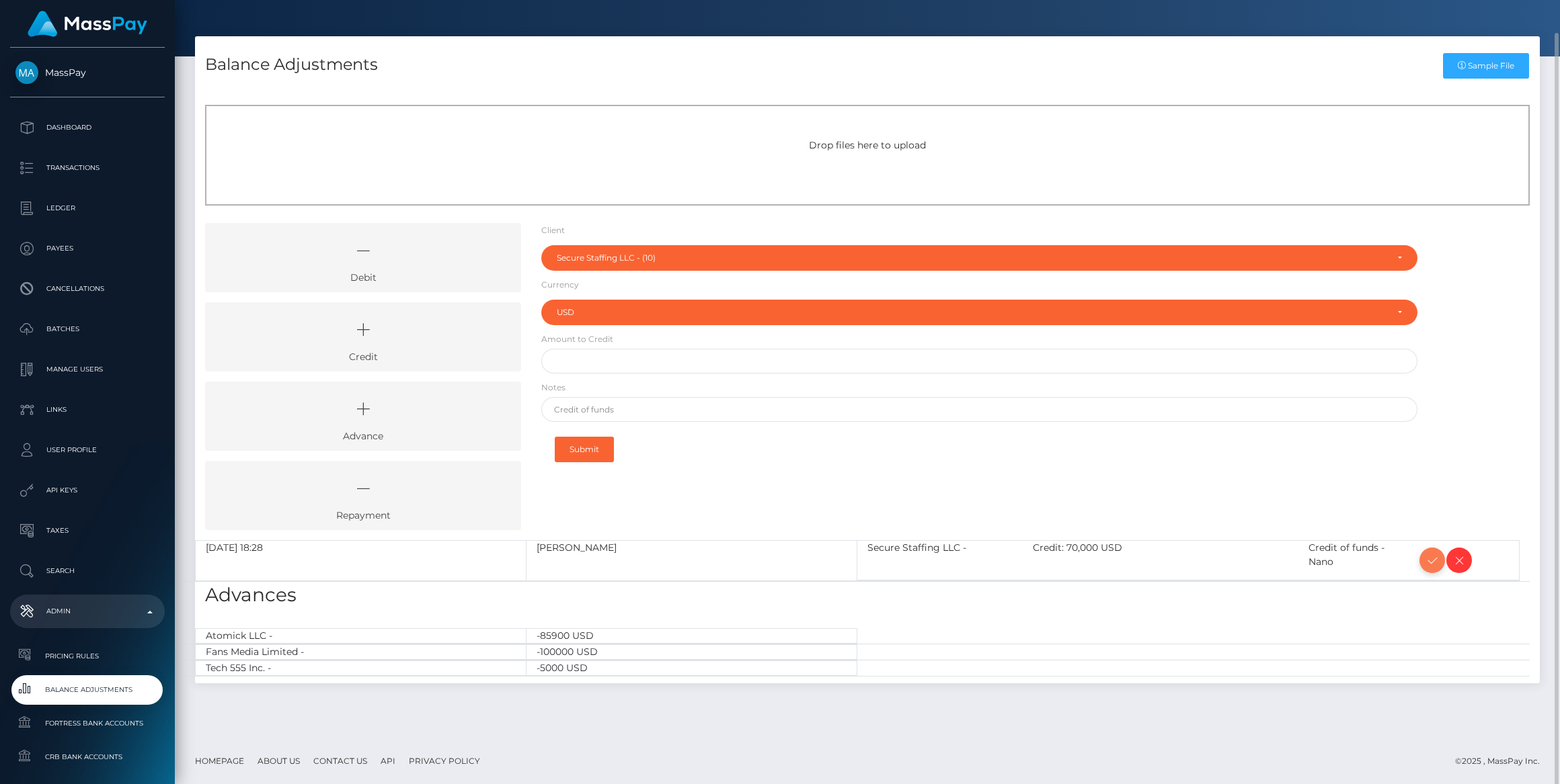
click at [1433, 558] on icon at bounding box center [1431, 560] width 16 height 17
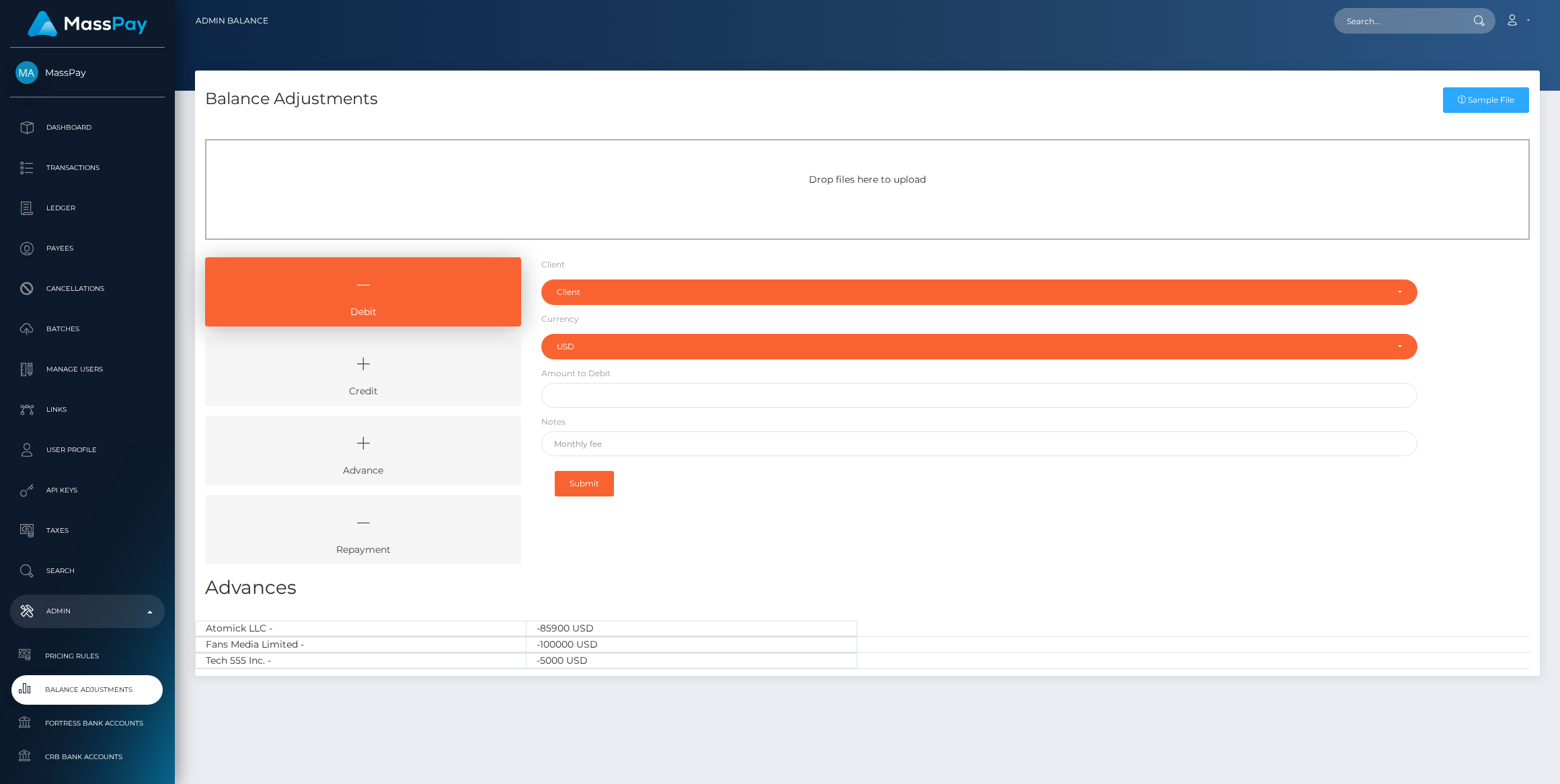
select select "USD"
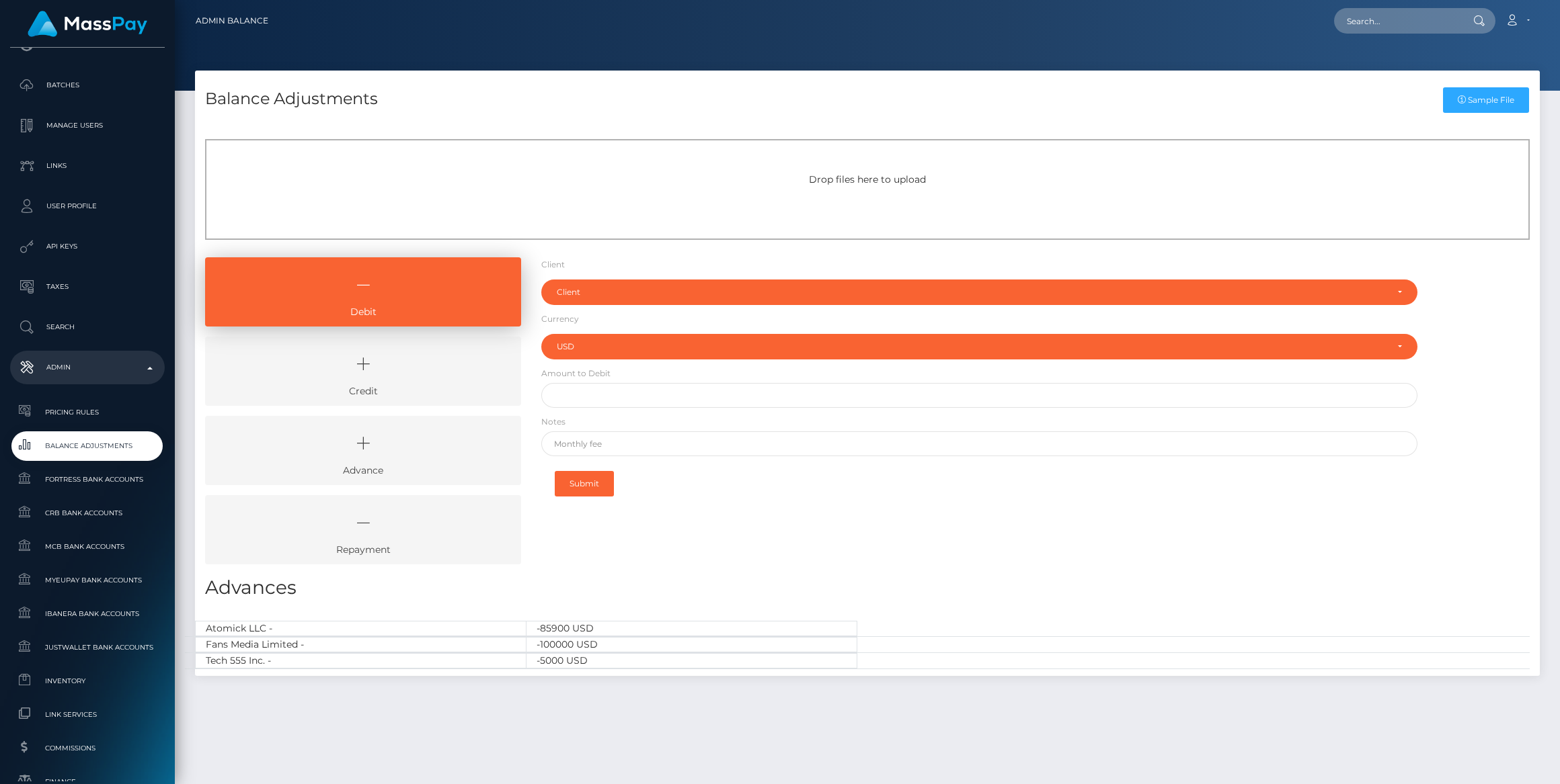
scroll to position [34, 0]
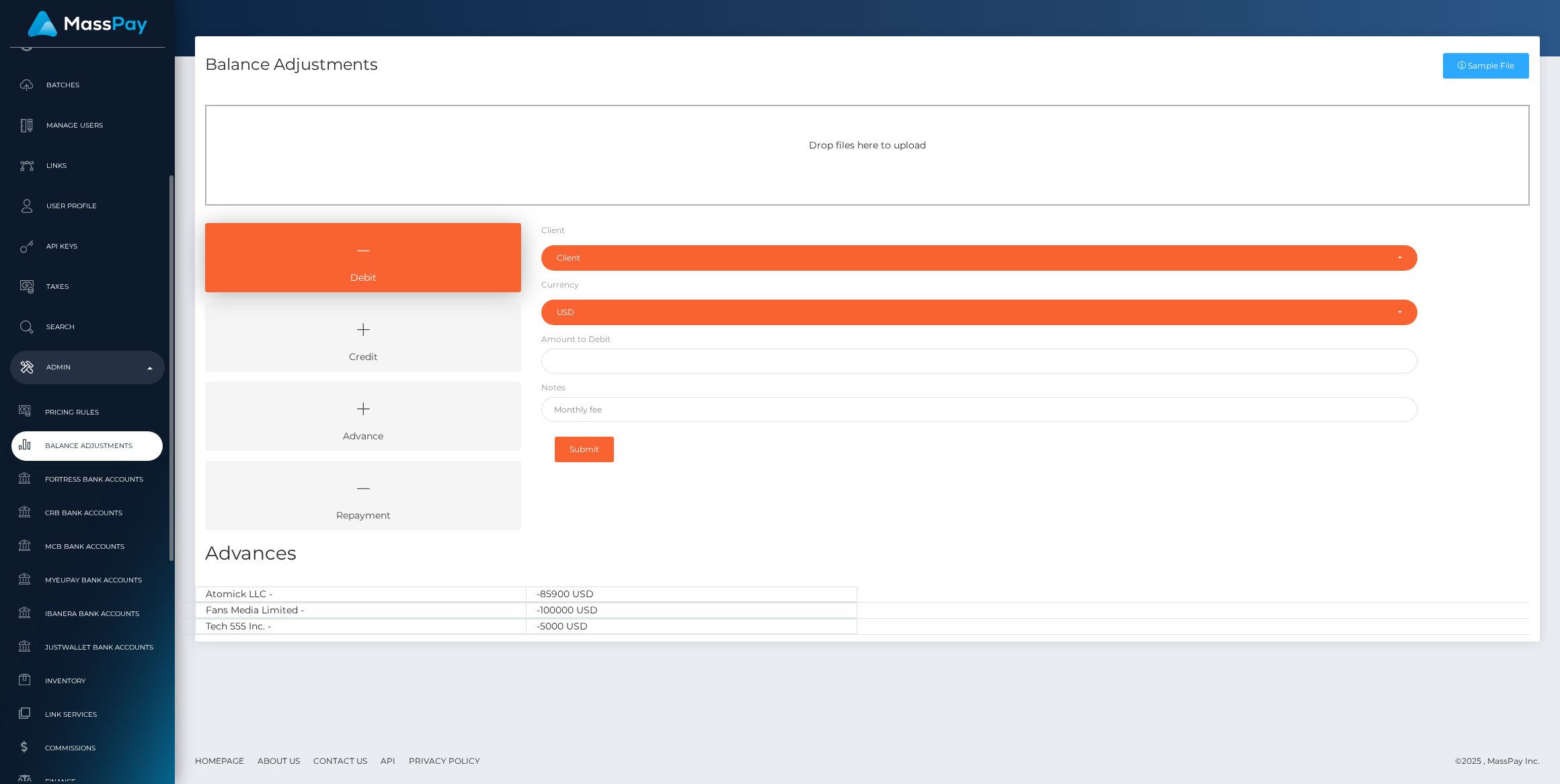
click at [56, 456] on link "Balance Adjustments" at bounding box center [87, 445] width 155 height 29
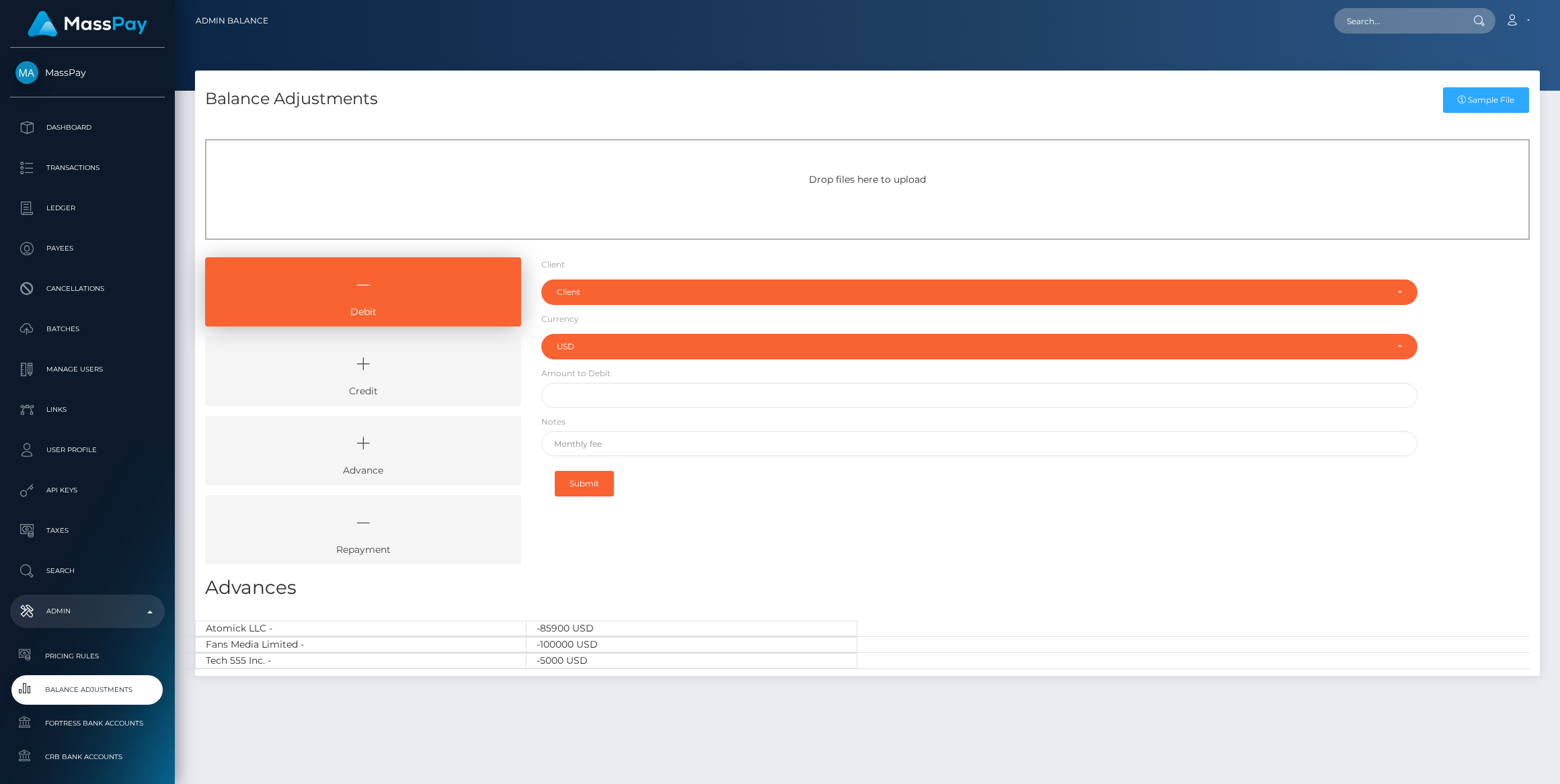
select select "USD"
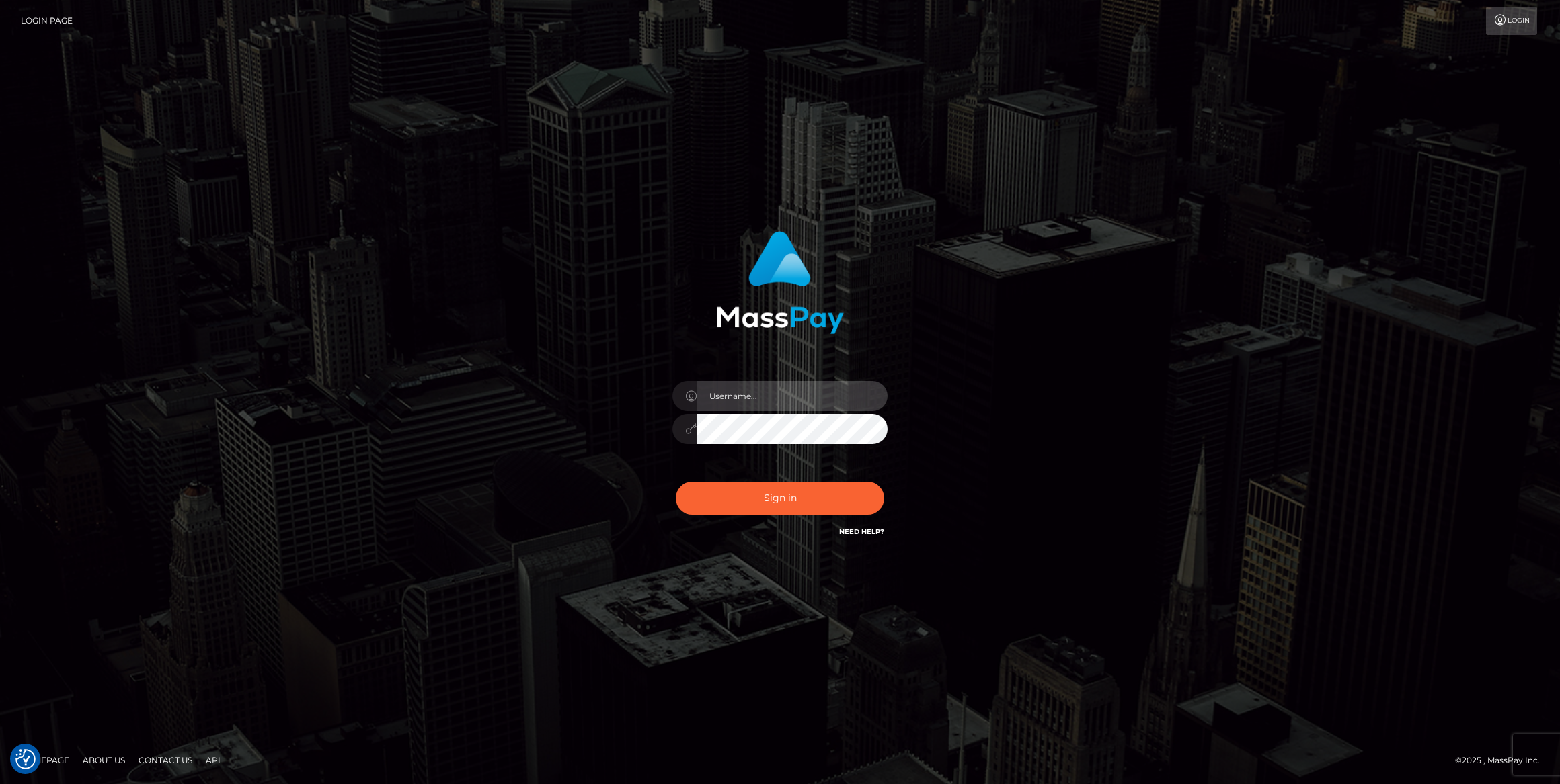
type input "bengreen"
click at [783, 488] on button "Sign in" at bounding box center [780, 498] width 208 height 33
click at [783, 490] on button "Sign in" at bounding box center [780, 498] width 208 height 33
click at [781, 504] on button "Sign in" at bounding box center [780, 498] width 208 height 33
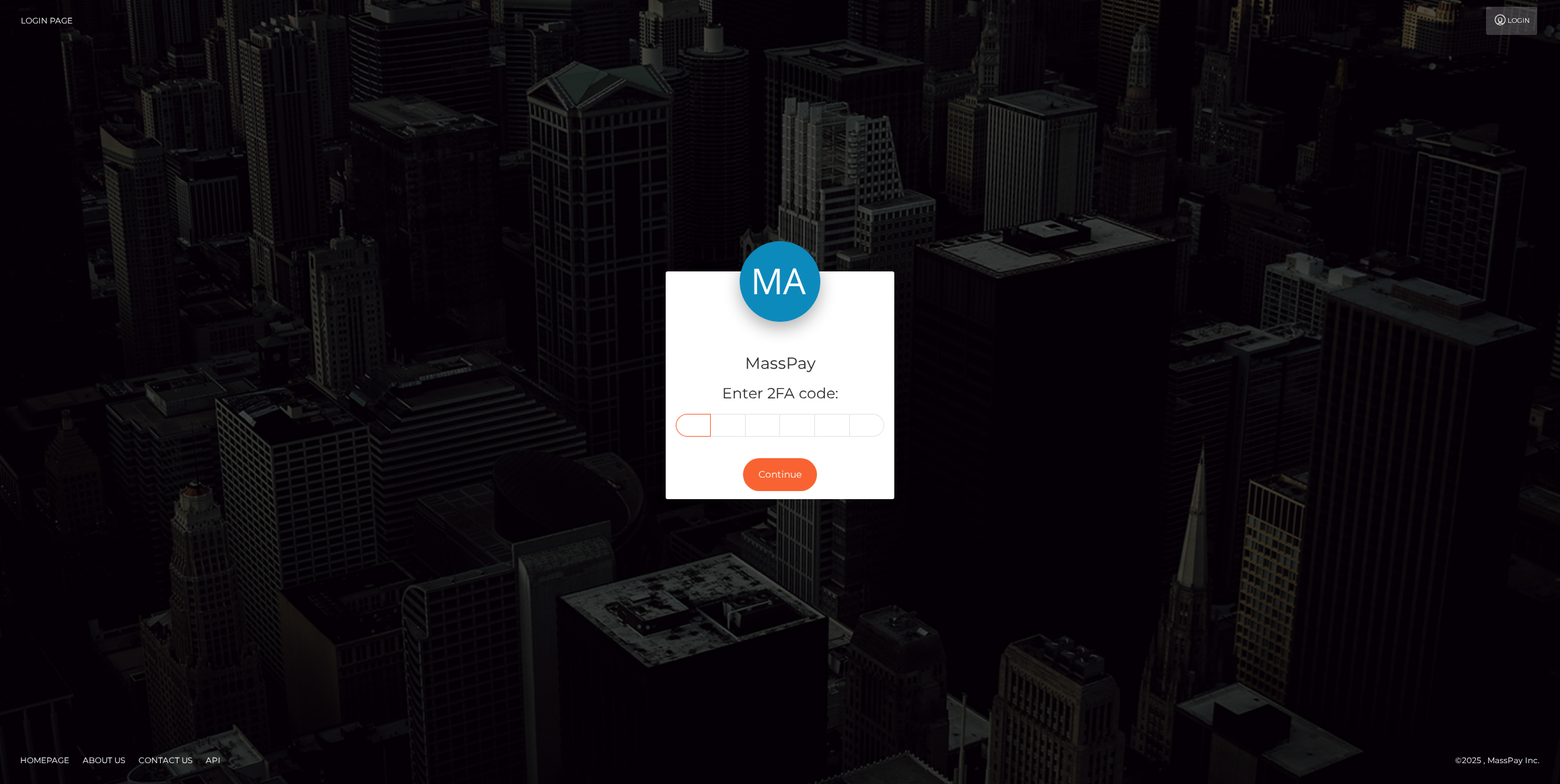
click at [691, 420] on input "text" at bounding box center [693, 424] width 35 height 23
paste input "3"
type input "3"
type input "2"
type input "4"
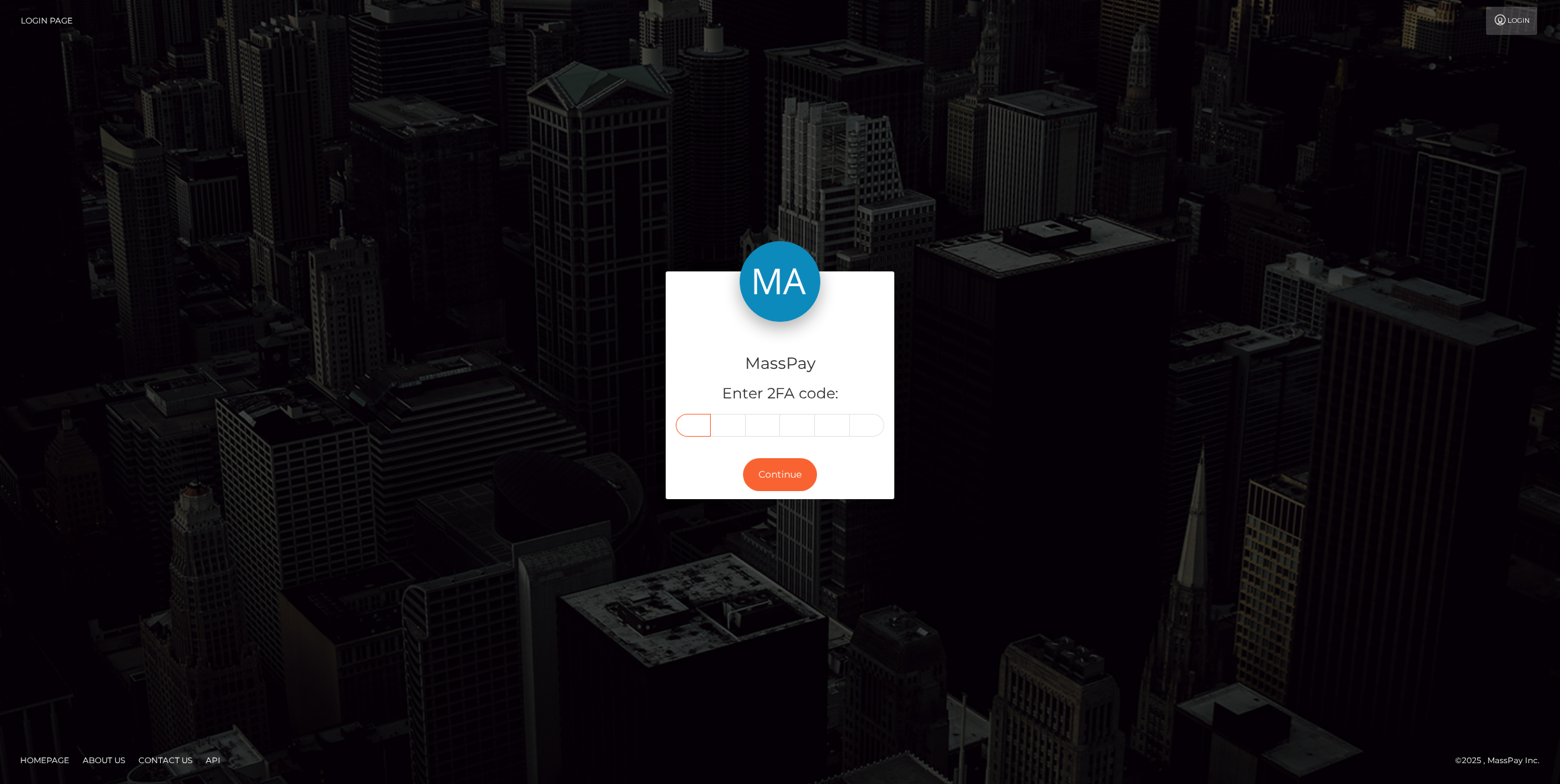
type input "8"
type input "3"
type input "1"
click at [780, 467] on button "Continue" at bounding box center [780, 474] width 74 height 33
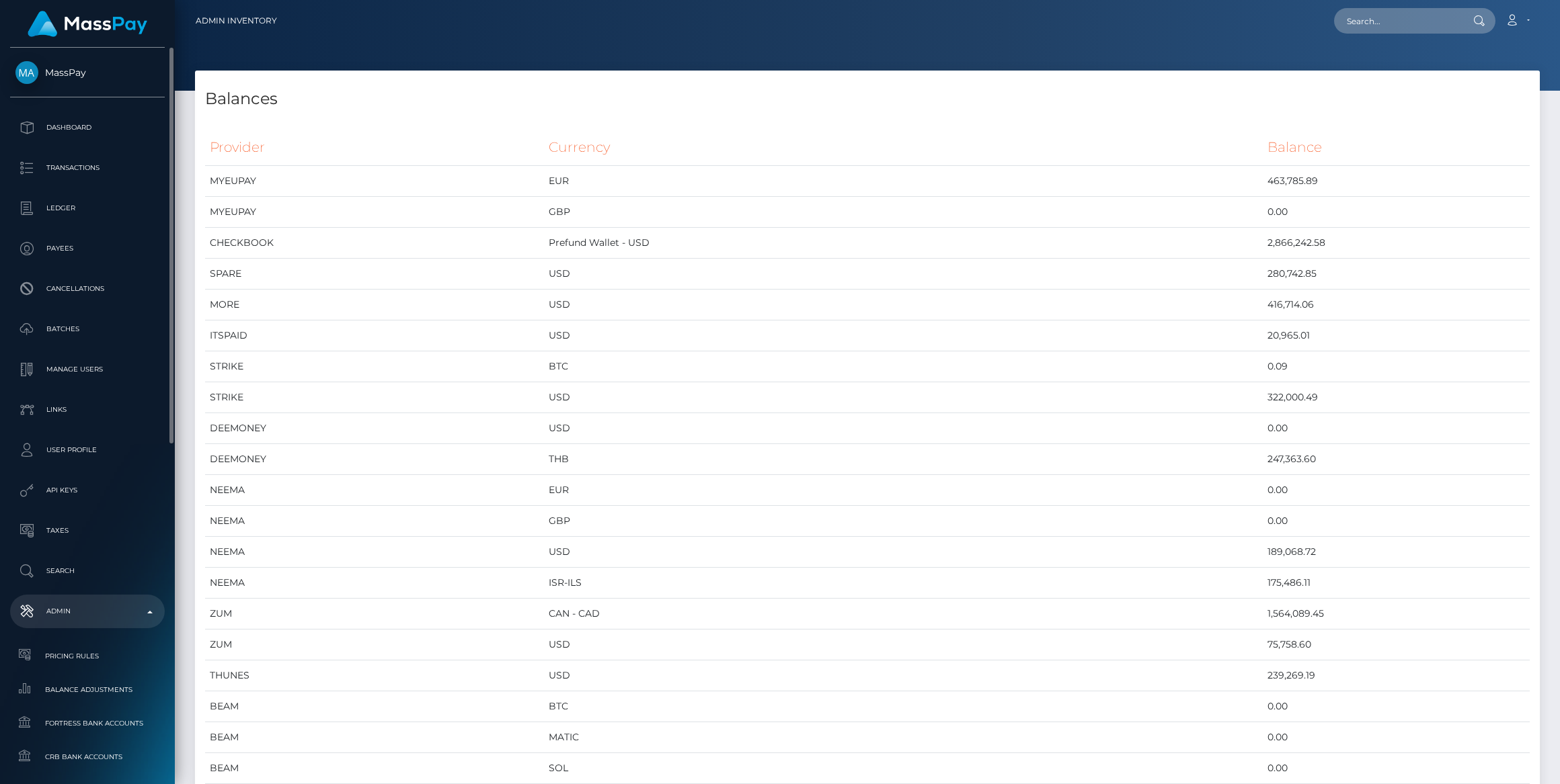
scroll to position [182, 0]
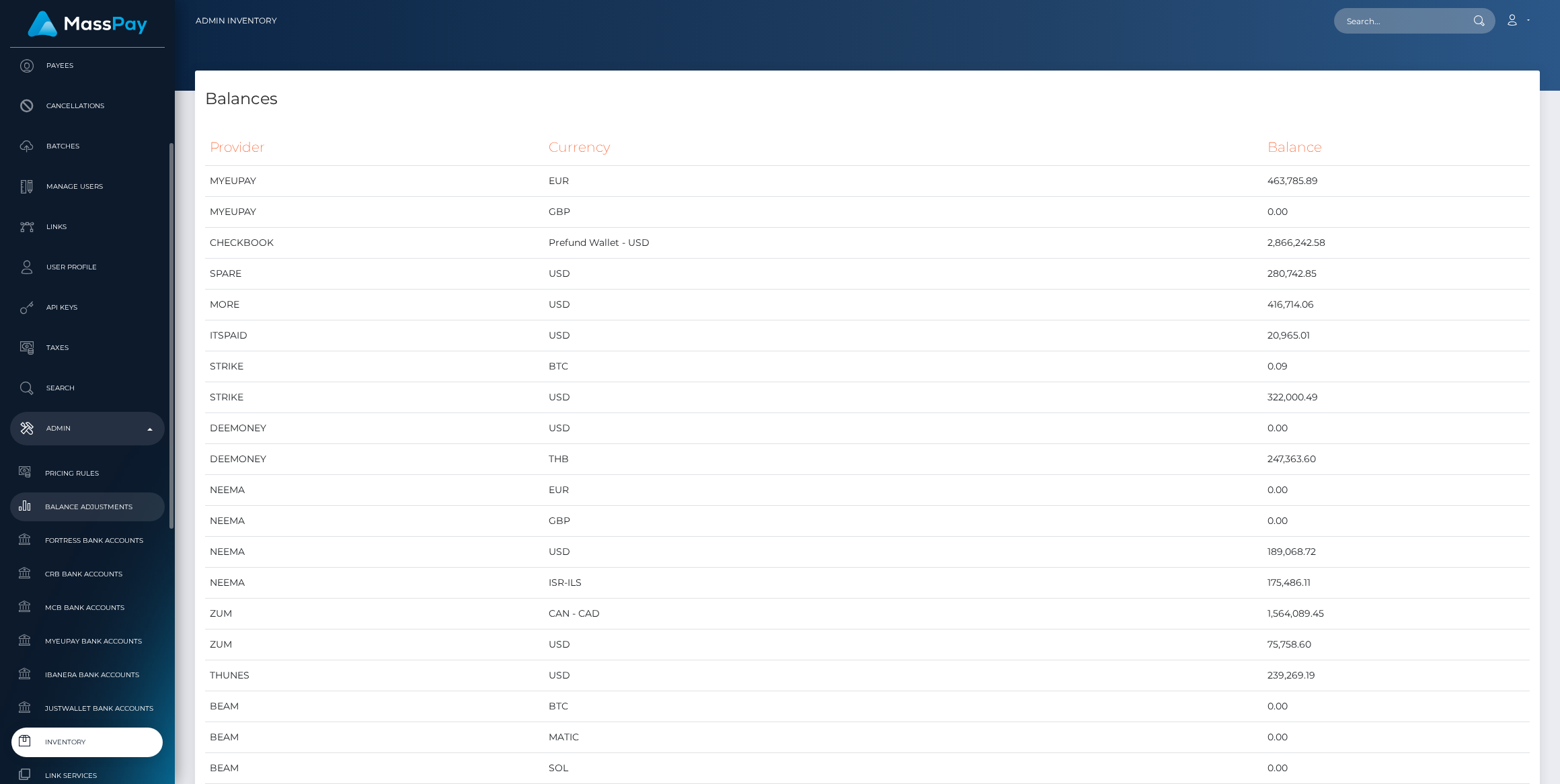
click at [115, 505] on span "Balance Adjustments" at bounding box center [88, 507] width 144 height 16
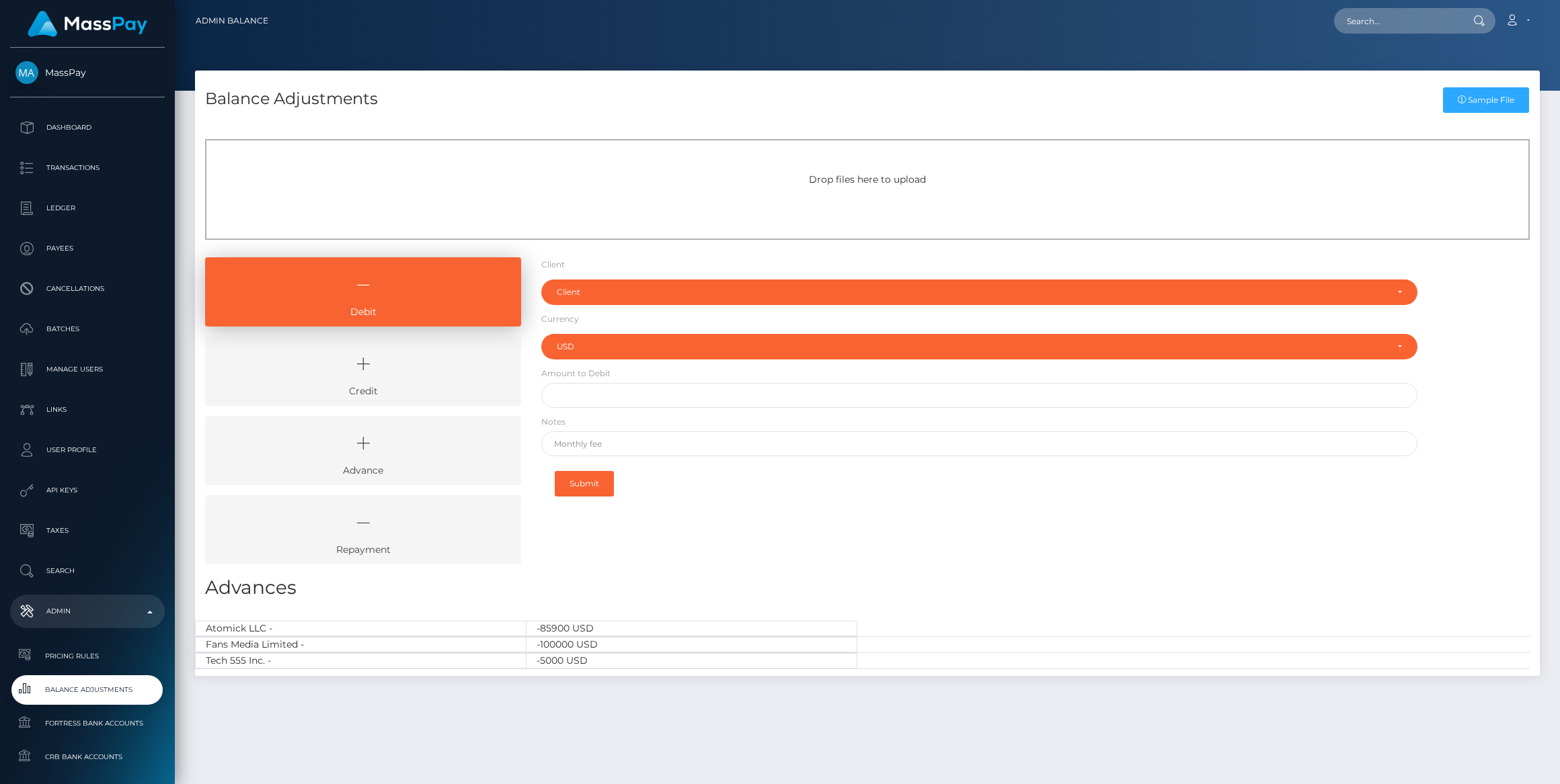
select select "USD"
click at [333, 385] on link "Credit" at bounding box center [363, 371] width 316 height 69
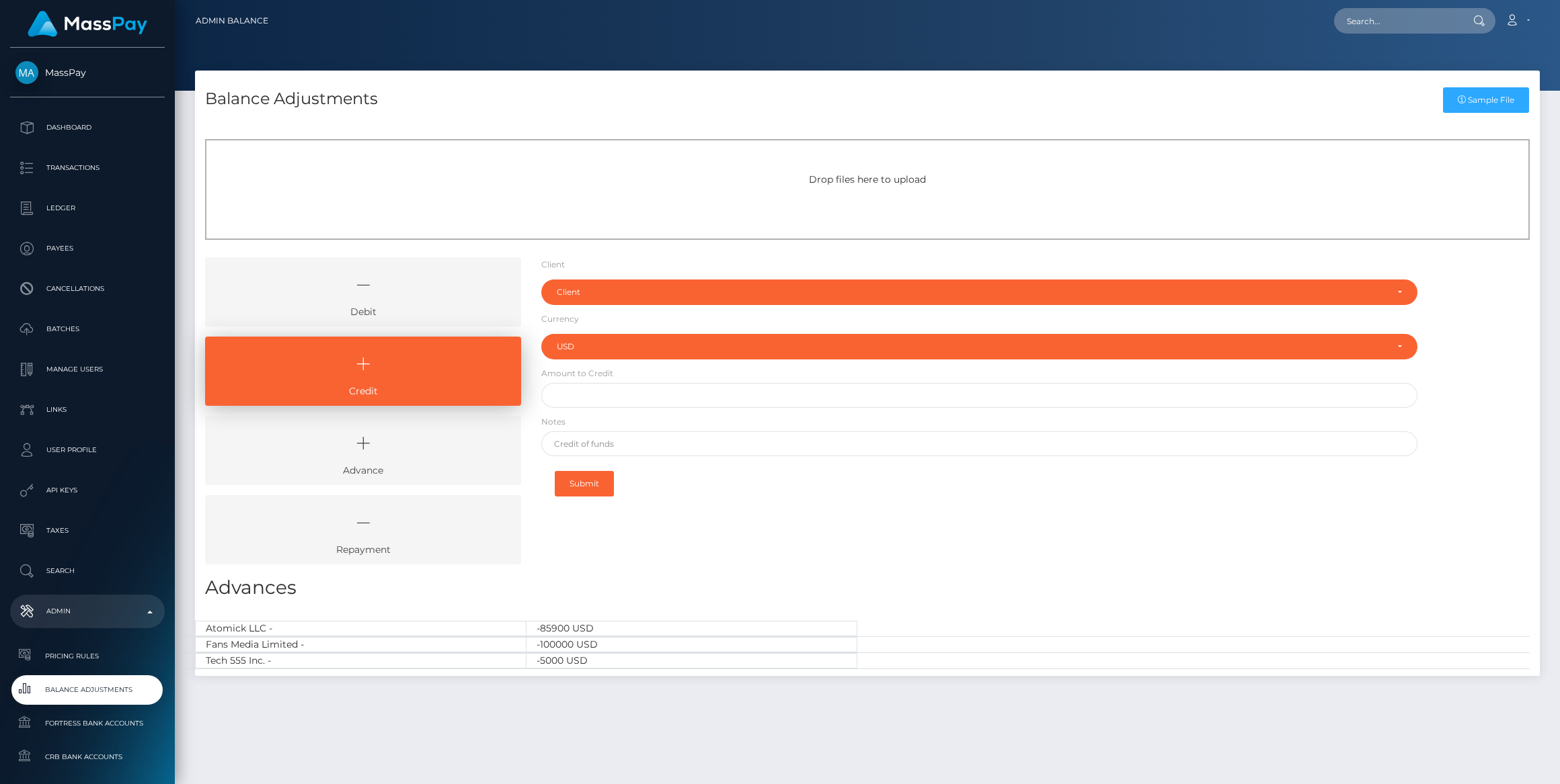
click at [696, 273] on form "Client Client RNetwork LLC - (1) MassPay - (2) Atlas Distributions - (3) I HEAL…" at bounding box center [979, 381] width 876 height 248
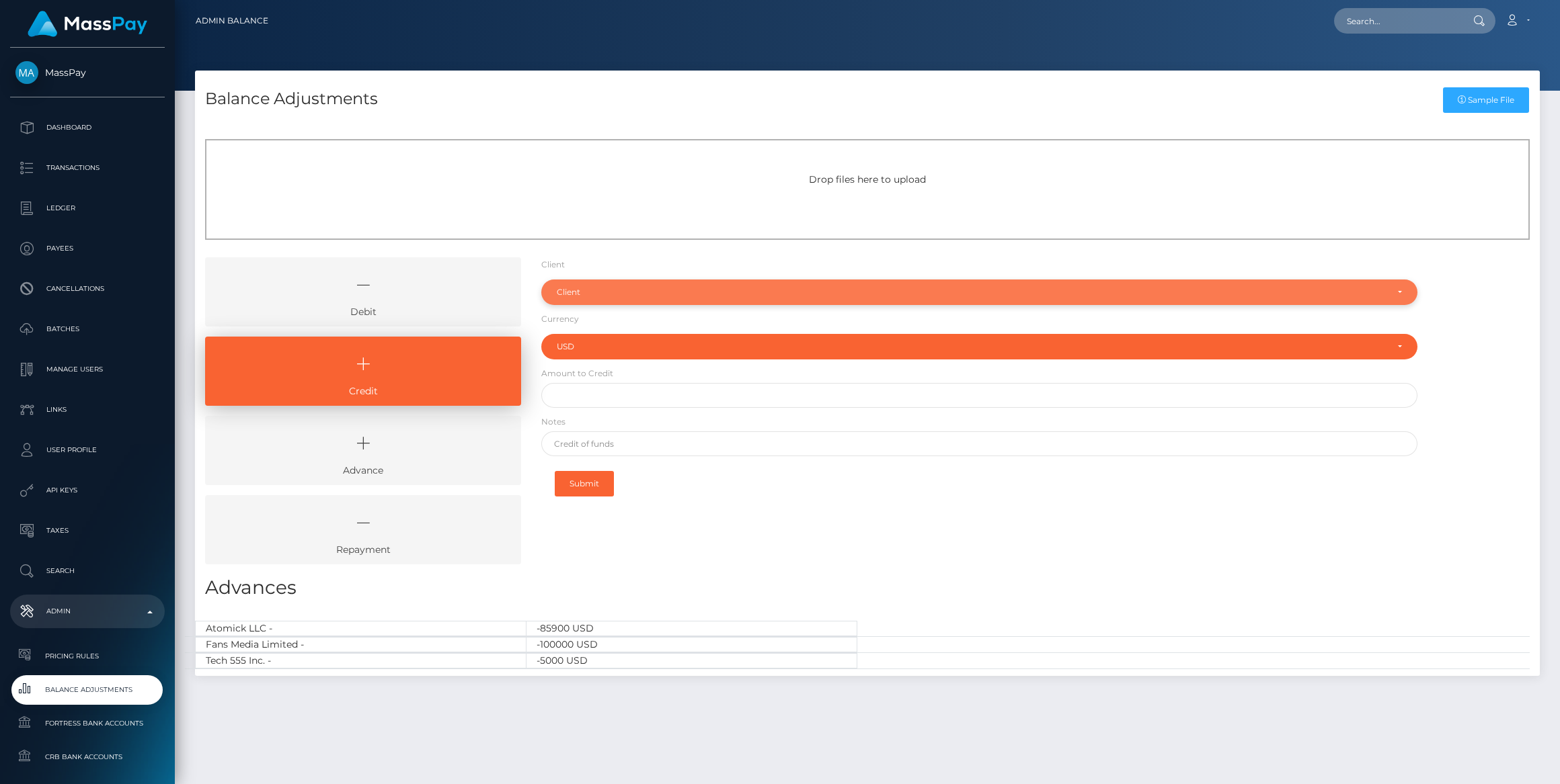
click at [701, 303] on div "Client" at bounding box center [979, 293] width 876 height 26
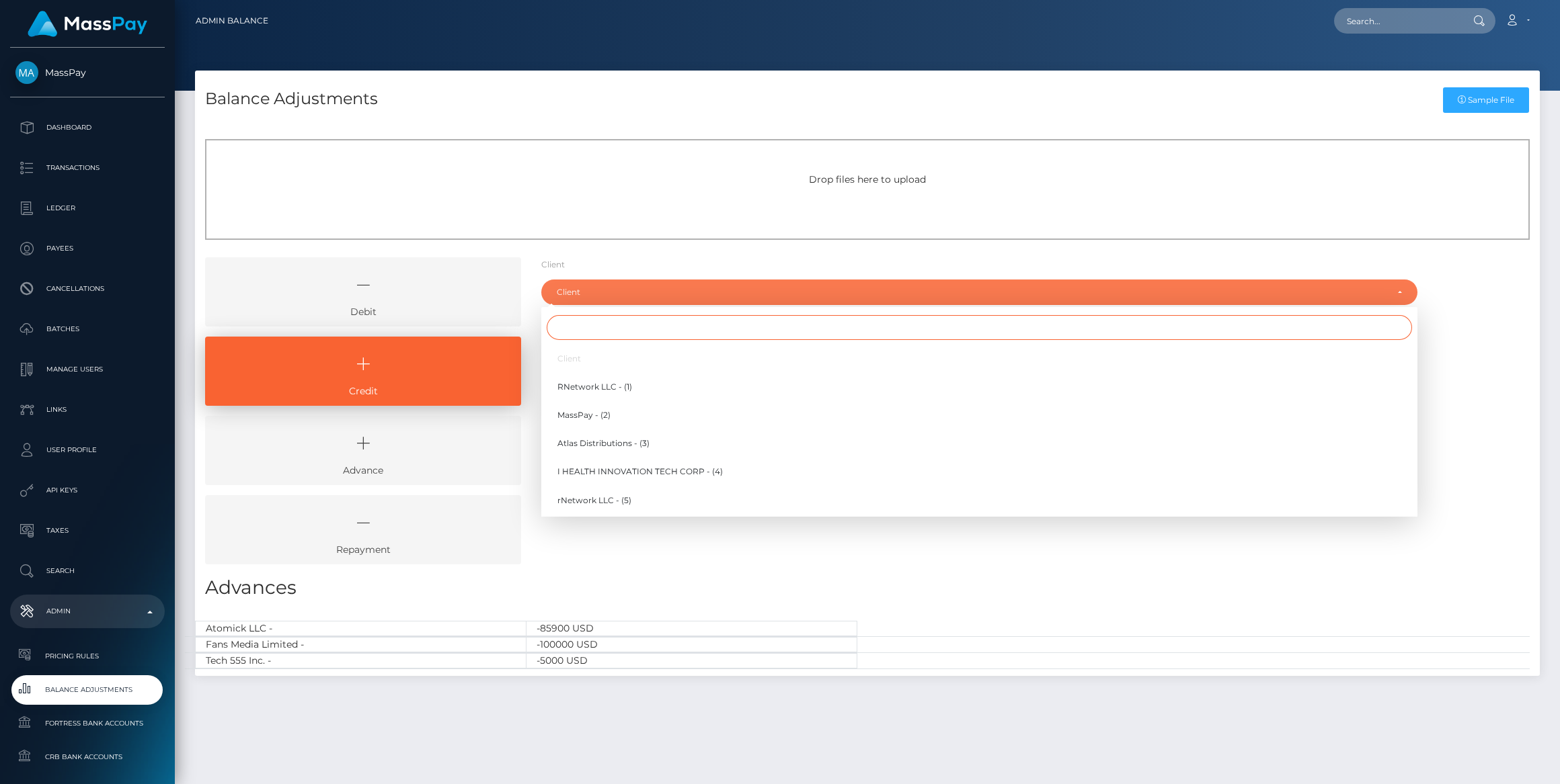
click at [682, 320] on input "Search" at bounding box center [979, 327] width 865 height 25
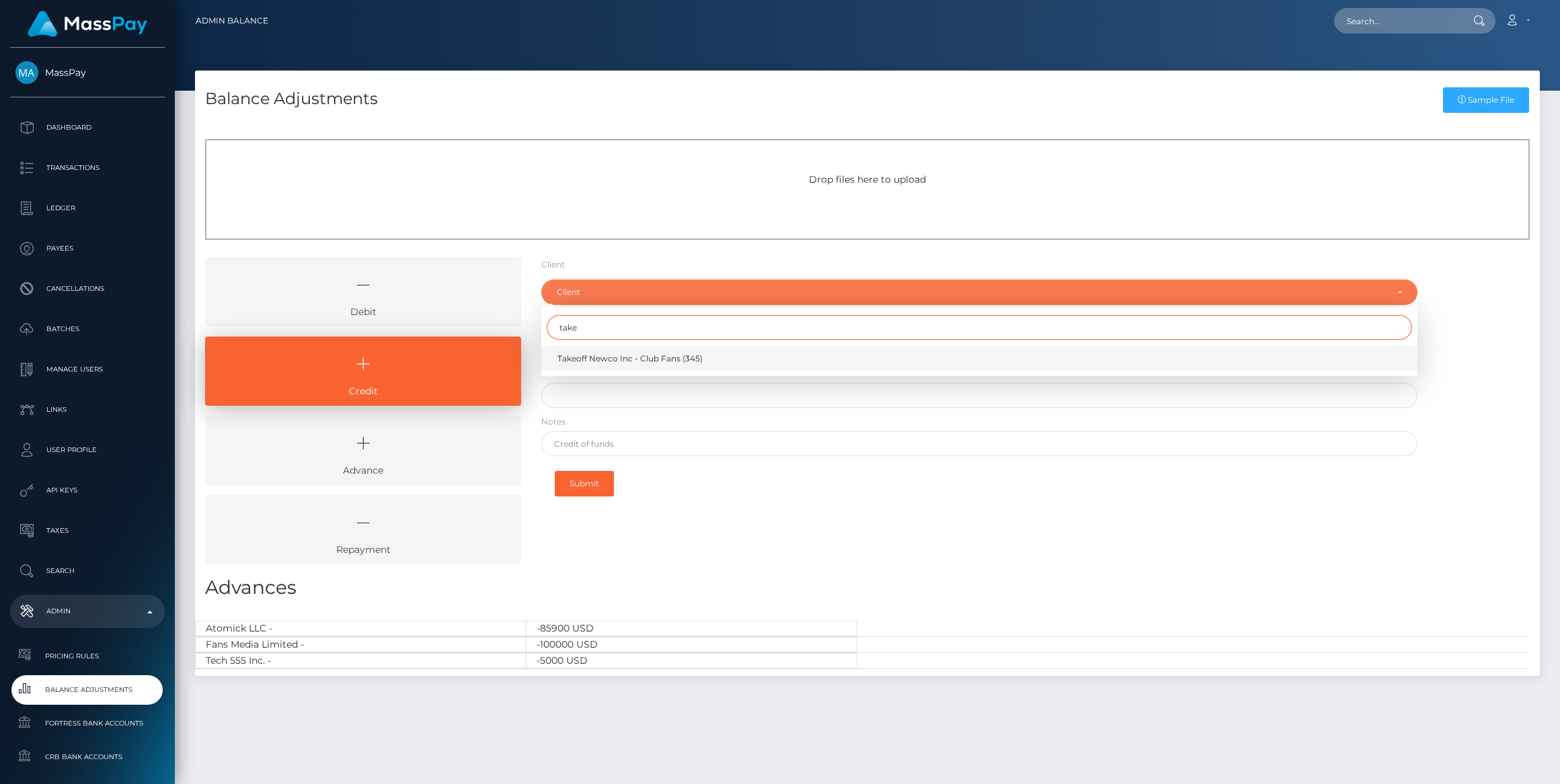
type input "take"
click at [708, 358] on link "Takeoff Newco Inc - Club Fans (345)" at bounding box center [979, 358] width 876 height 25
select select "345"
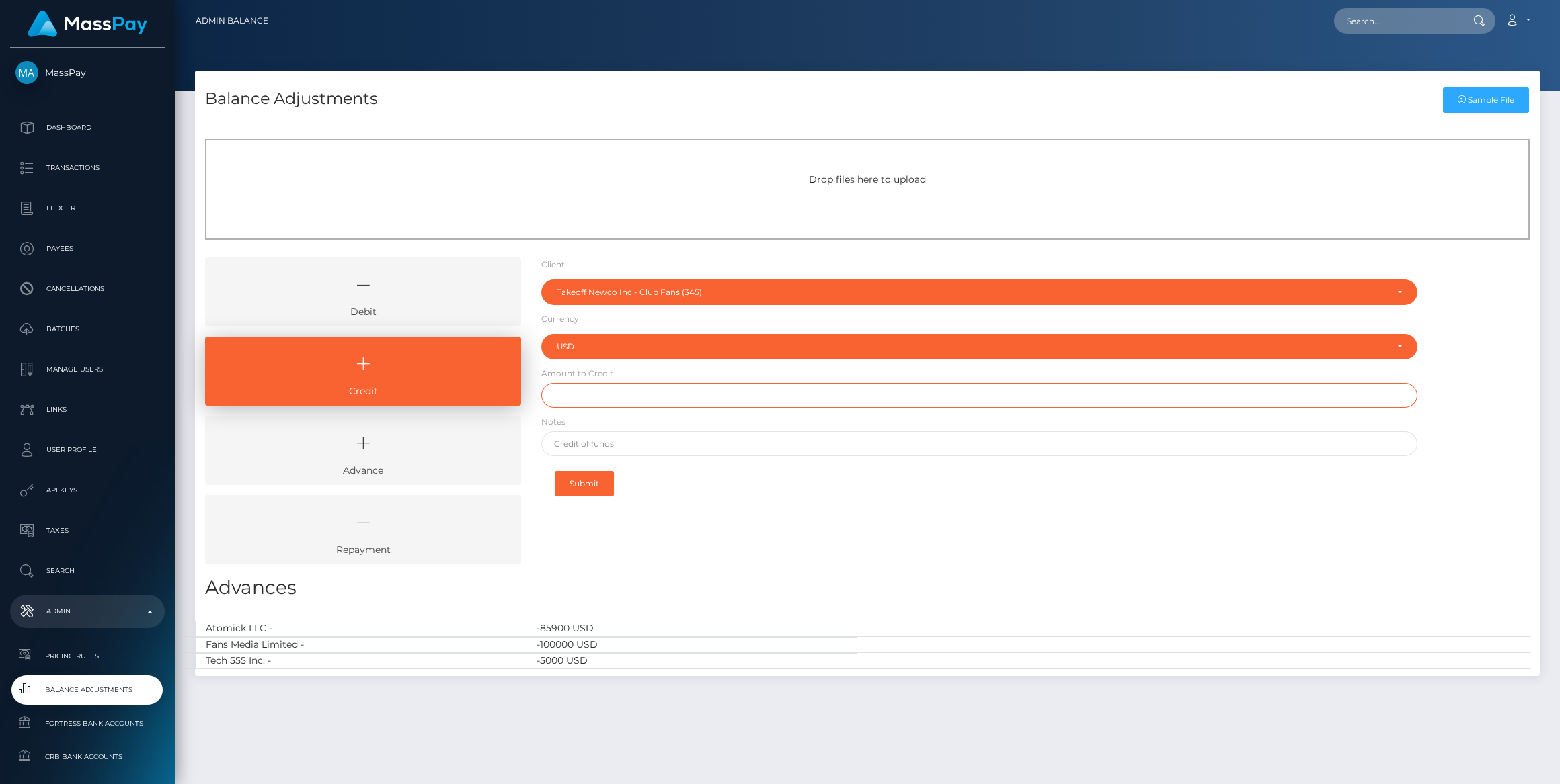
click at [636, 394] on input "text" at bounding box center [979, 394] width 876 height 25
paste input "152.28"
type input "$152.28"
click at [647, 440] on input "text" at bounding box center [979, 443] width 876 height 25
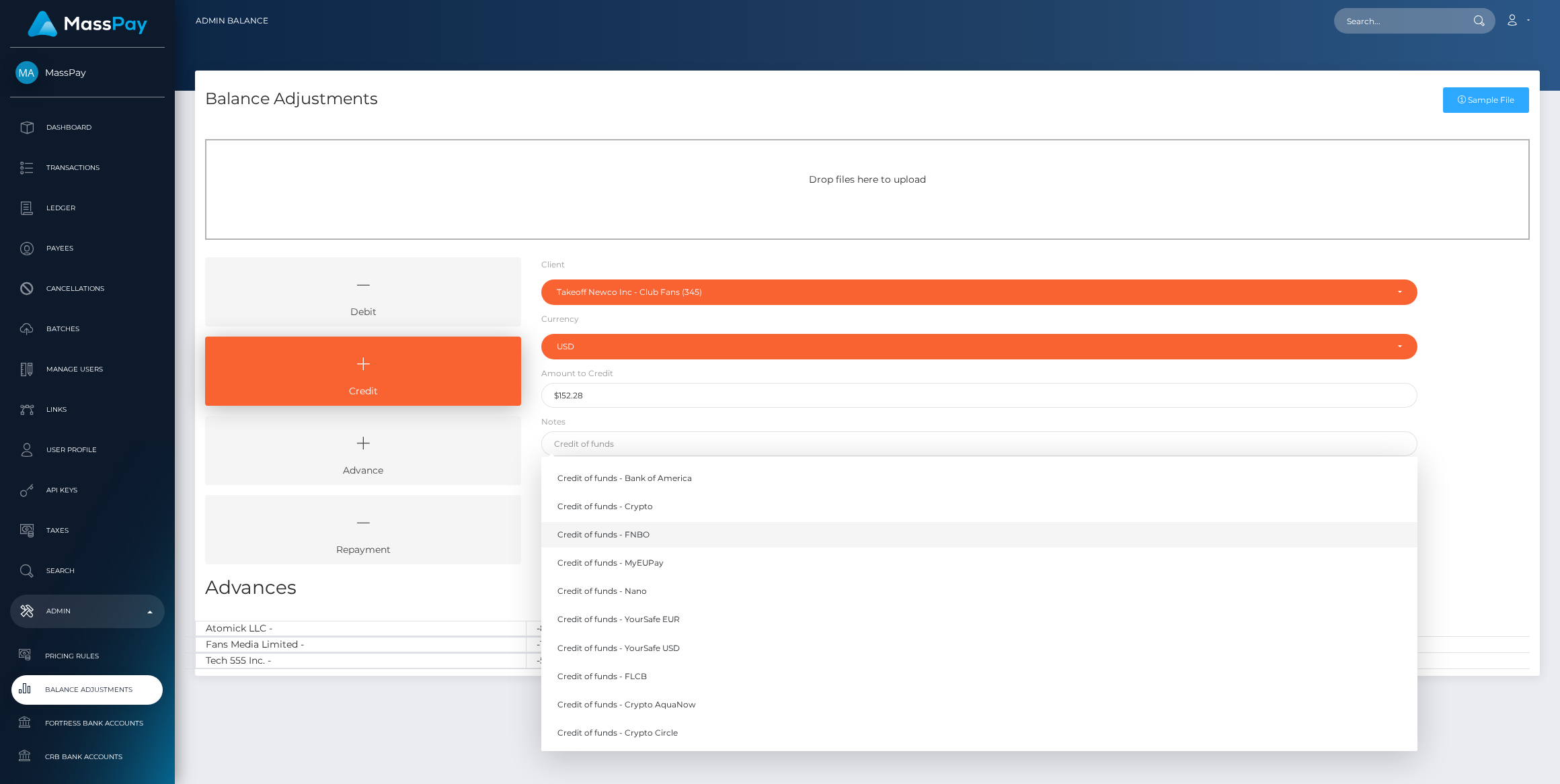
click at [623, 535] on link "Credit of funds - FNBO" at bounding box center [979, 534] width 876 height 25
type input "Credit of funds - FNBO"
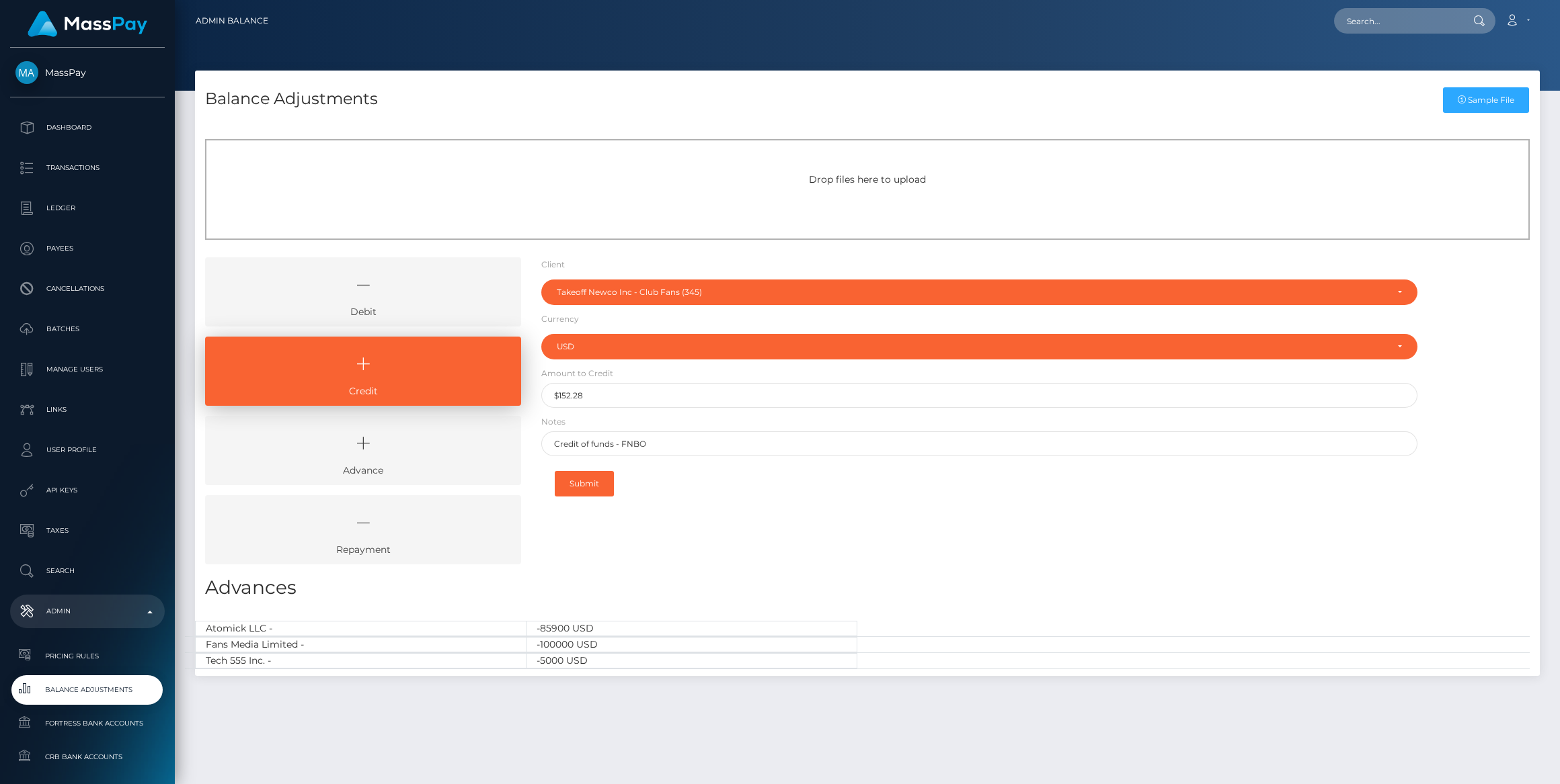
click at [596, 496] on div "Submit" at bounding box center [979, 484] width 876 height 42
click at [593, 488] on button "Submit" at bounding box center [583, 484] width 59 height 26
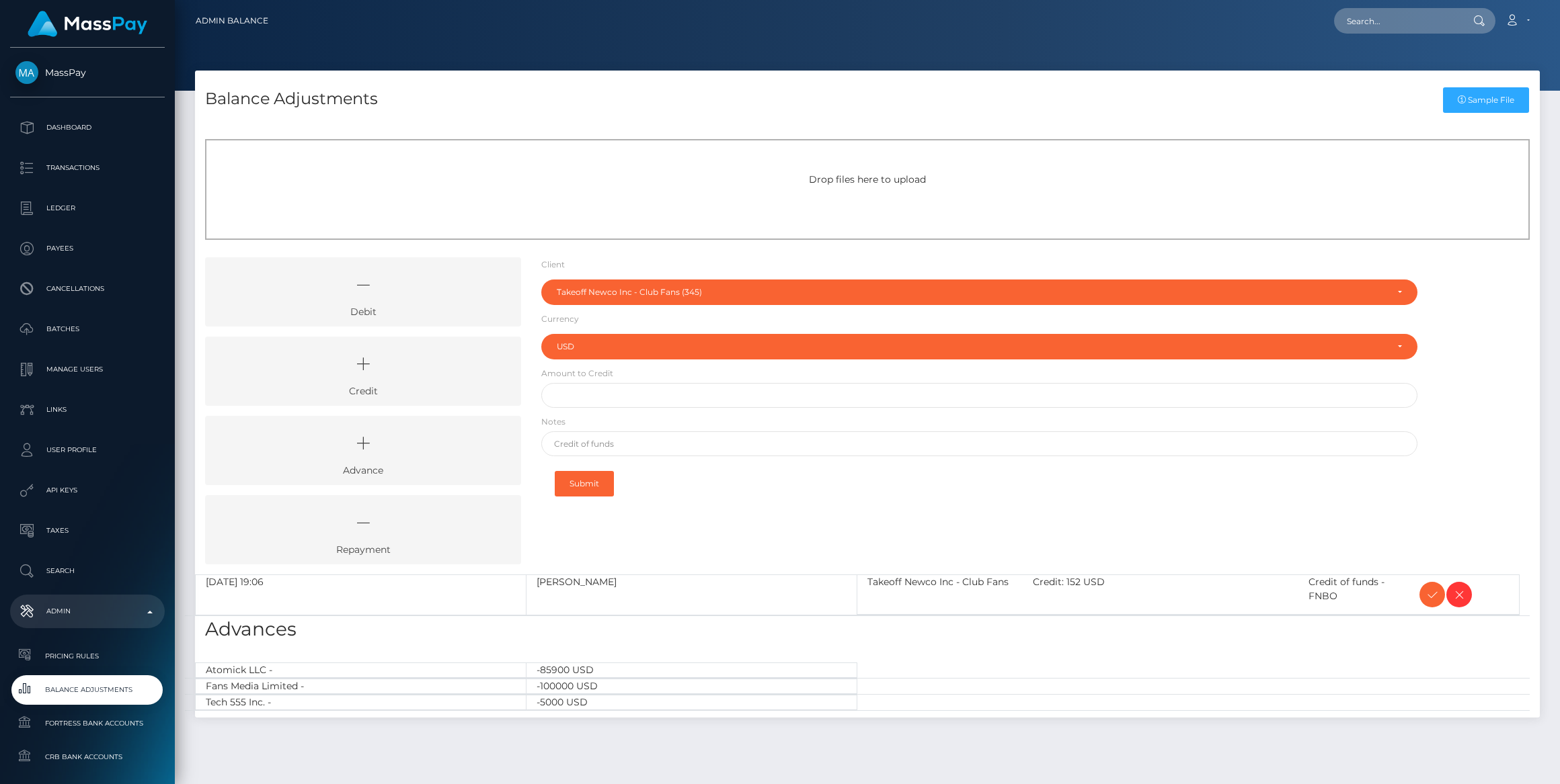
select select "345"
select select "USD"
click at [1428, 593] on icon at bounding box center [1431, 595] width 16 height 17
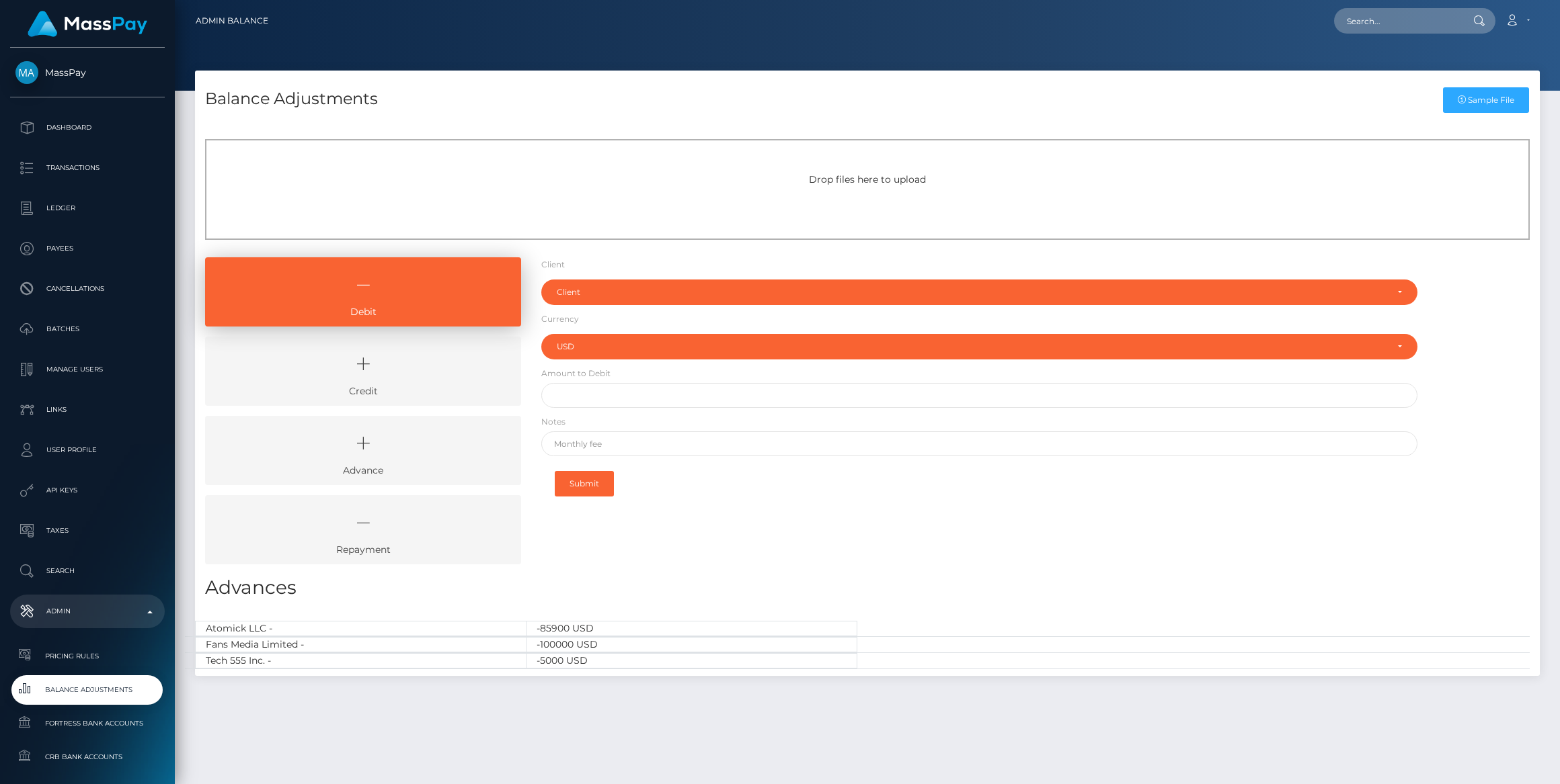
select select "USD"
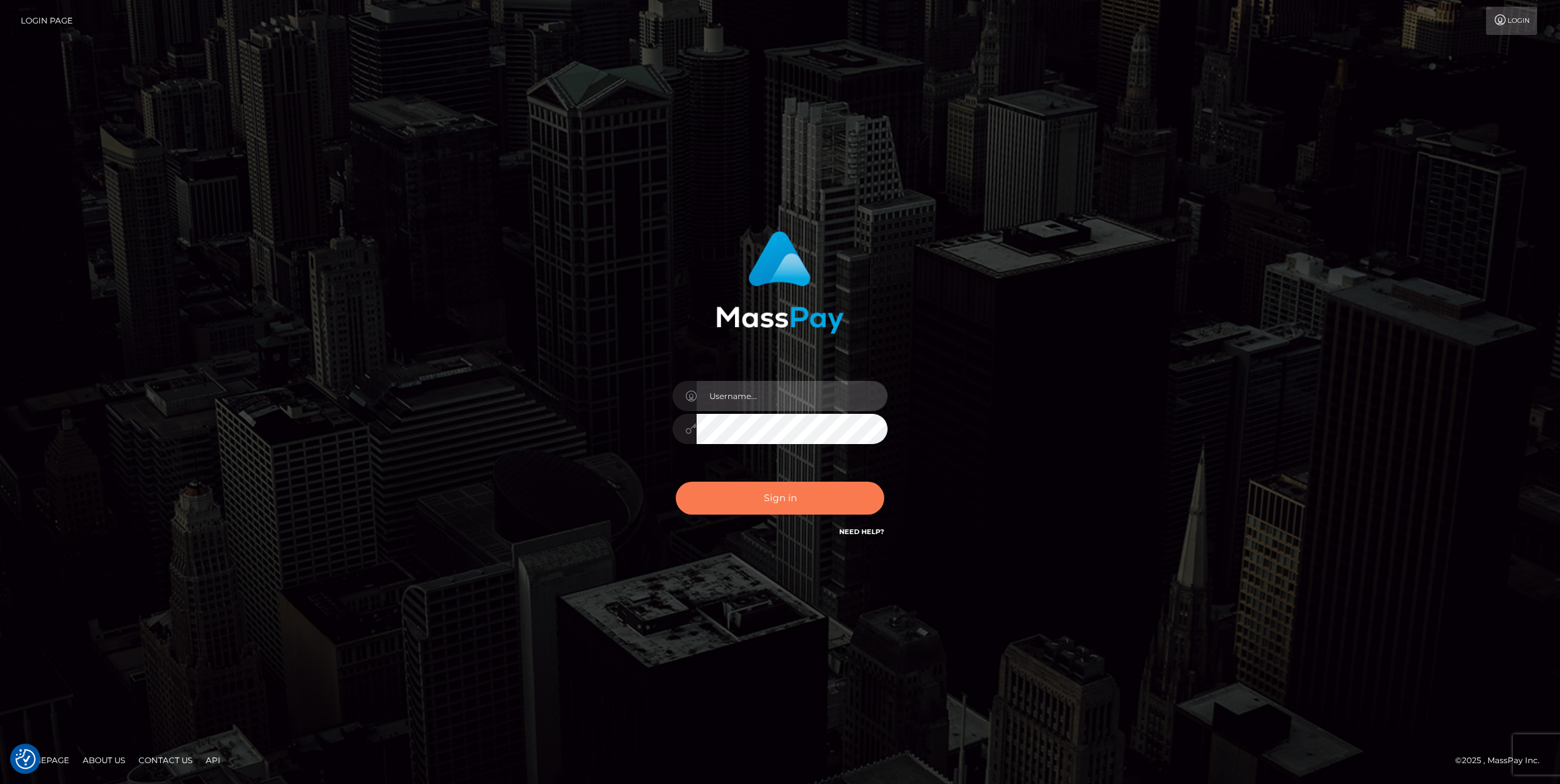
type input "bengreen"
click at [781, 496] on button "Sign in" at bounding box center [780, 498] width 208 height 33
type input "bengreen"
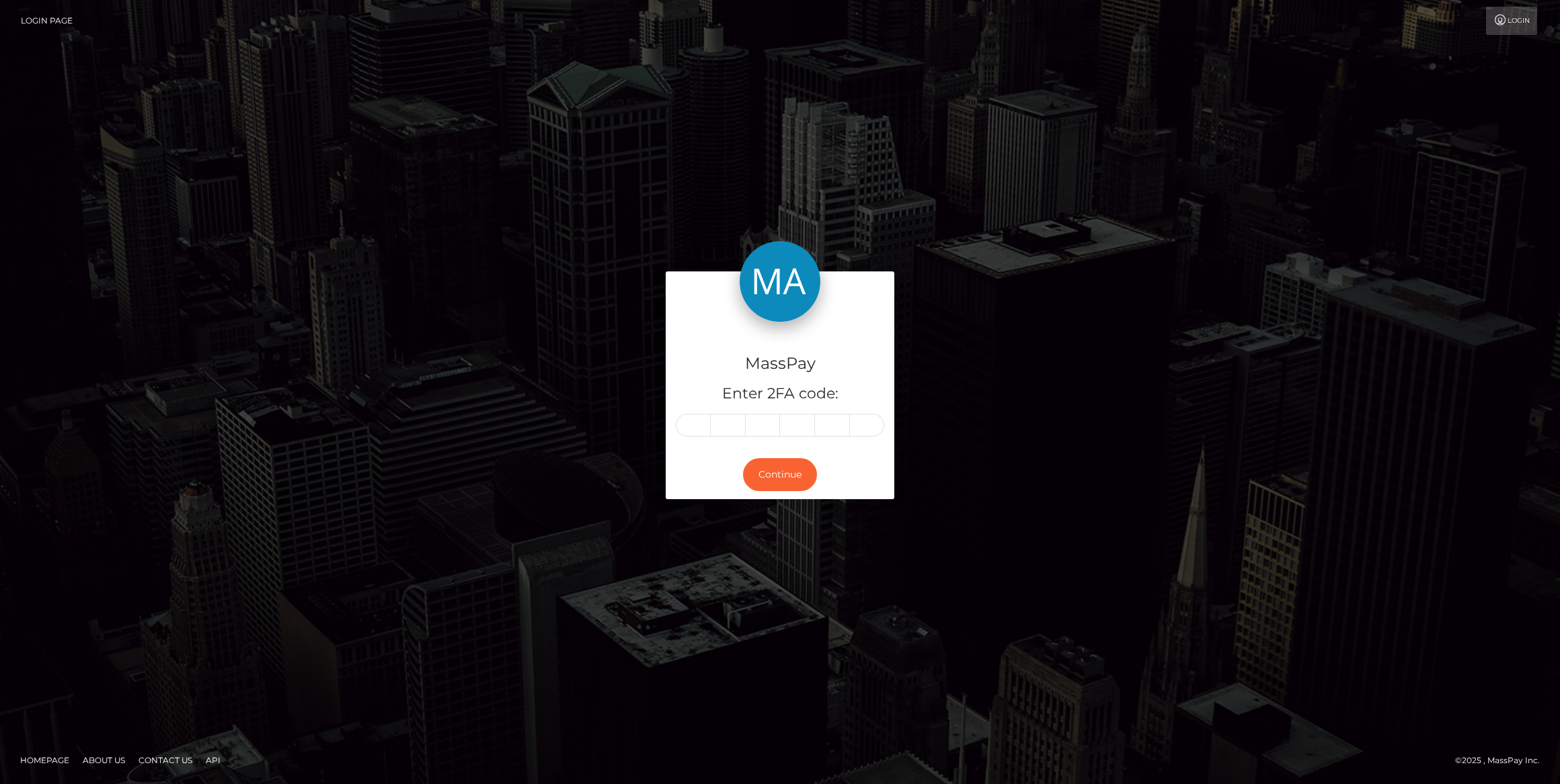
type input "3"
type input "1"
type input "8"
type input "0"
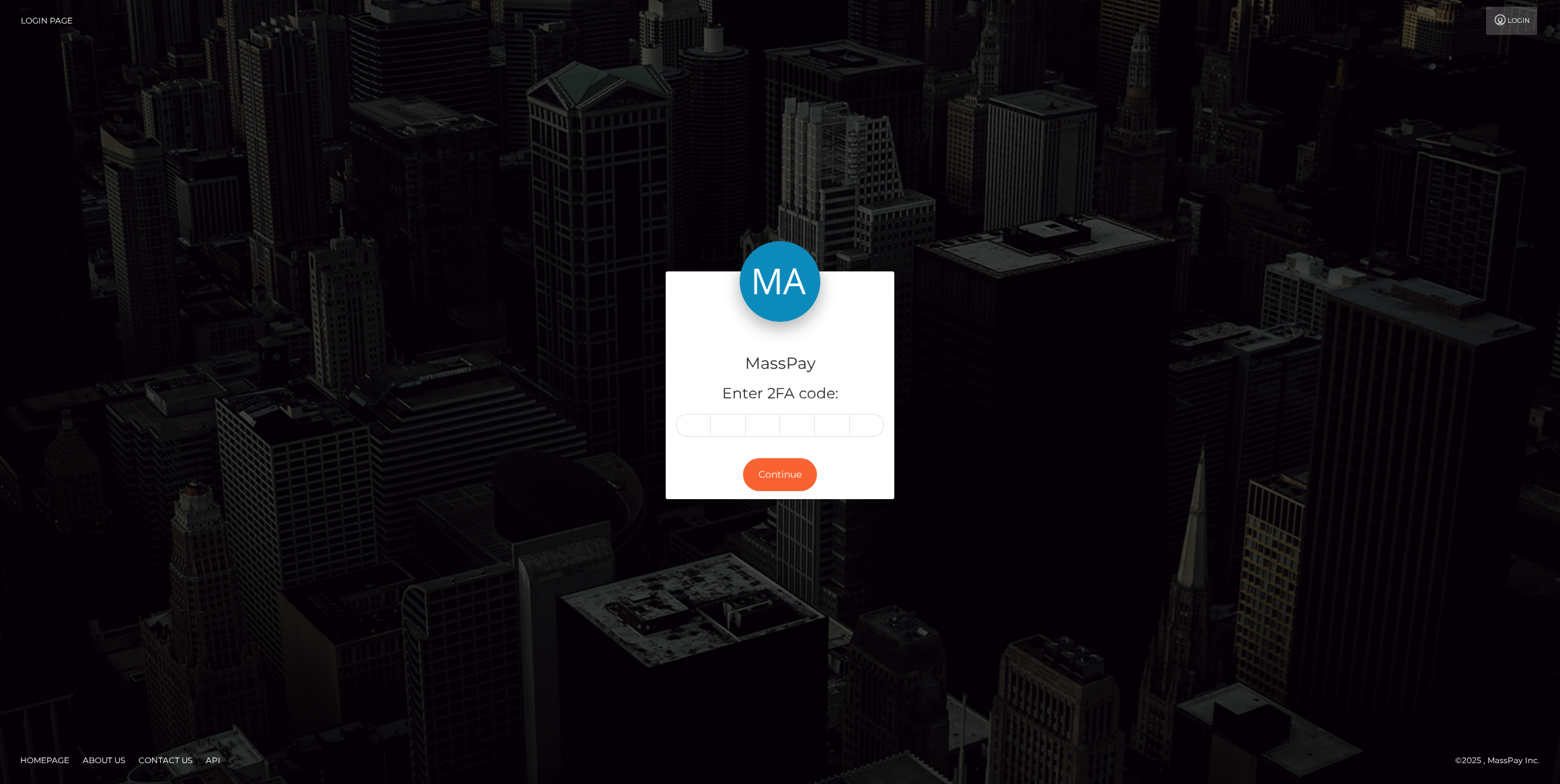
type input "4"
click at [760, 482] on button "Continue" at bounding box center [780, 474] width 74 height 33
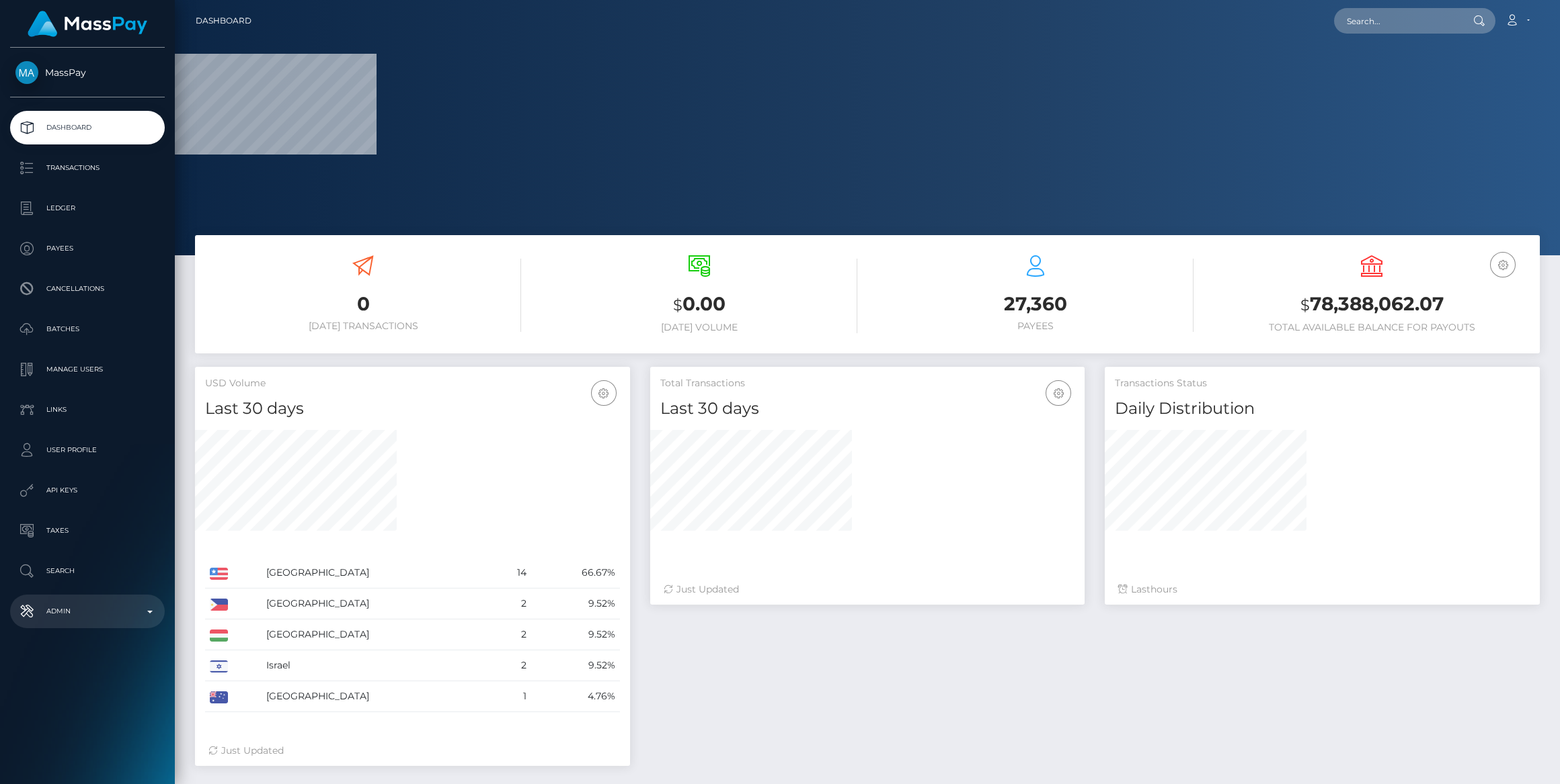
click at [54, 614] on p "Admin" at bounding box center [88, 612] width 144 height 20
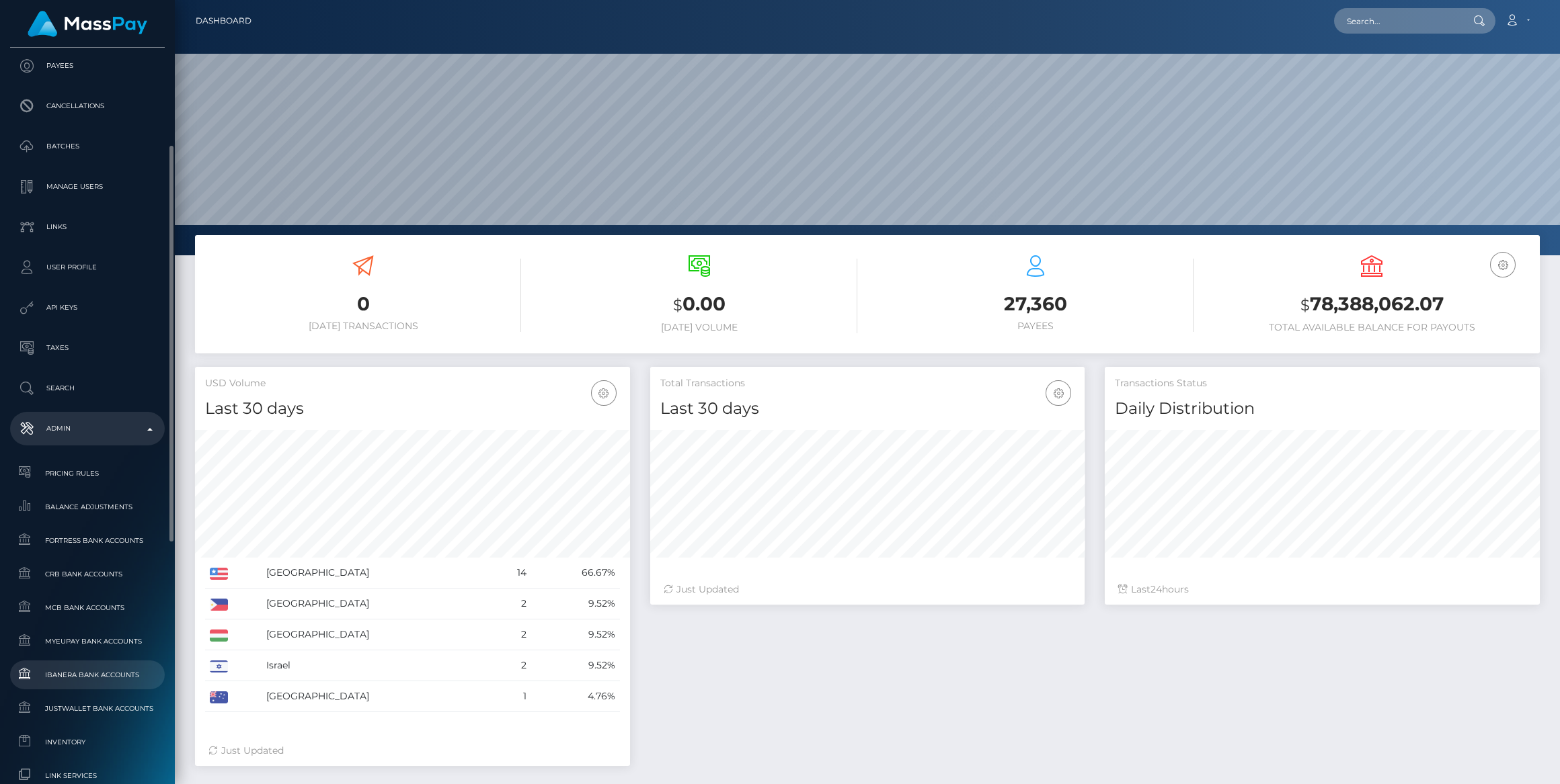
scroll to position [367, 0]
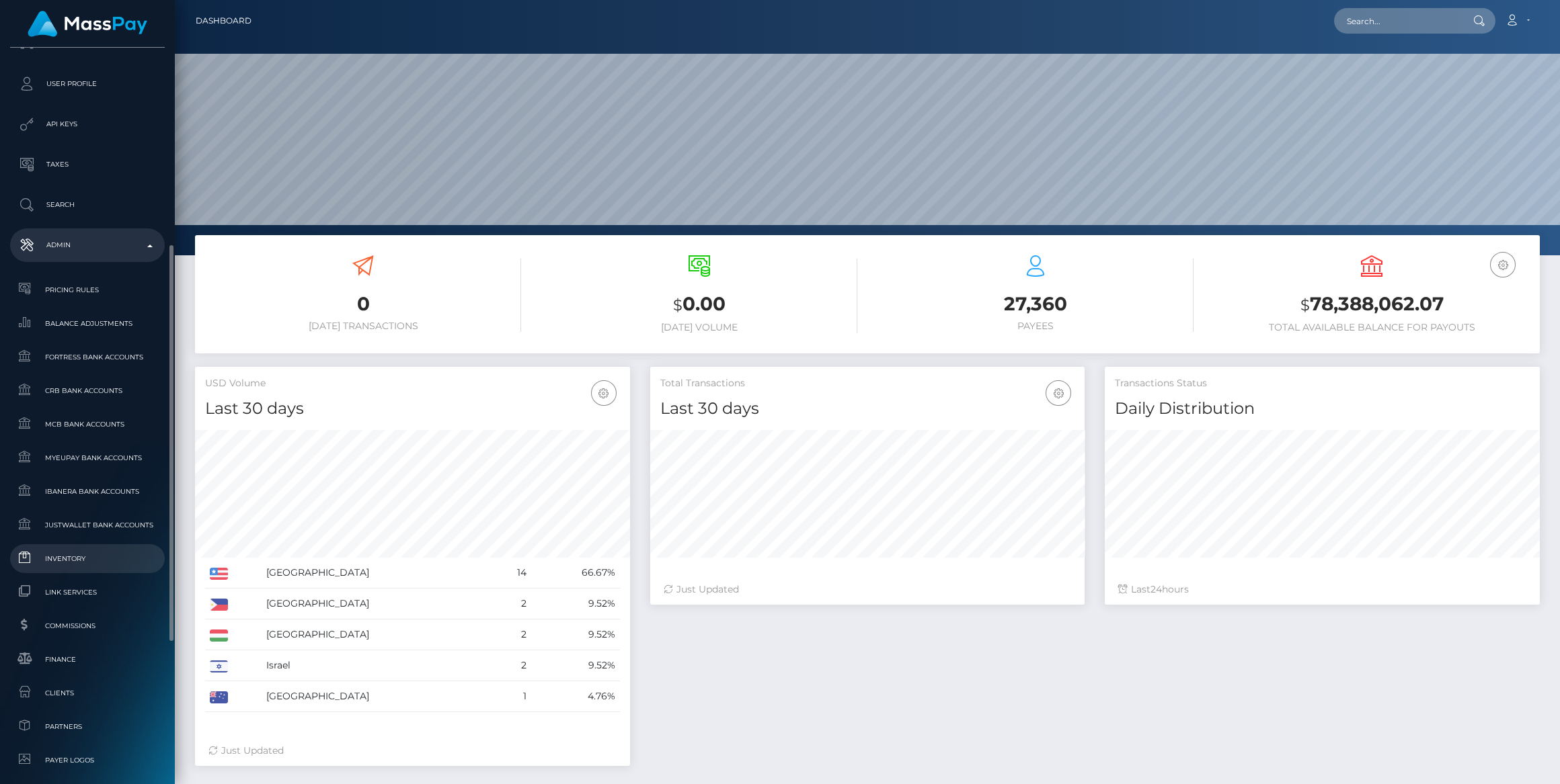
click at [118, 555] on span "Inventory" at bounding box center [88, 559] width 144 height 16
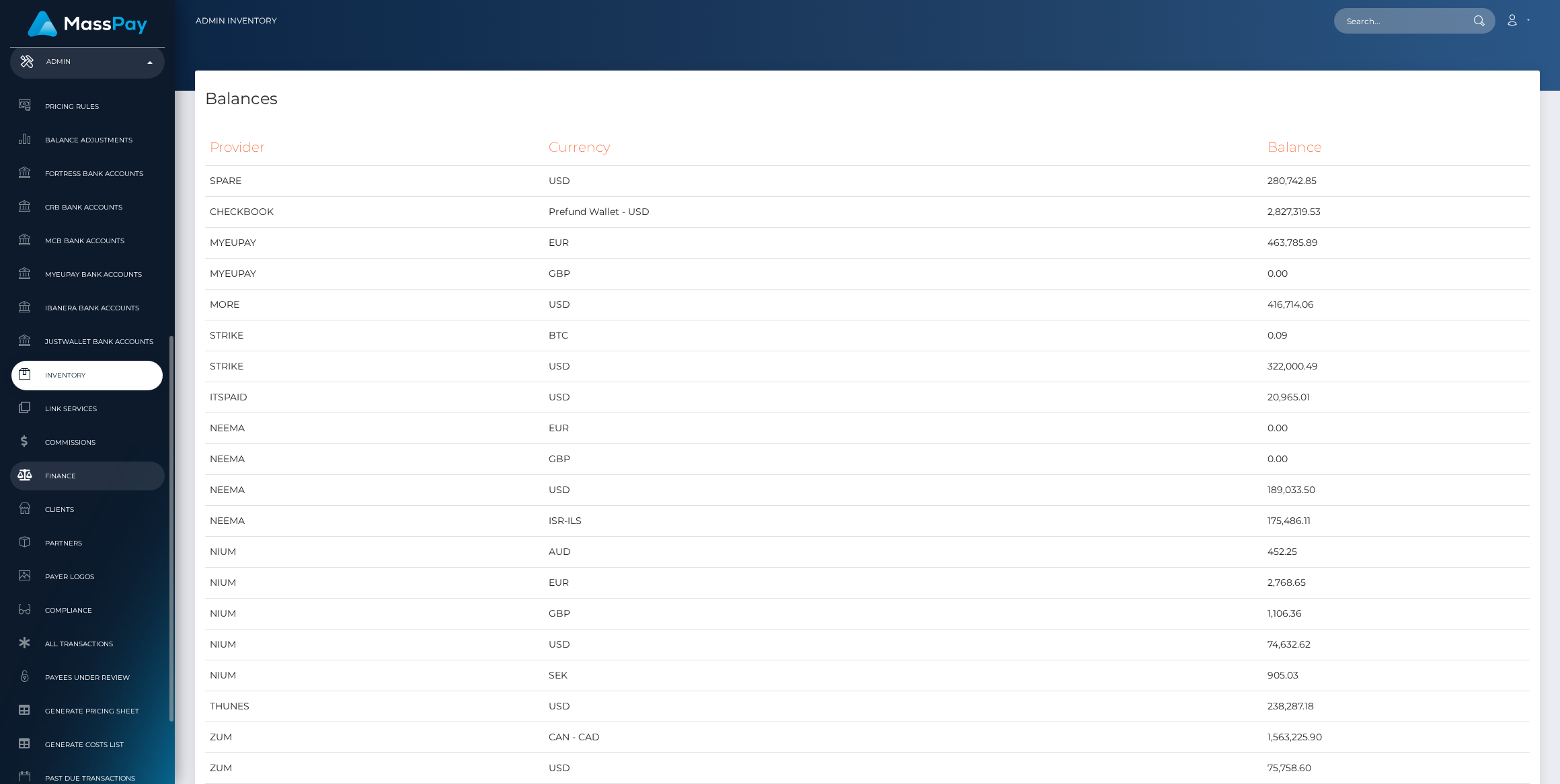
scroll to position [611, 0]
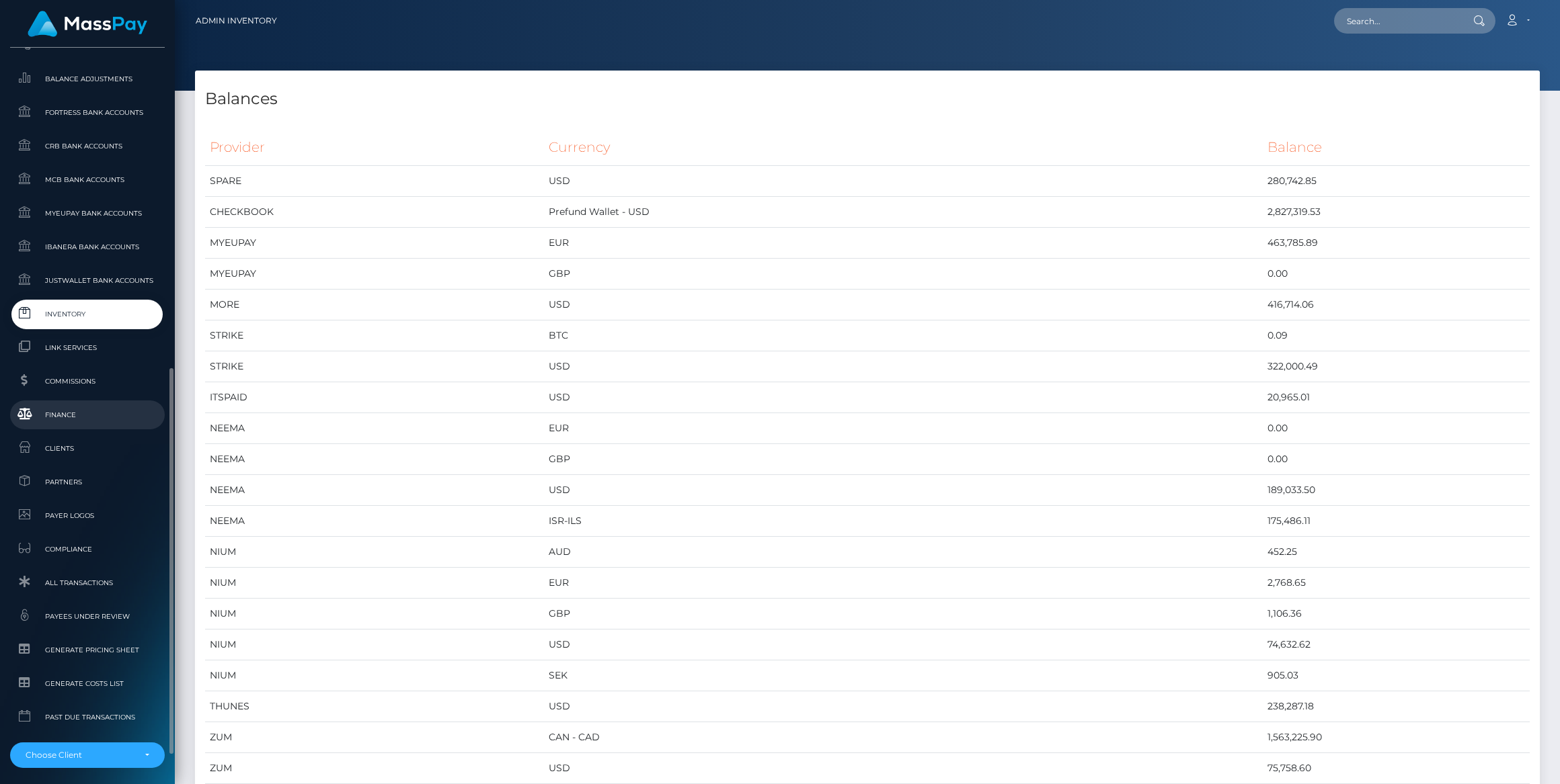
click at [103, 406] on link "Finance" at bounding box center [87, 414] width 155 height 29
